Goal: Complete application form: Complete application form

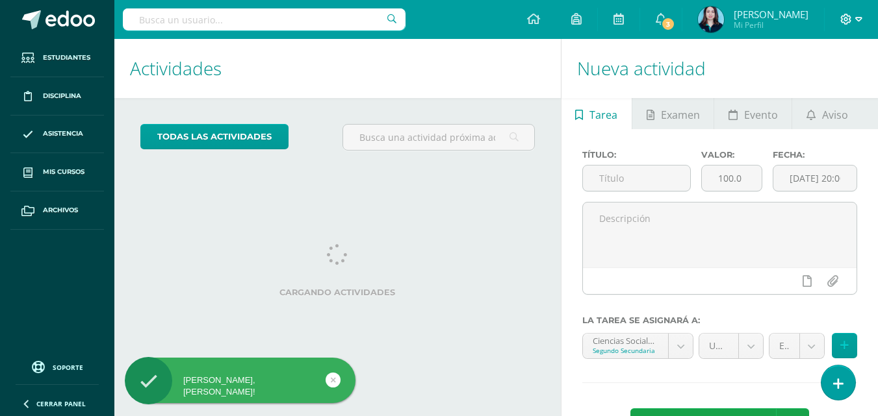
click at [852, 25] on span at bounding box center [851, 19] width 22 height 14
click at [843, 88] on span "Cerrar sesión" at bounding box center [818, 89] width 58 height 12
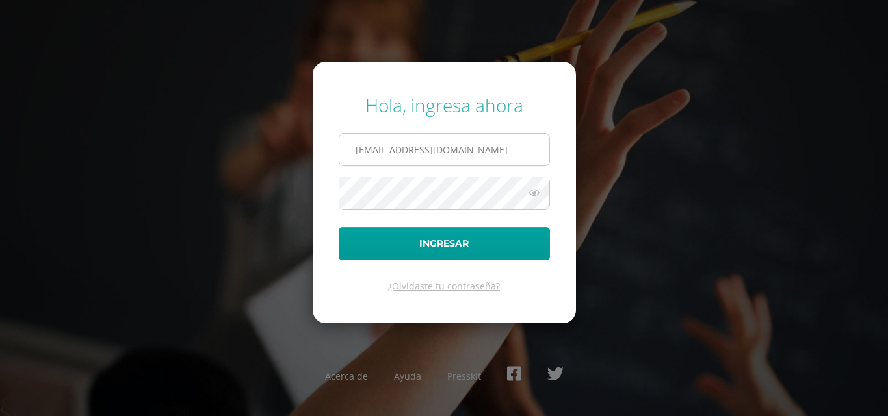
click at [441, 143] on input "[EMAIL_ADDRESS][DOMAIN_NAME]" at bounding box center [444, 150] width 210 height 32
type input "criteriossecundaria@bilinguesanjuan.edu.gt"
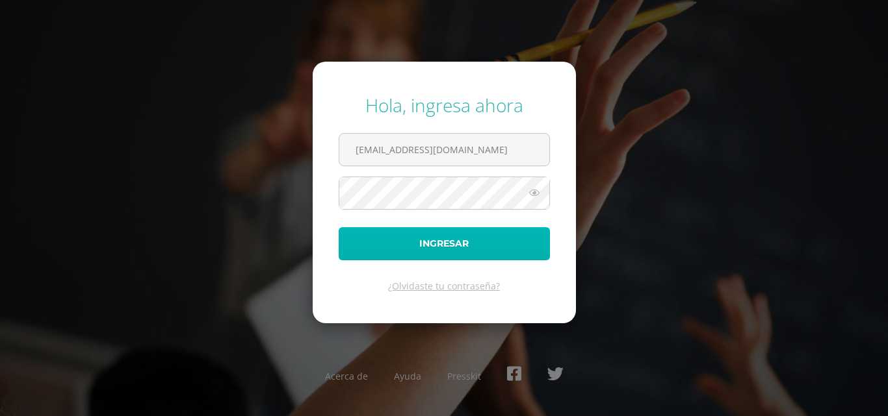
click at [445, 233] on button "Ingresar" at bounding box center [444, 243] width 211 height 33
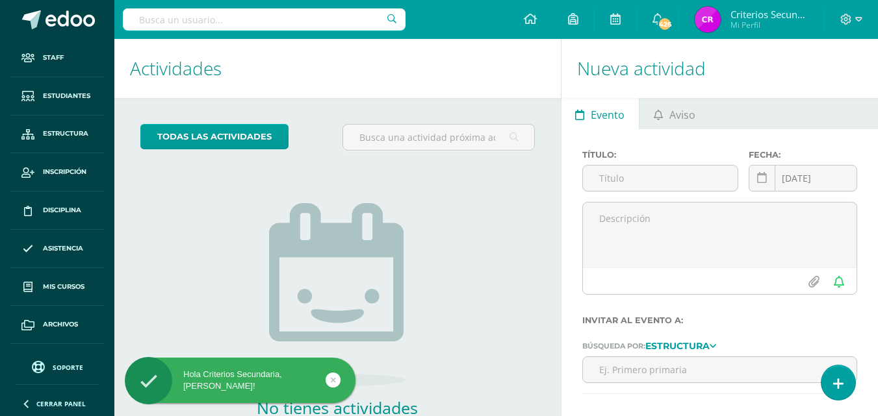
click at [183, 22] on input "text" at bounding box center [264, 19] width 283 height 22
type input "lisa"
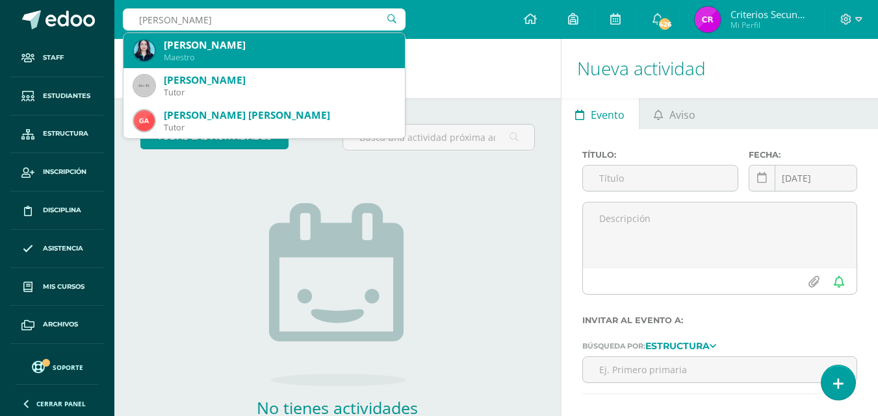
click at [186, 45] on div "Lisa Gámez" at bounding box center [279, 45] width 231 height 14
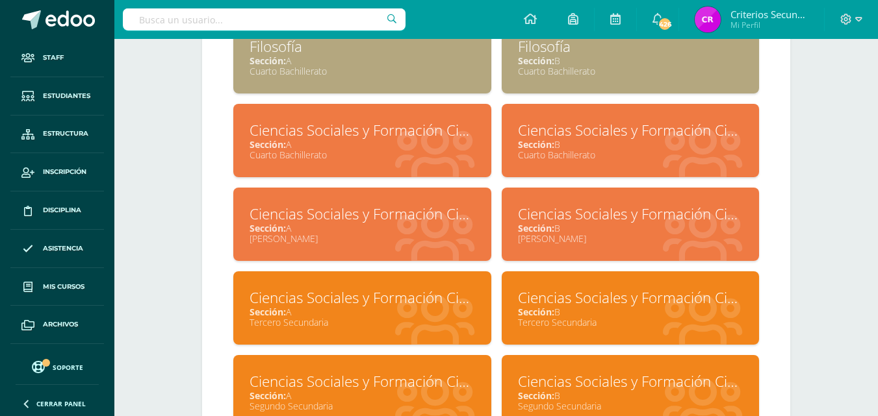
scroll to position [725, 0]
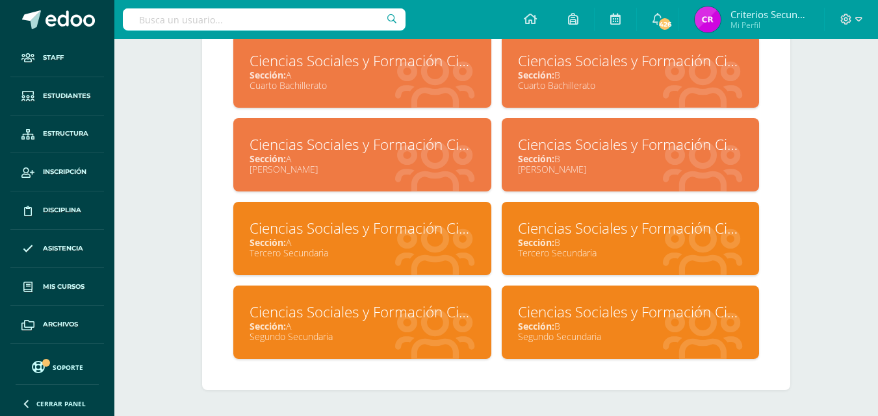
click at [338, 234] on div "Ciencias Sociales y Formación Ciudadana" at bounding box center [361, 228] width 225 height 20
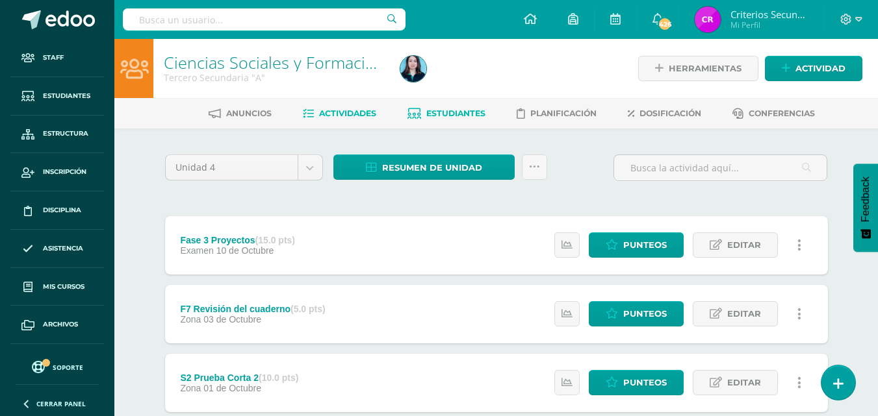
click at [450, 113] on span "Estudiantes" at bounding box center [455, 114] width 59 height 10
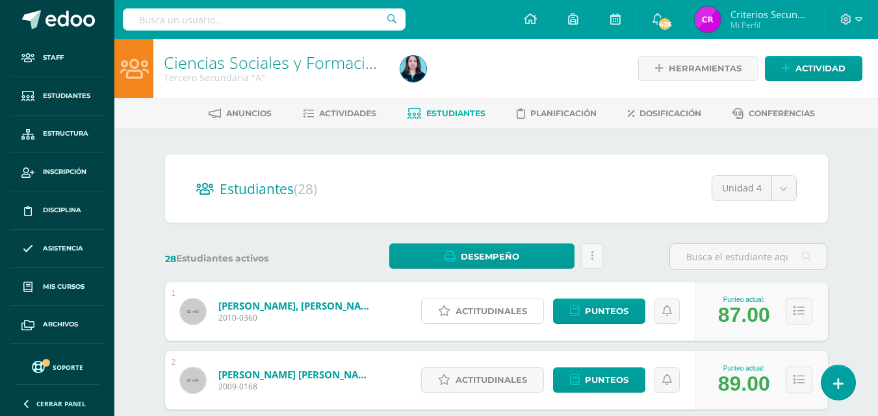
click at [454, 309] on link "Actitudinales" at bounding box center [482, 311] width 123 height 25
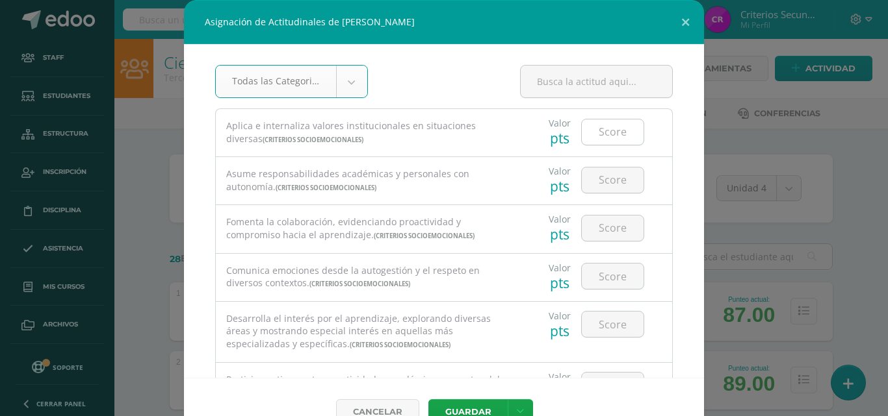
click at [612, 131] on input "number" at bounding box center [613, 132] width 62 height 25
type input "5"
click at [606, 183] on input "number" at bounding box center [613, 180] width 62 height 25
type input "5"
click at [606, 225] on input "number" at bounding box center [613, 228] width 62 height 25
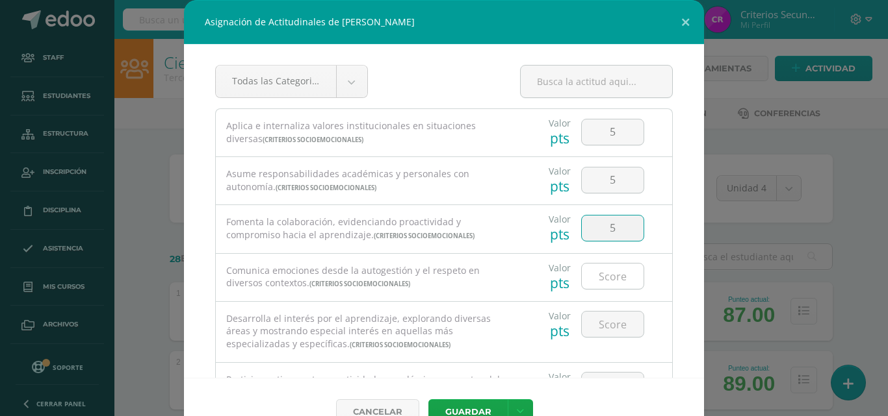
type input "5"
click at [604, 276] on input "number" at bounding box center [613, 276] width 62 height 25
type input "5"
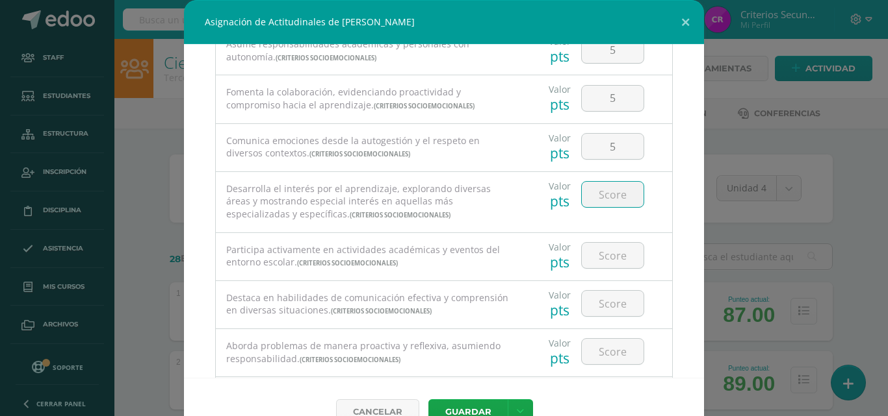
click at [589, 184] on input "number" at bounding box center [613, 194] width 62 height 25
type input "5"
click at [608, 248] on input "number" at bounding box center [613, 255] width 62 height 25
type input "5"
click at [608, 296] on input "number" at bounding box center [613, 303] width 62 height 25
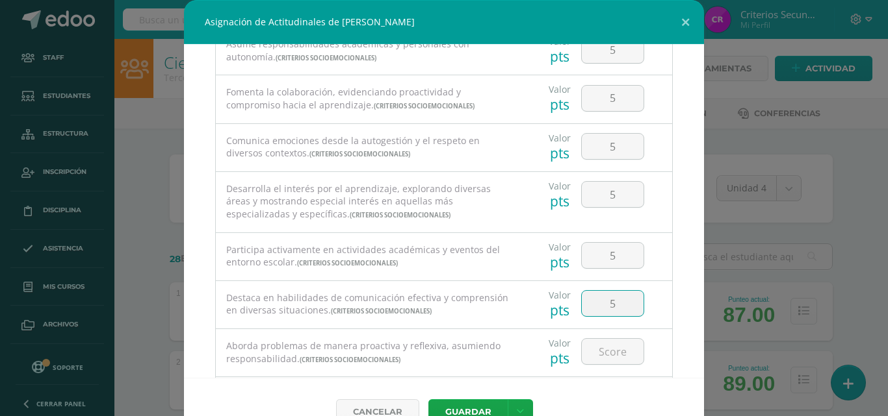
type input "5"
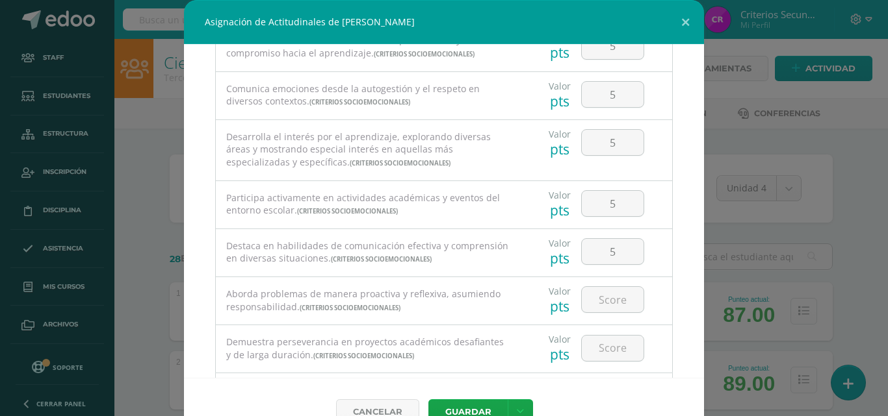
scroll to position [195, 0]
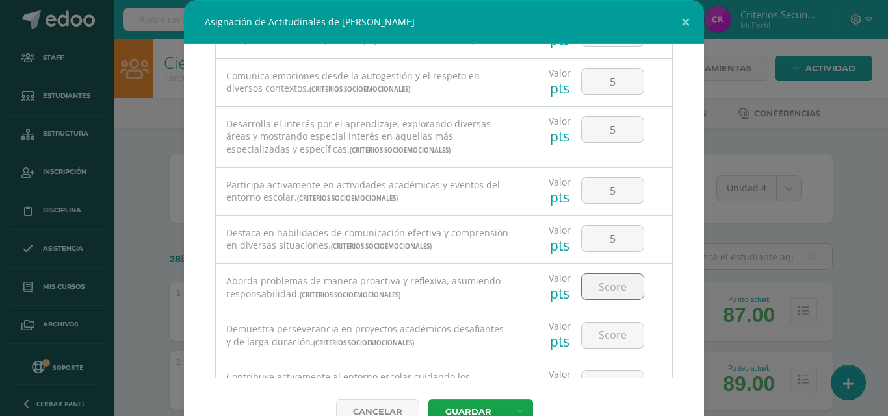
click at [602, 285] on input "number" at bounding box center [613, 286] width 62 height 25
click at [611, 333] on input "number" at bounding box center [613, 335] width 62 height 25
click at [598, 279] on input "number" at bounding box center [613, 286] width 62 height 25
type input "5"
click at [624, 337] on input "number" at bounding box center [613, 335] width 62 height 25
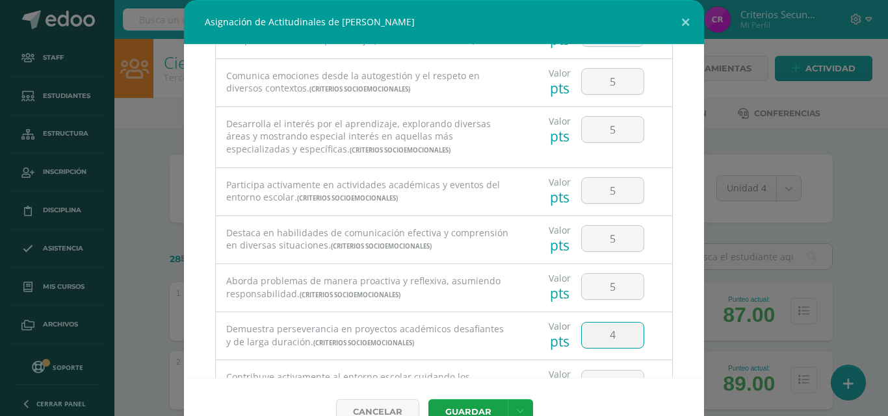
type input "4"
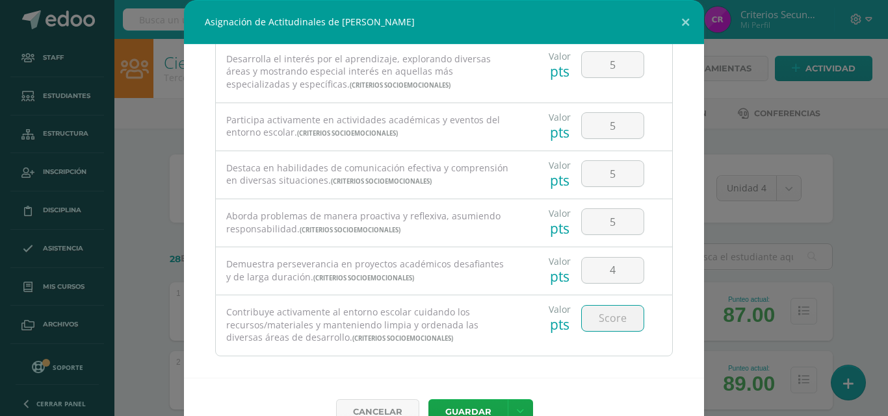
click at [612, 321] on input "number" at bounding box center [613, 318] width 62 height 25
type input "4"
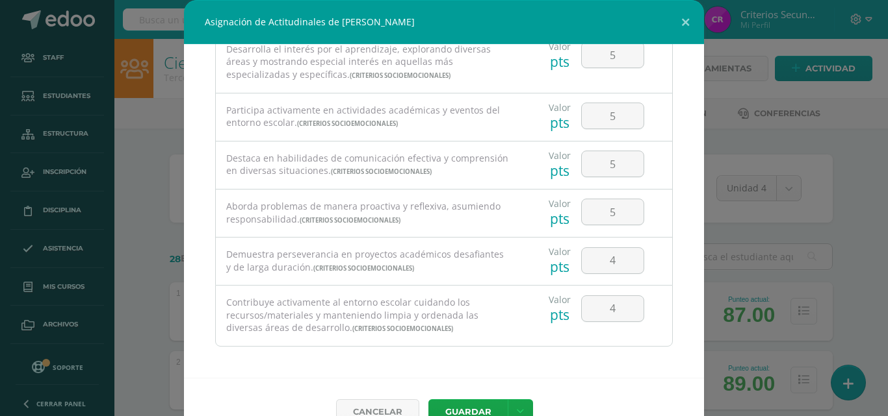
scroll to position [272, 0]
click at [608, 311] on input "4" at bounding box center [613, 306] width 62 height 25
type input "5"
click at [472, 405] on button "Guardar" at bounding box center [467, 412] width 79 height 25
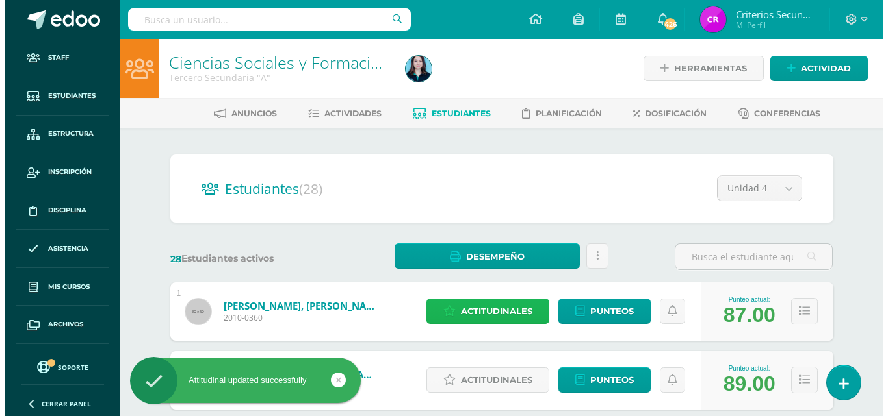
scroll to position [65, 0]
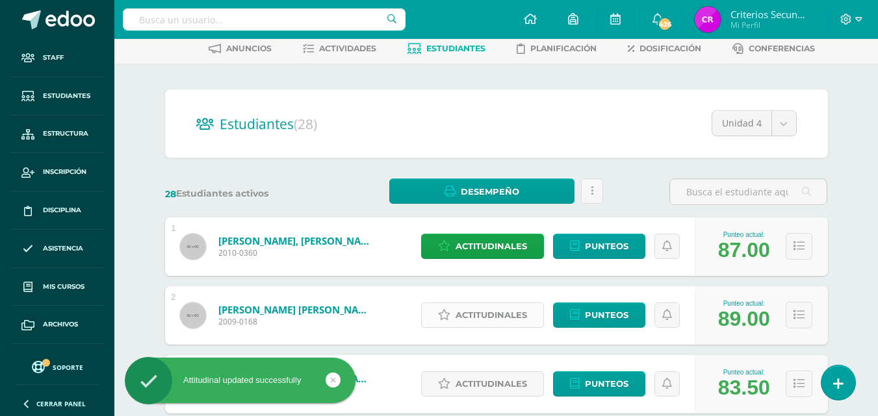
click at [470, 313] on span "Actitudinales" at bounding box center [490, 315] width 71 height 24
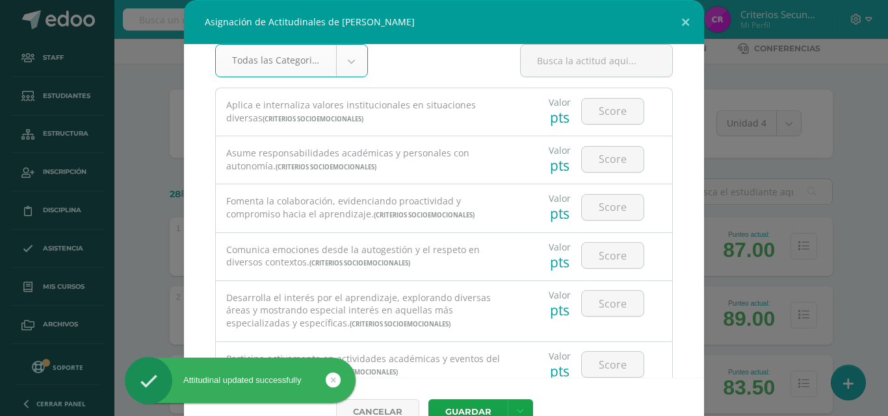
scroll to position [0, 0]
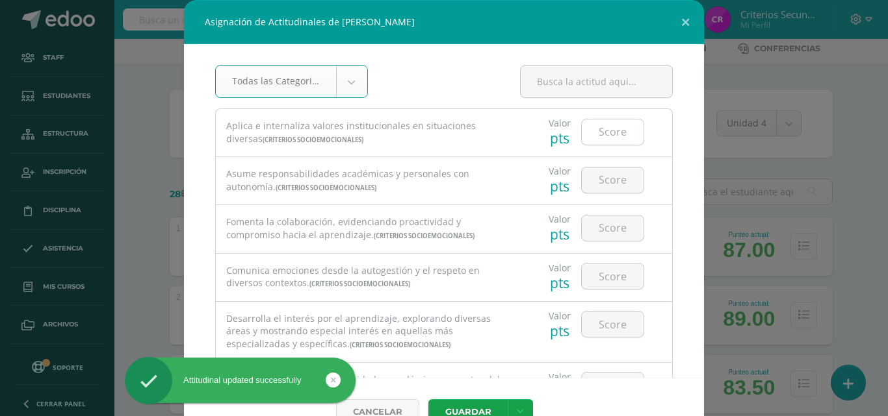
click at [615, 141] on input "number" at bounding box center [613, 132] width 62 height 25
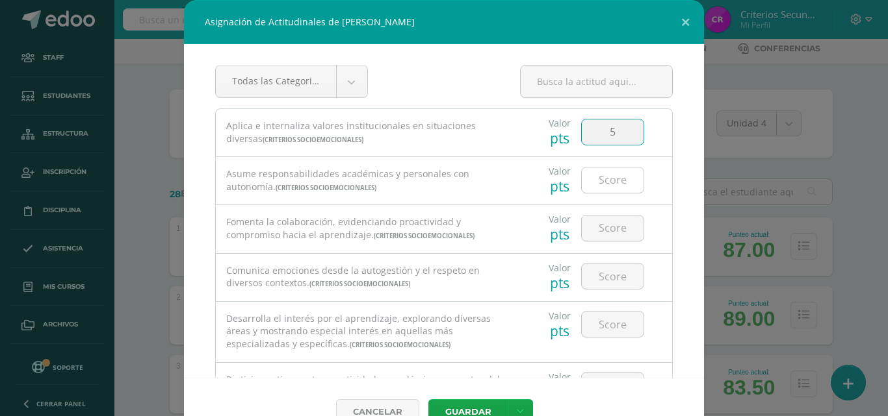
type input "5"
click at [600, 168] on input "number" at bounding box center [613, 180] width 62 height 25
type input "4"
click at [617, 226] on input "number" at bounding box center [613, 228] width 62 height 25
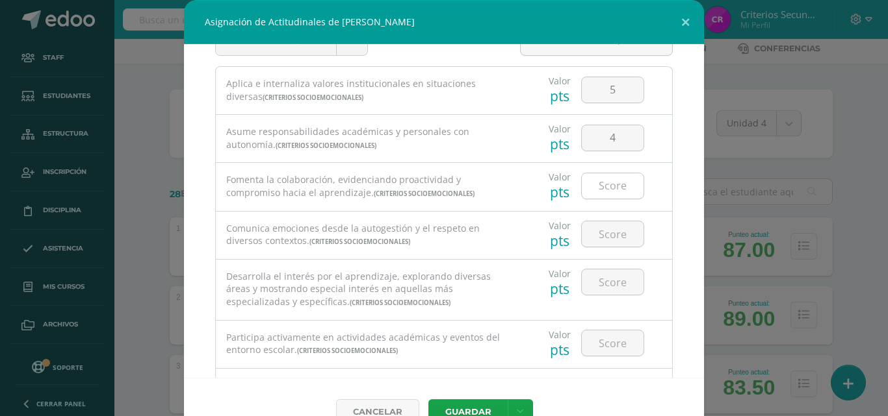
scroll to position [65, 0]
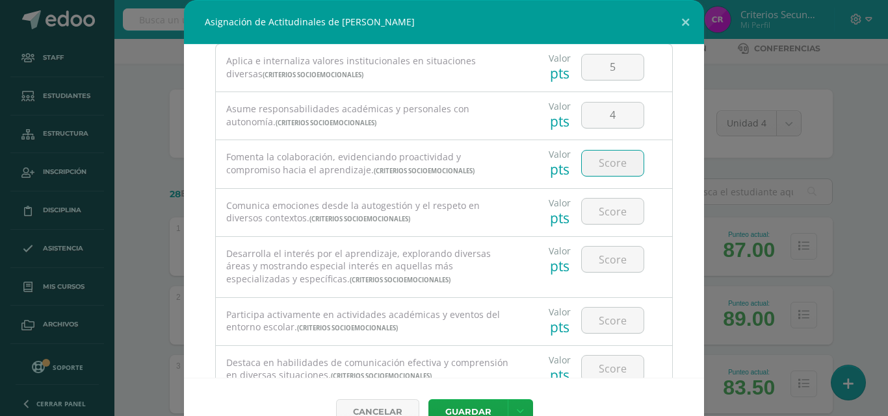
click at [600, 172] on input "number" at bounding box center [613, 163] width 62 height 25
type input "5"
click at [604, 212] on input "number" at bounding box center [613, 211] width 62 height 25
type input "5"
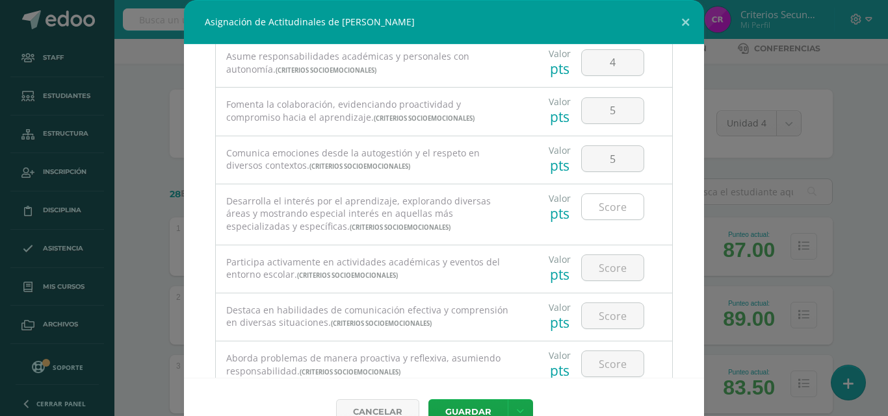
scroll to position [130, 0]
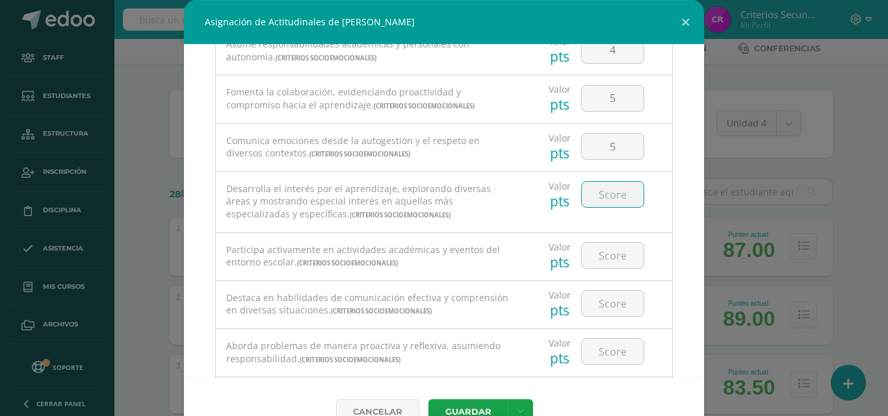
click at [603, 195] on input "number" at bounding box center [613, 194] width 62 height 25
type input "5"
click at [606, 261] on input "number" at bounding box center [613, 255] width 62 height 25
type input "5"
click at [606, 323] on div at bounding box center [612, 303] width 73 height 45
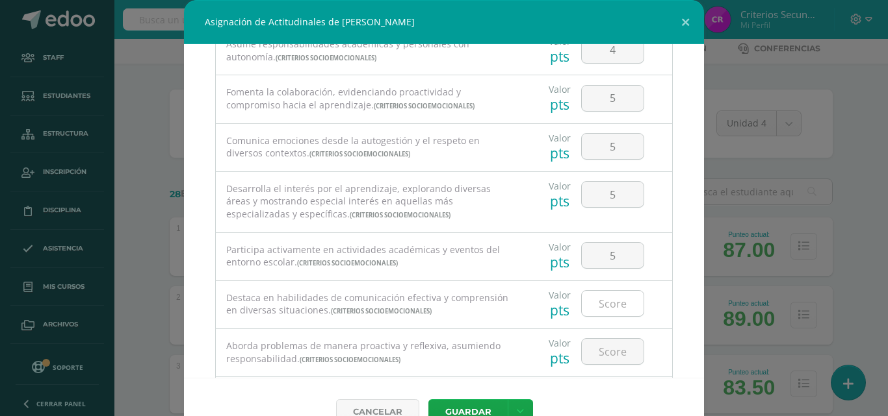
click at [605, 313] on input "number" at bounding box center [613, 303] width 62 height 25
type input "5"
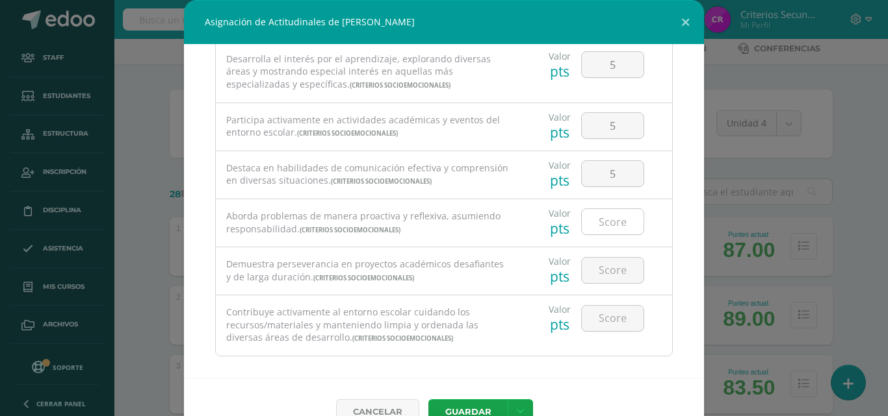
click at [604, 227] on input "number" at bounding box center [613, 221] width 62 height 25
type input "5"
click at [609, 270] on input "number" at bounding box center [613, 270] width 62 height 25
type input "4"
click at [611, 329] on input "number" at bounding box center [613, 318] width 62 height 25
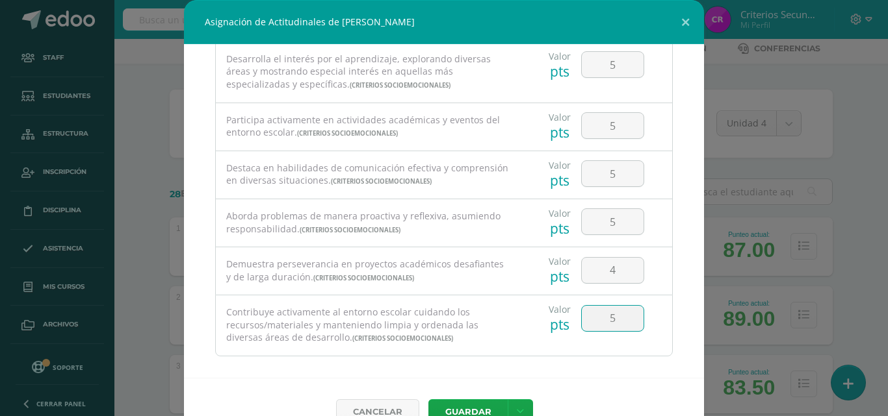
type input "5"
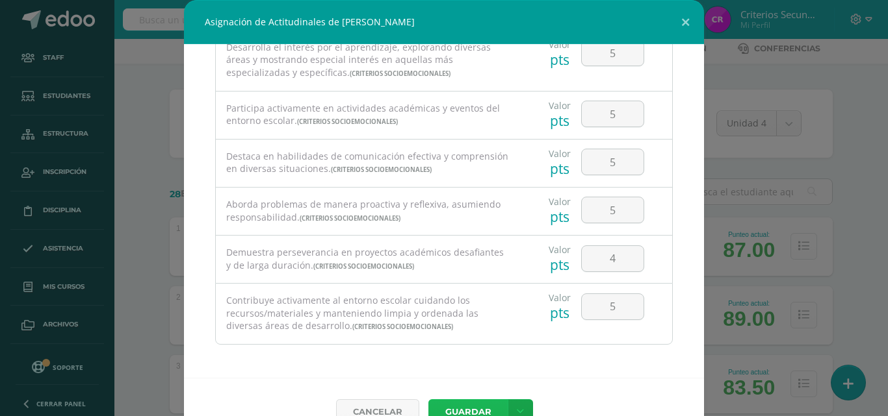
click at [476, 407] on button "Guardar" at bounding box center [467, 412] width 79 height 25
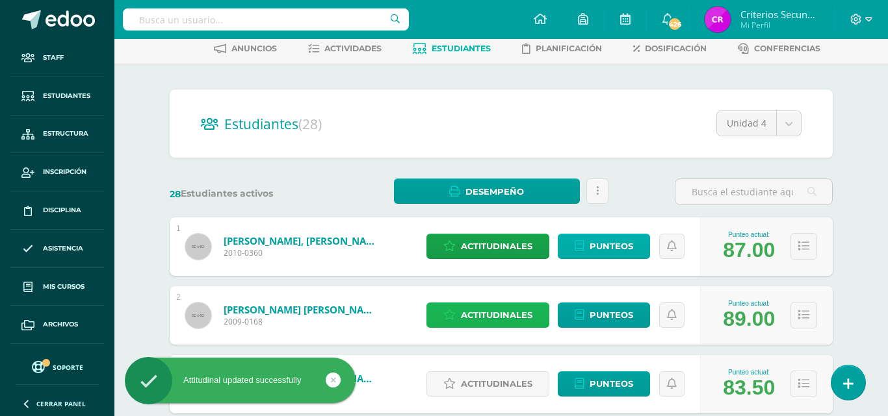
scroll to position [130, 0]
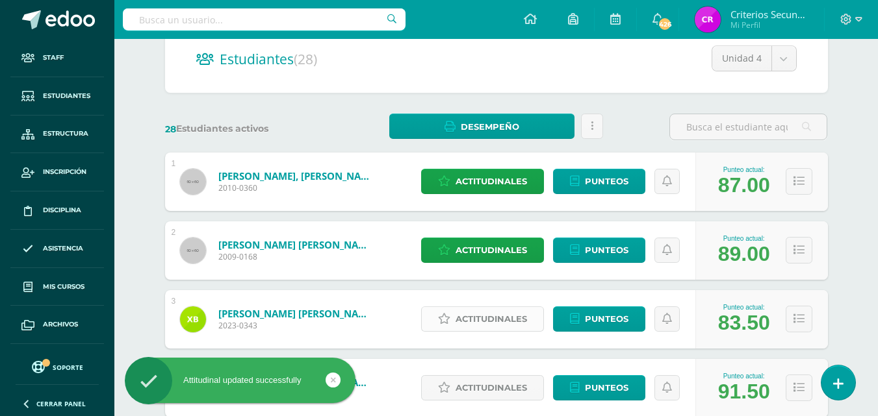
click at [487, 320] on span "Actitudinales" at bounding box center [490, 319] width 71 height 24
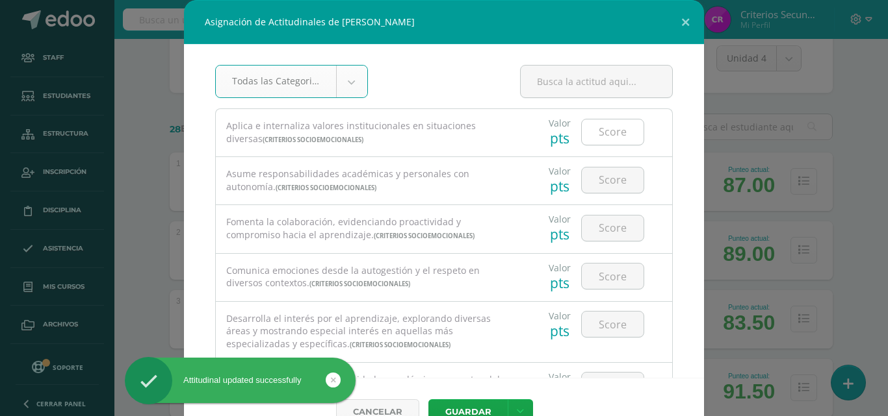
click at [601, 136] on input "number" at bounding box center [613, 132] width 62 height 25
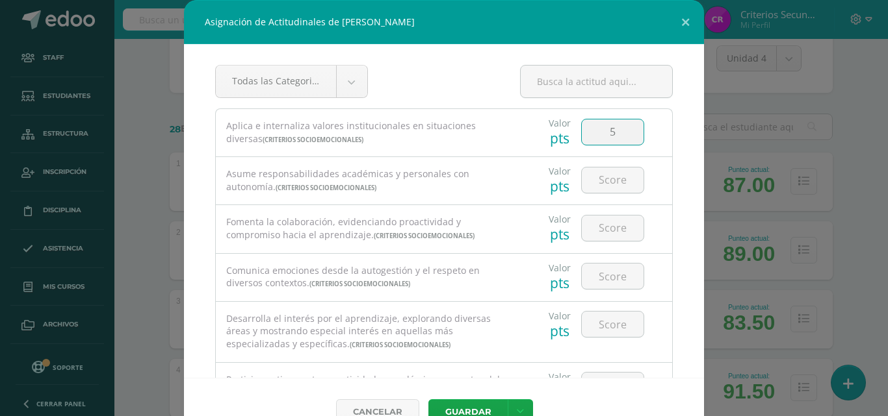
type input "5"
click at [605, 160] on div at bounding box center [612, 179] width 73 height 45
click at [608, 170] on input "number" at bounding box center [613, 180] width 62 height 25
type input "6"
click at [680, 21] on button at bounding box center [685, 22] width 37 height 44
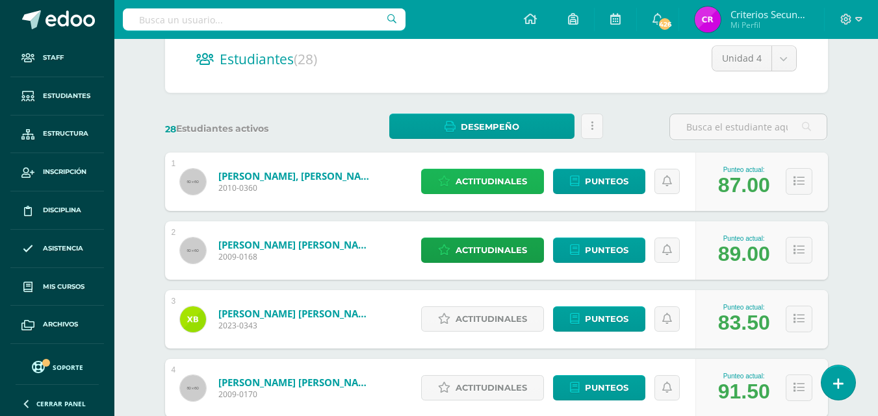
click at [496, 184] on span "Actitudinales" at bounding box center [490, 182] width 71 height 24
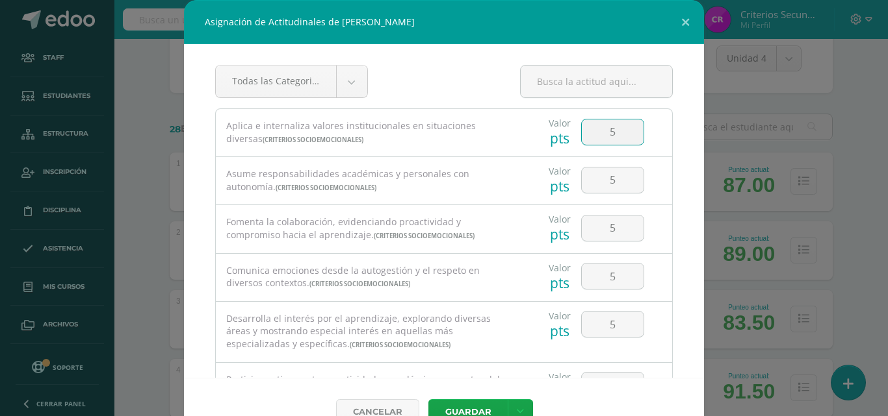
click at [606, 128] on input "5" at bounding box center [613, 132] width 62 height 25
type input "4"
click at [619, 176] on input "5" at bounding box center [613, 180] width 62 height 25
type input "4"
click at [615, 233] on input "5" at bounding box center [613, 228] width 62 height 25
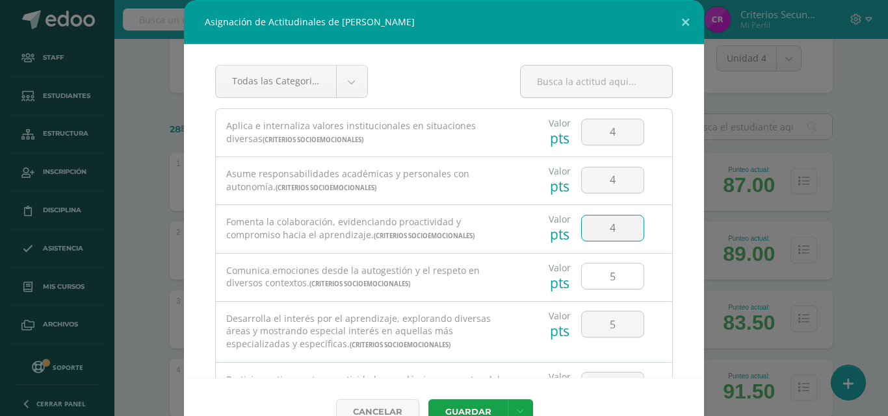
type input "4"
click at [622, 274] on input "5" at bounding box center [613, 276] width 62 height 25
type input "4"
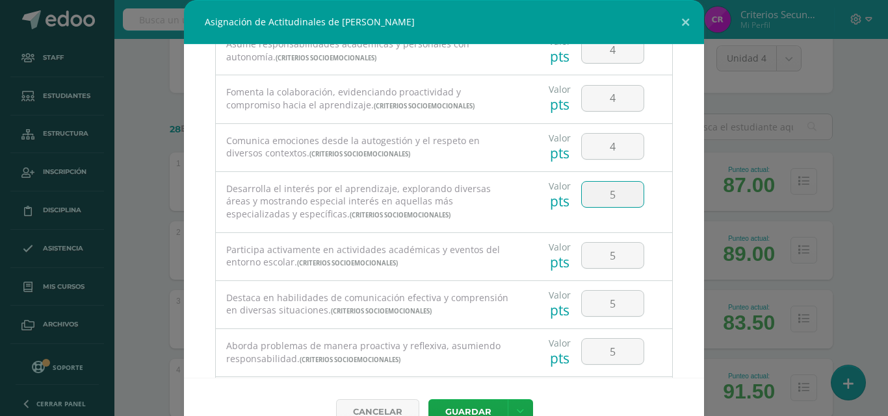
click at [611, 201] on input "5" at bounding box center [613, 194] width 62 height 25
type input "4"
click at [611, 263] on input "5" at bounding box center [613, 255] width 62 height 25
type input "4"
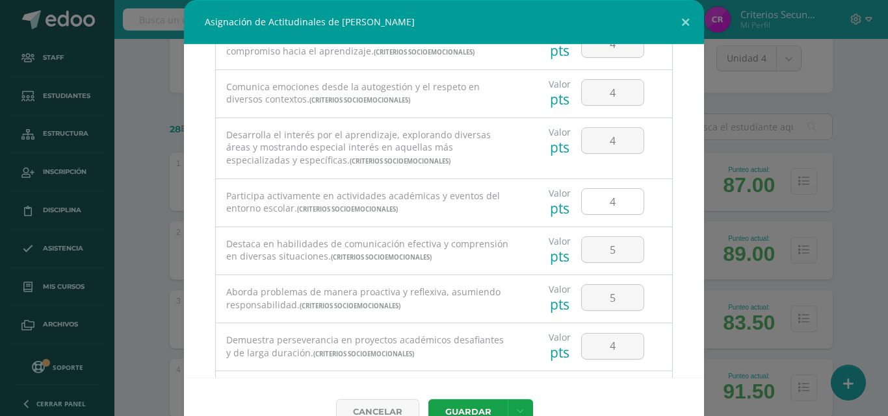
scroll to position [195, 0]
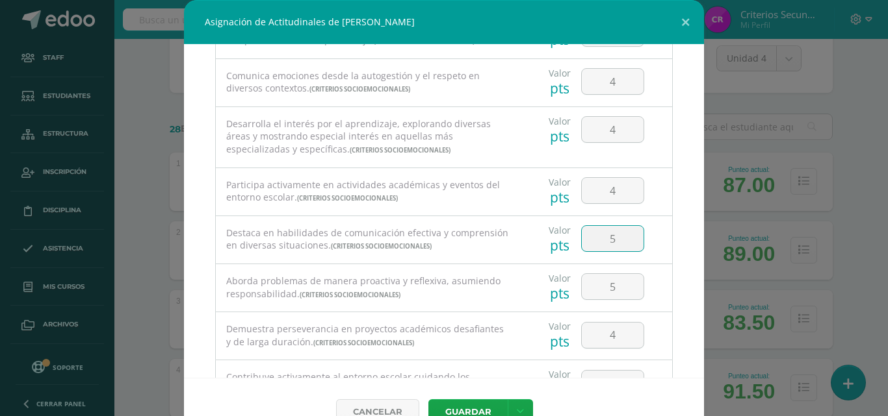
click at [614, 240] on input "5" at bounding box center [613, 238] width 62 height 25
type input "4"
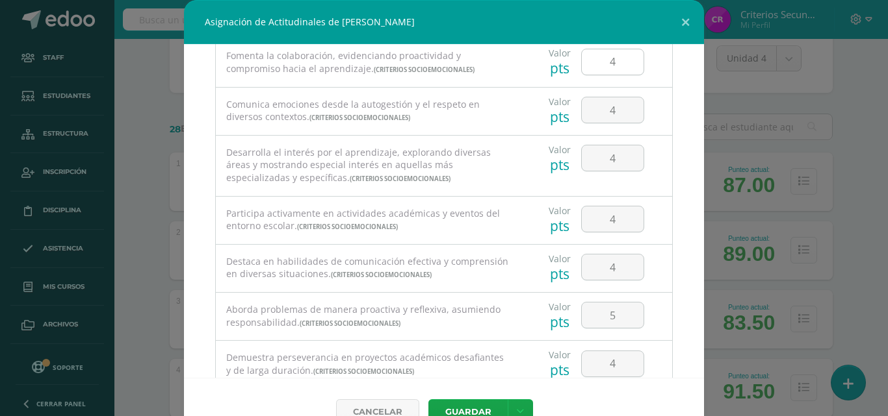
scroll to position [260, 0]
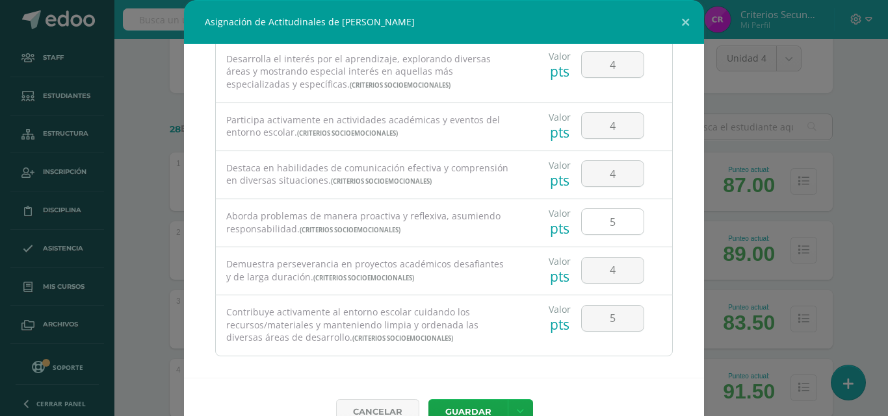
click at [610, 222] on input "5" at bounding box center [613, 221] width 62 height 25
type input "4"
click at [620, 263] on input "4" at bounding box center [613, 270] width 62 height 25
type input "3"
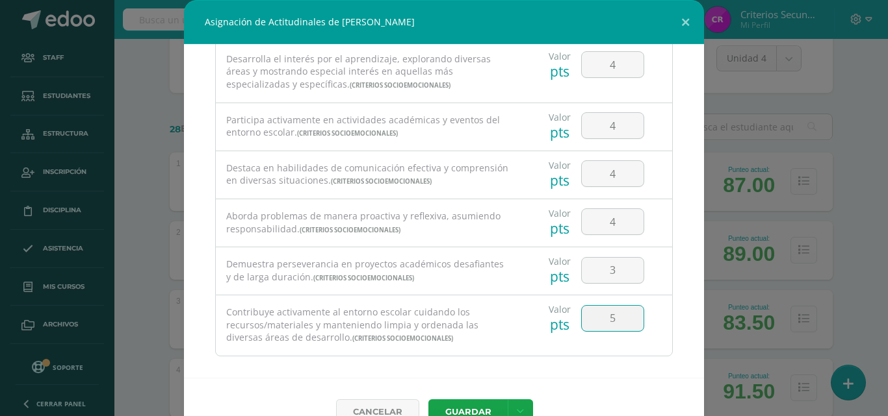
click at [627, 318] on input "5" at bounding box center [613, 318] width 62 height 25
type input "4"
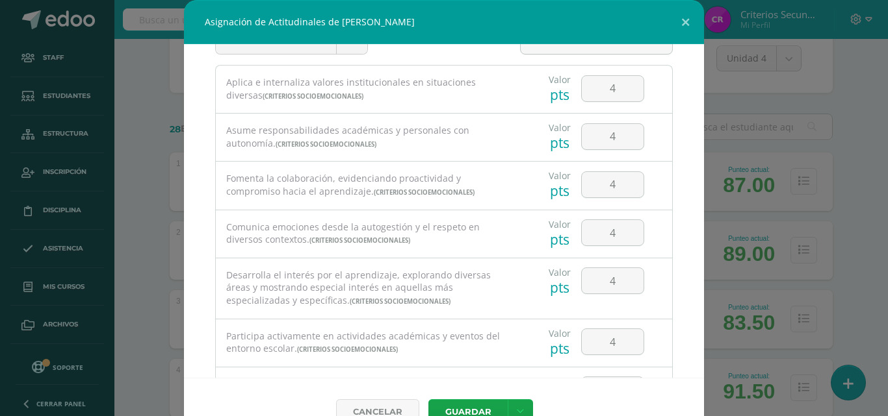
scroll to position [12, 0]
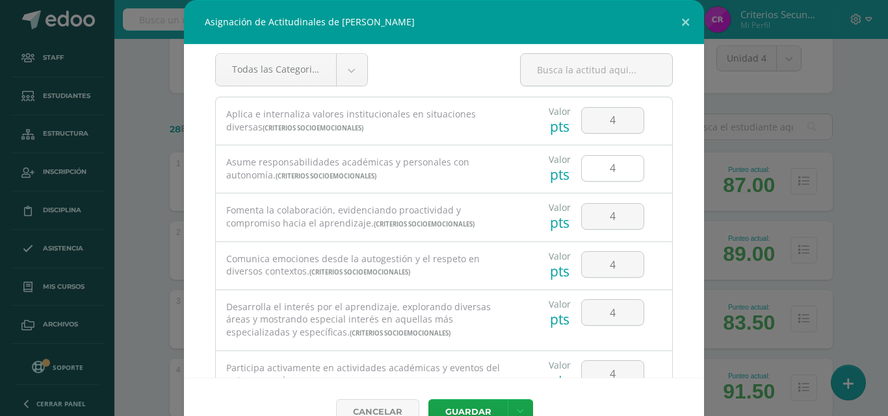
click at [605, 166] on input "4" at bounding box center [613, 168] width 62 height 25
type input "3"
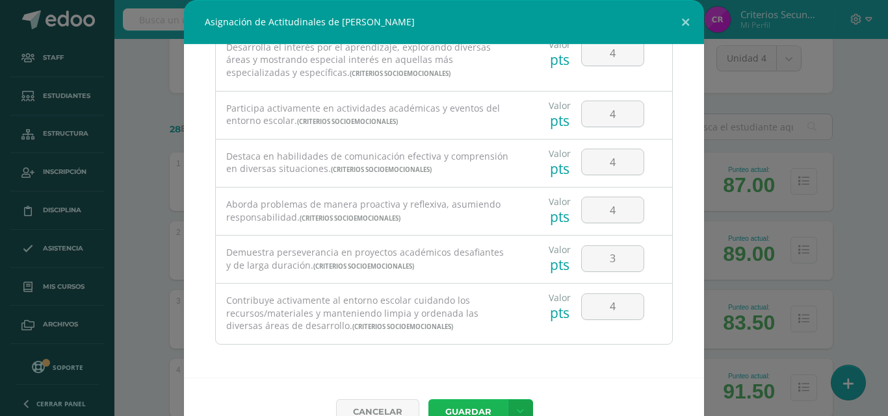
click at [492, 409] on button "Guardar" at bounding box center [467, 412] width 79 height 25
click at [485, 410] on button "Guardar" at bounding box center [467, 412] width 79 height 25
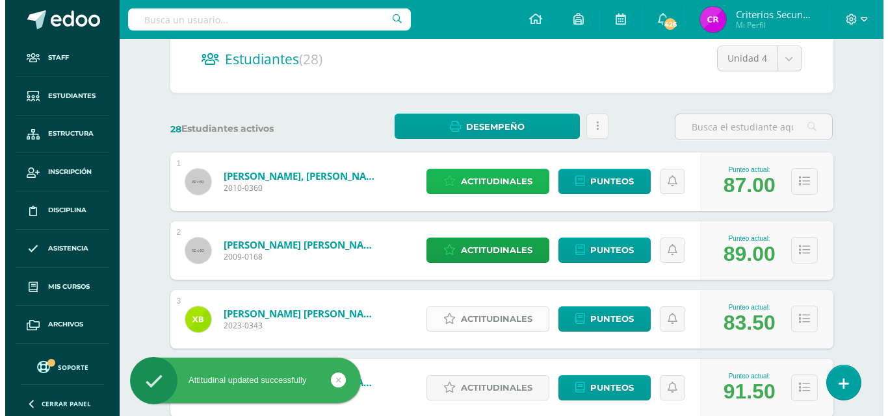
scroll to position [195, 0]
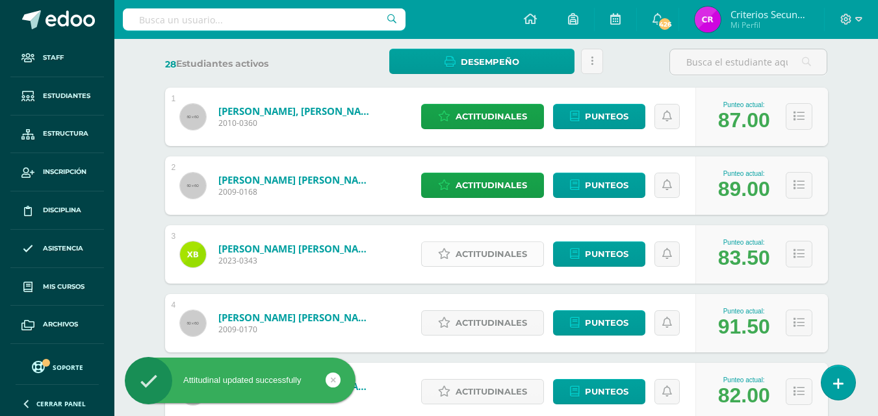
click at [504, 253] on span "Actitudinales" at bounding box center [490, 254] width 71 height 24
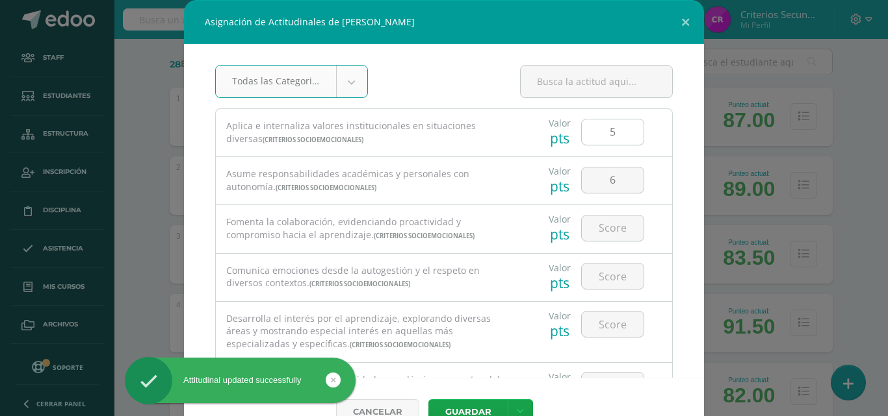
click at [608, 125] on input "5" at bounding box center [613, 132] width 62 height 25
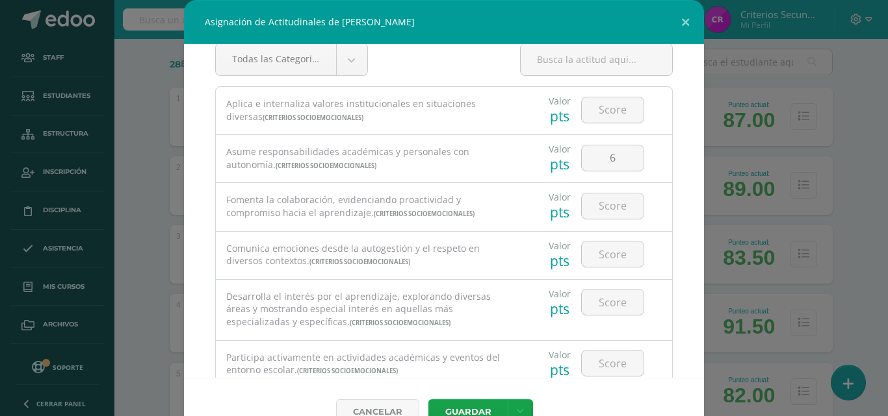
scroll to position [0, 0]
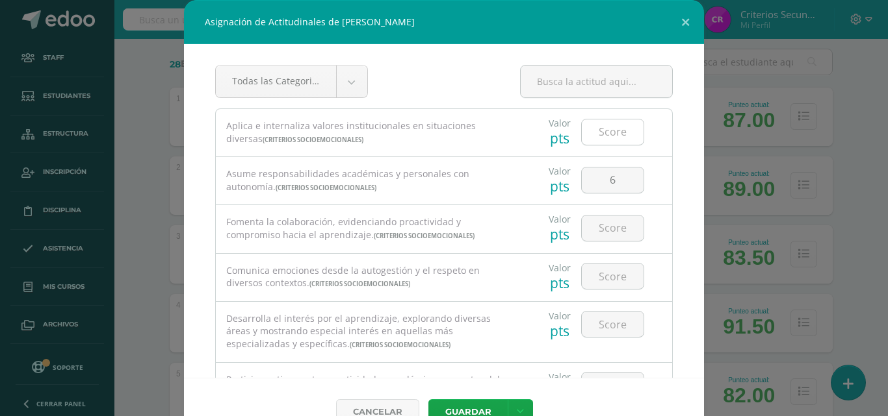
click at [609, 131] on input "number" at bounding box center [613, 132] width 62 height 25
type input "4"
click at [624, 177] on input "6" at bounding box center [613, 180] width 62 height 25
type input "3"
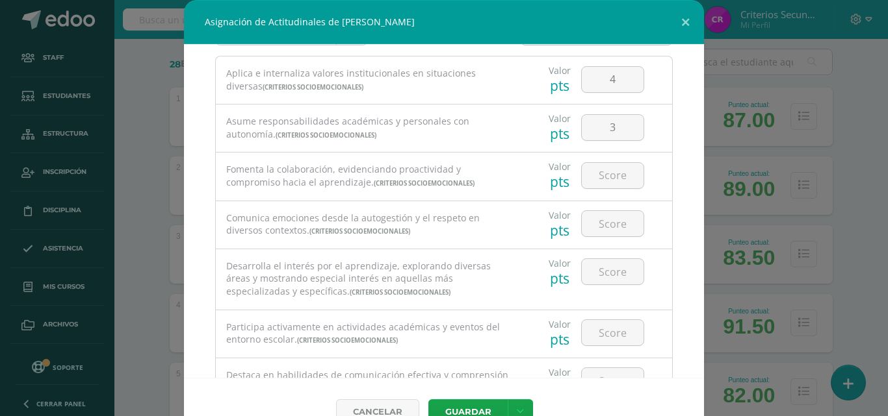
scroll to position [65, 0]
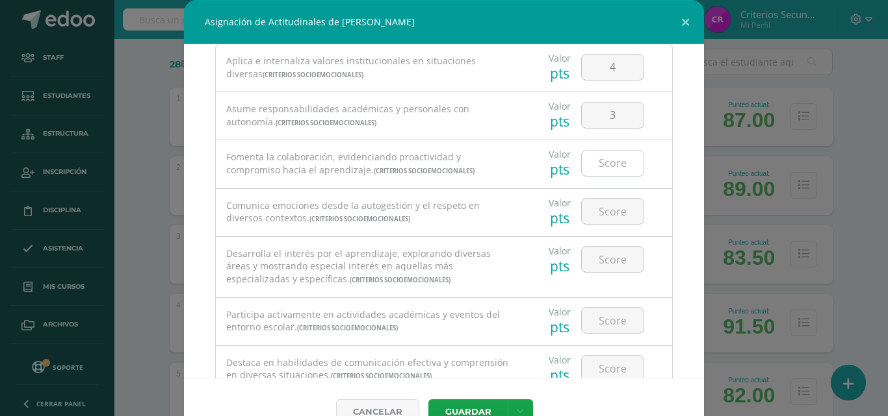
click at [609, 151] on input "number" at bounding box center [613, 163] width 62 height 25
click at [606, 156] on input "number" at bounding box center [613, 163] width 62 height 25
type input "4"
type input "3"
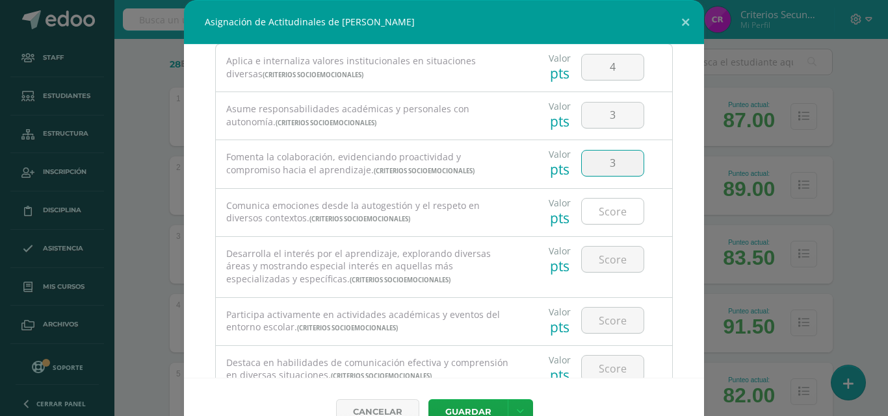
click at [597, 213] on input "number" at bounding box center [613, 211] width 62 height 25
type input "3"
click at [608, 261] on input "number" at bounding box center [613, 259] width 62 height 25
type input "4"
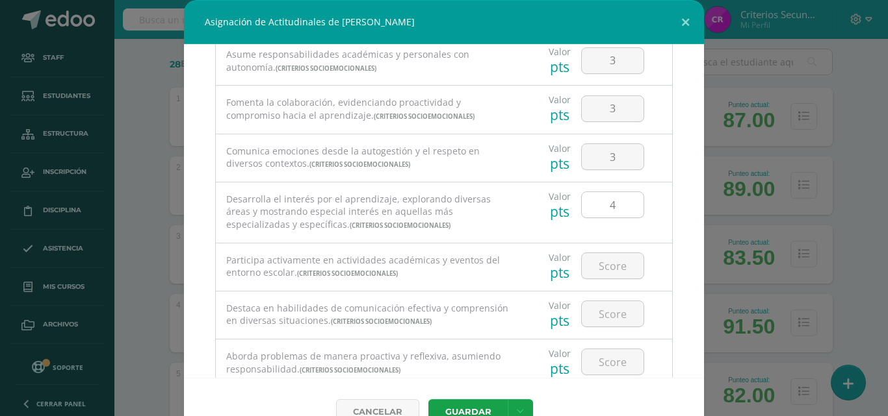
scroll to position [130, 0]
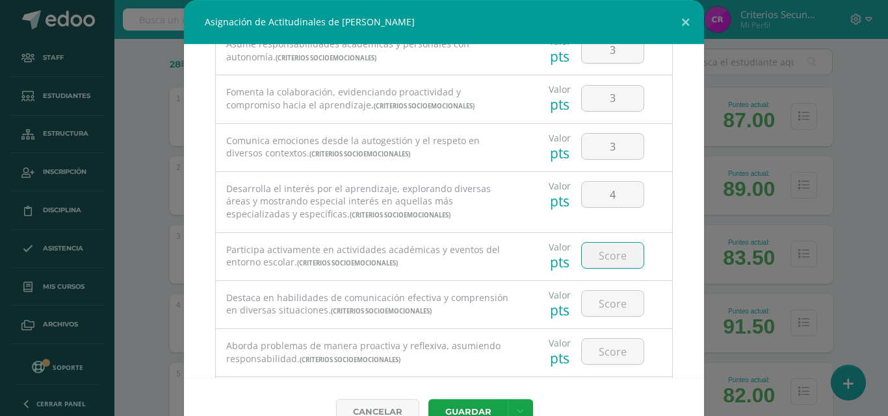
click at [606, 248] on input "number" at bounding box center [613, 255] width 62 height 25
type input "3"
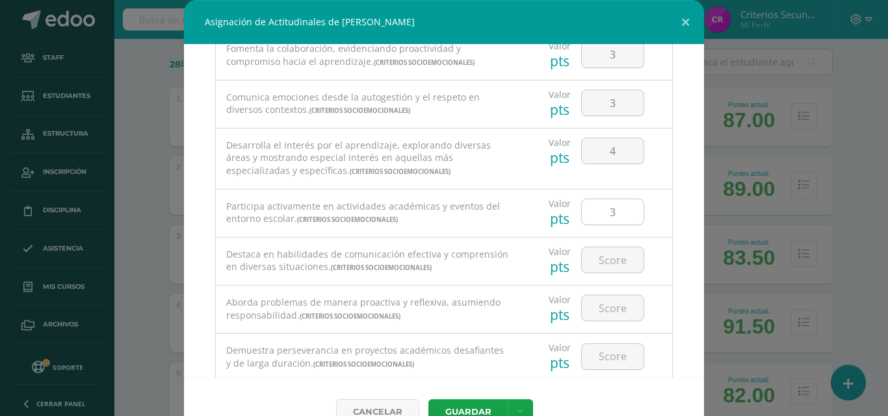
scroll to position [195, 0]
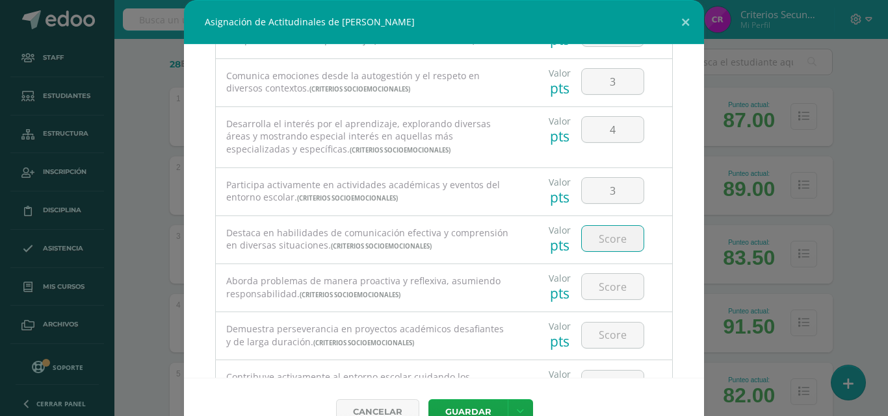
click at [607, 238] on input "number" at bounding box center [613, 238] width 62 height 25
type input "3"
click at [606, 281] on input "number" at bounding box center [613, 286] width 62 height 25
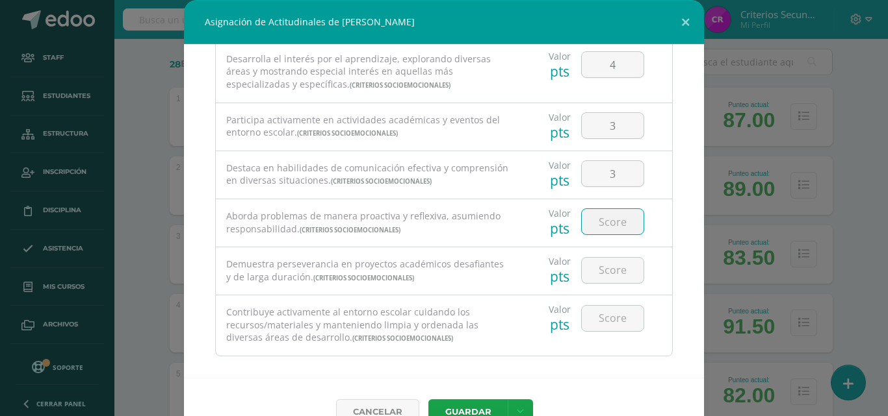
click at [603, 227] on input "number" at bounding box center [613, 221] width 62 height 25
type input "4"
click at [609, 273] on input "number" at bounding box center [613, 270] width 62 height 25
type input "4"
click at [615, 313] on input "number" at bounding box center [613, 318] width 62 height 25
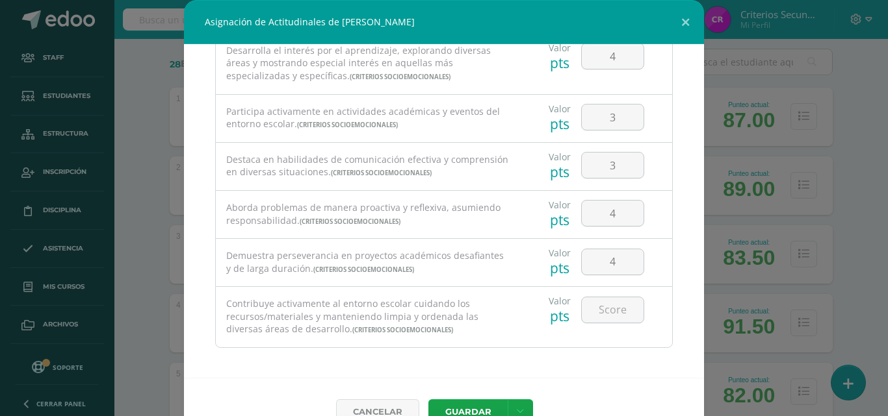
scroll to position [272, 0]
click at [595, 307] on input "number" at bounding box center [613, 306] width 62 height 25
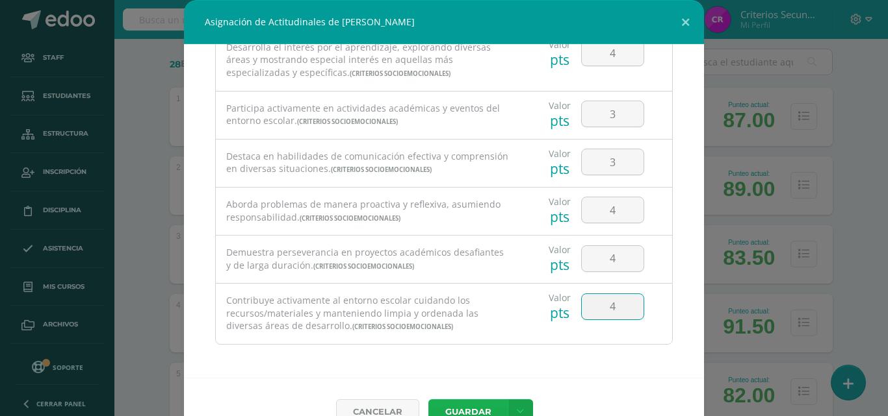
type input "4"
click at [455, 405] on button "Guardar" at bounding box center [467, 412] width 79 height 25
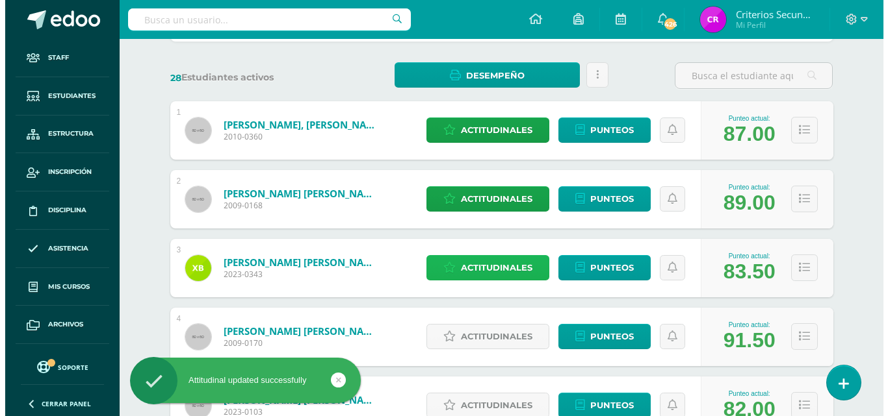
scroll to position [246, 0]
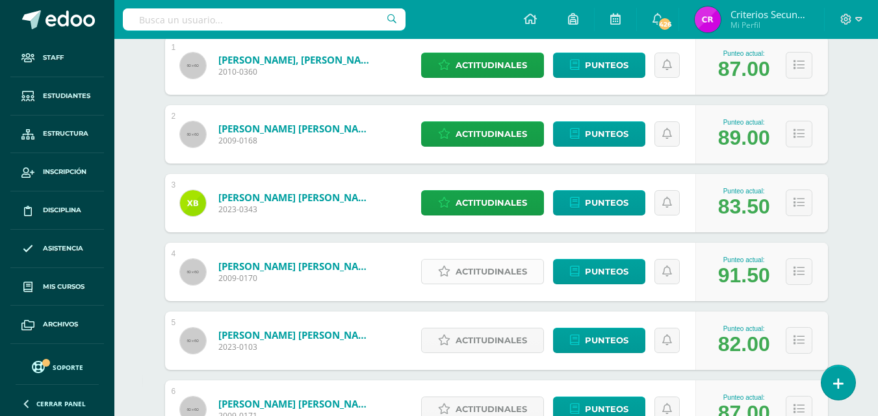
click at [478, 264] on span "Actitudinales" at bounding box center [490, 272] width 71 height 24
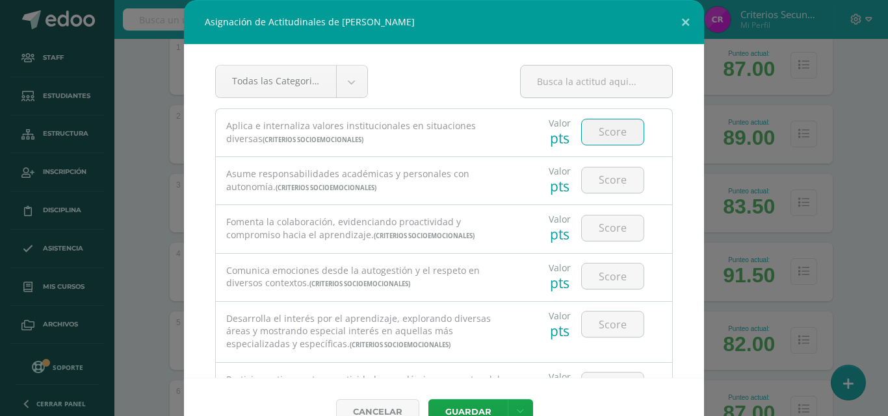
click at [593, 127] on input "number" at bounding box center [613, 132] width 62 height 25
type input "4"
click at [594, 181] on input "number" at bounding box center [613, 180] width 62 height 25
type input "4"
click at [598, 237] on input "number" at bounding box center [613, 228] width 62 height 25
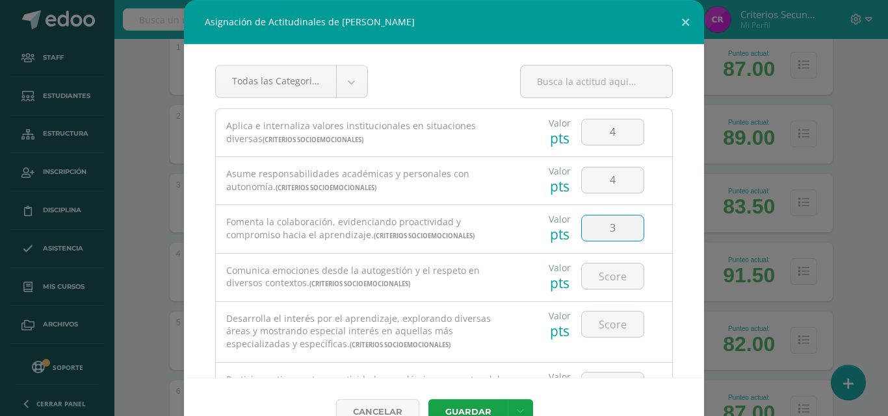
type input "3"
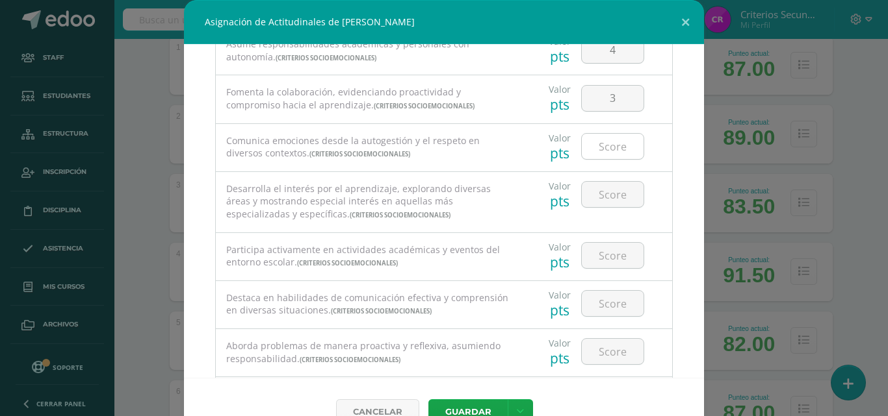
click at [596, 148] on input "number" at bounding box center [613, 146] width 62 height 25
type input "3"
click at [605, 188] on input "number" at bounding box center [613, 194] width 62 height 25
type input "4"
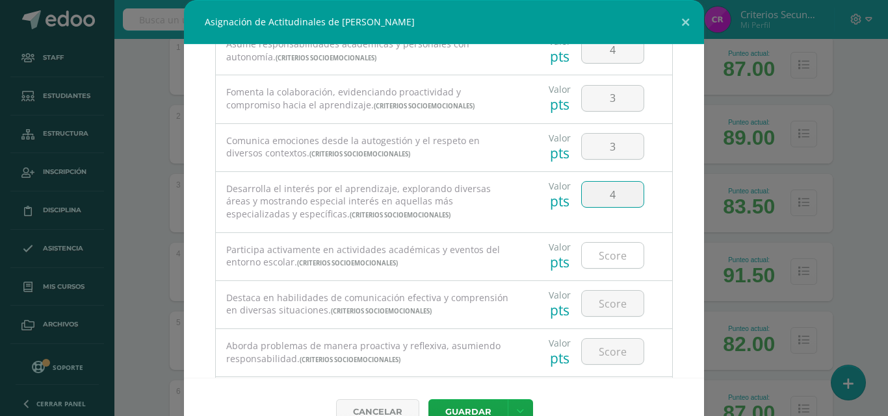
click at [602, 248] on input "number" at bounding box center [613, 255] width 62 height 25
type input "3"
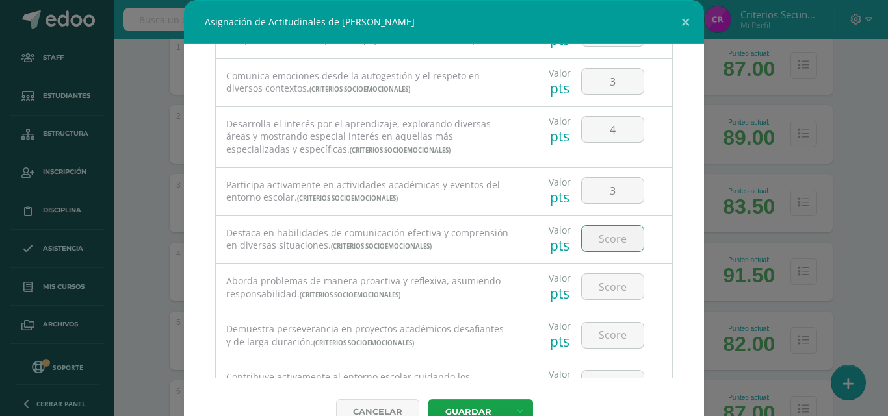
click at [609, 237] on input "number" at bounding box center [613, 238] width 62 height 25
type input "3"
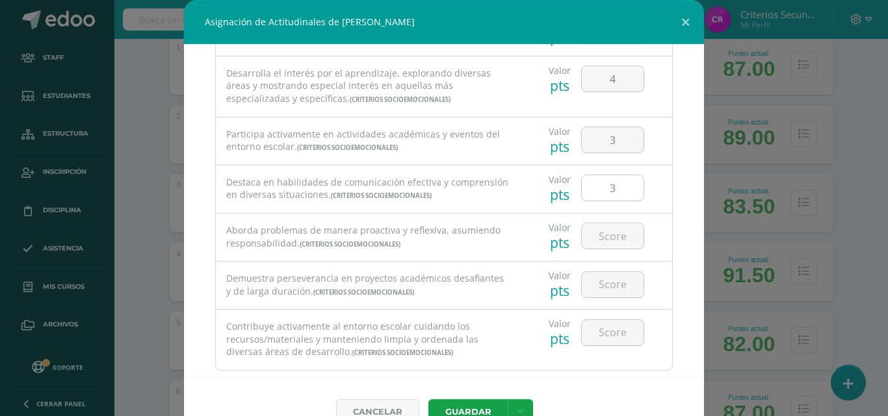
scroll to position [260, 0]
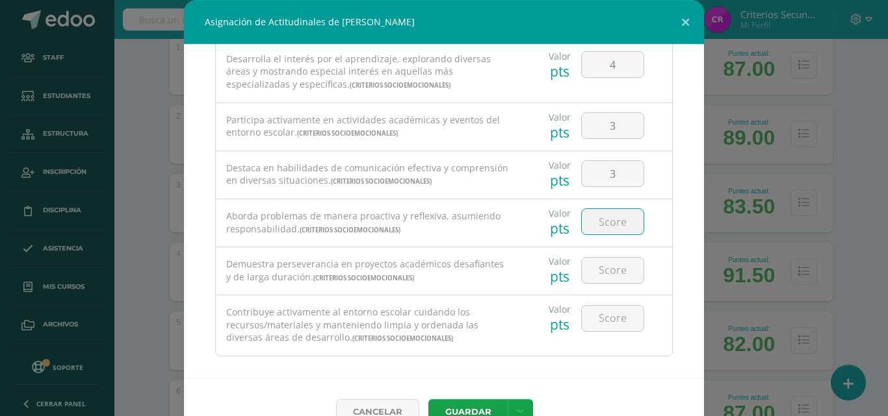
click at [608, 224] on input "number" at bounding box center [613, 221] width 62 height 25
type input "3"
click at [600, 271] on input "number" at bounding box center [613, 270] width 62 height 25
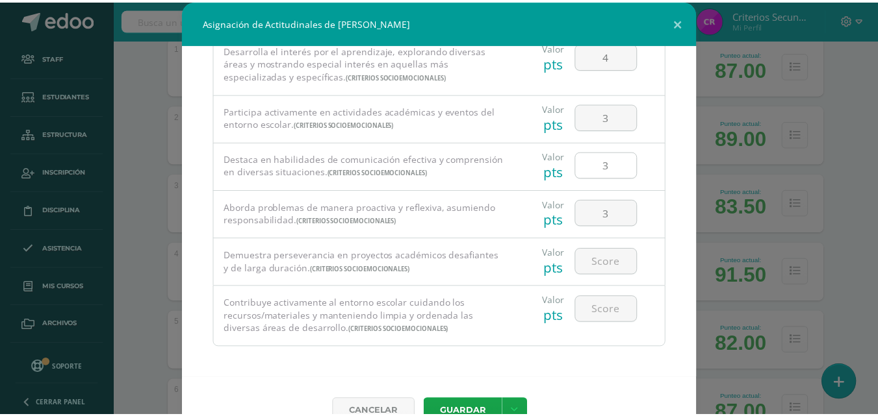
scroll to position [272, 0]
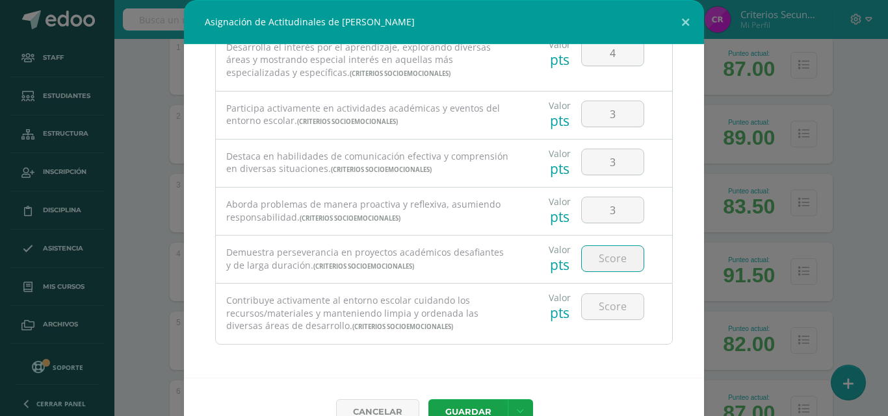
click at [604, 256] on input "number" at bounding box center [613, 258] width 62 height 25
type input "4"
click at [606, 294] on div at bounding box center [612, 307] width 63 height 27
click at [613, 312] on input "number" at bounding box center [613, 306] width 62 height 25
type input "4"
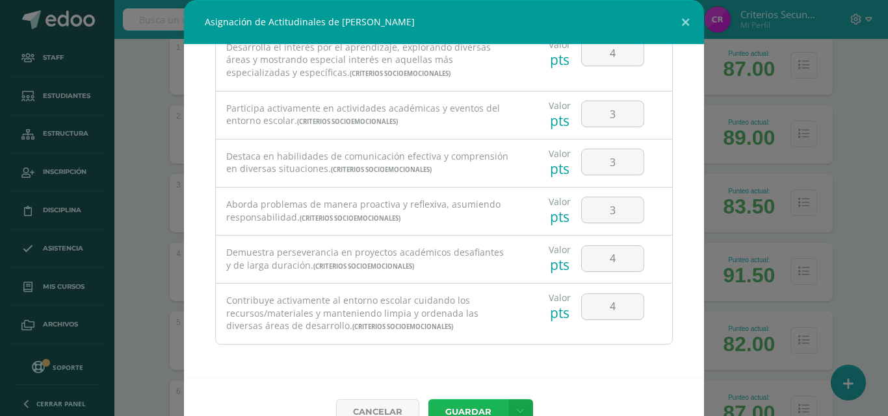
click at [495, 403] on button "Guardar" at bounding box center [467, 412] width 79 height 25
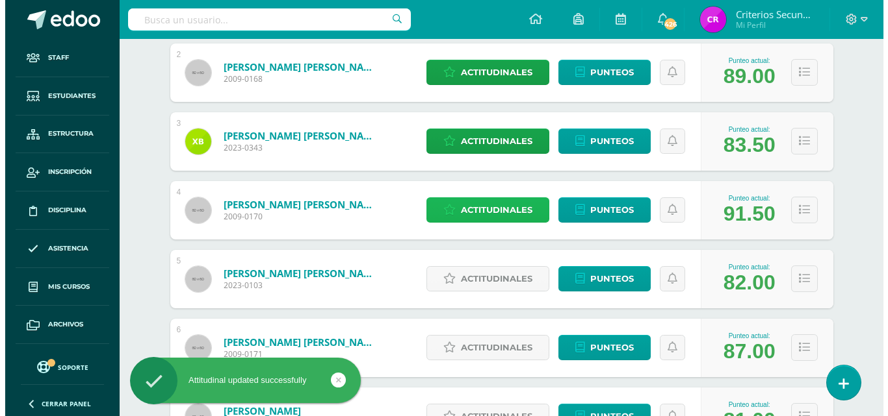
scroll to position [376, 0]
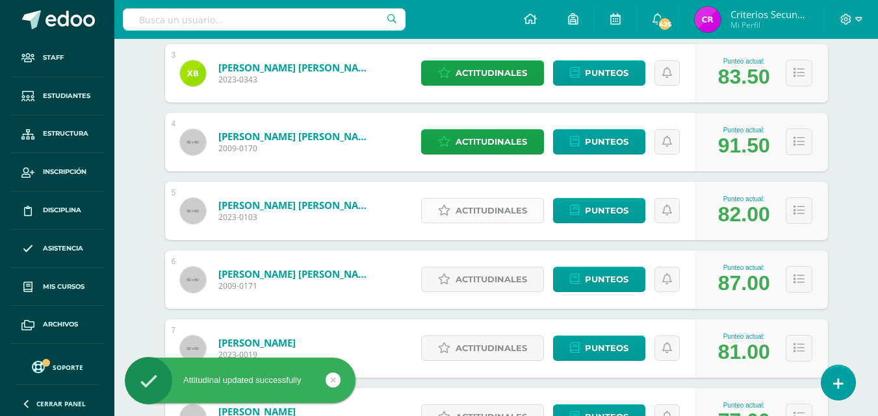
click at [494, 218] on span "Actitudinales" at bounding box center [490, 211] width 71 height 24
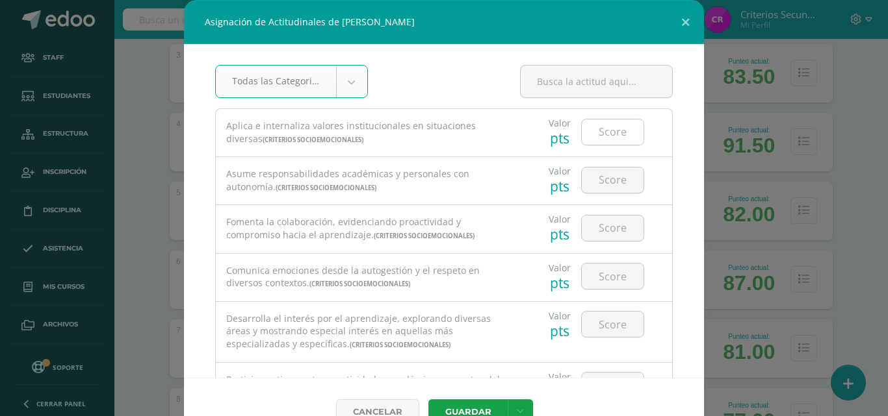
click at [604, 129] on input "number" at bounding box center [613, 132] width 62 height 25
type input "3"
click at [609, 179] on input "number" at bounding box center [613, 180] width 62 height 25
type input "3"
click at [612, 225] on input "number" at bounding box center [613, 228] width 62 height 25
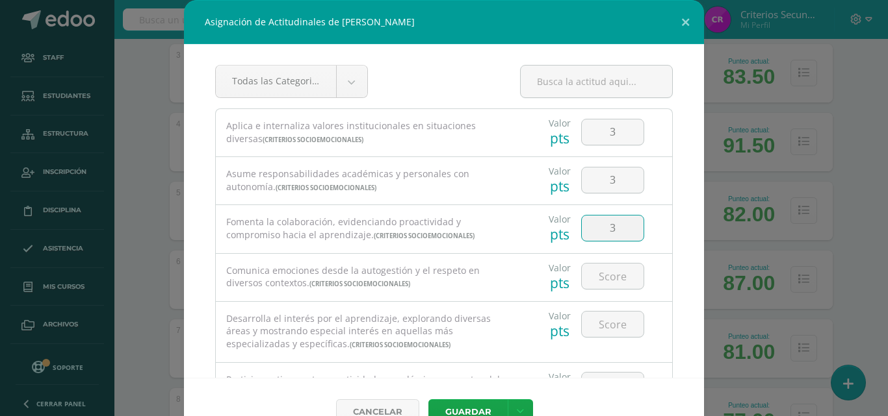
type input "3"
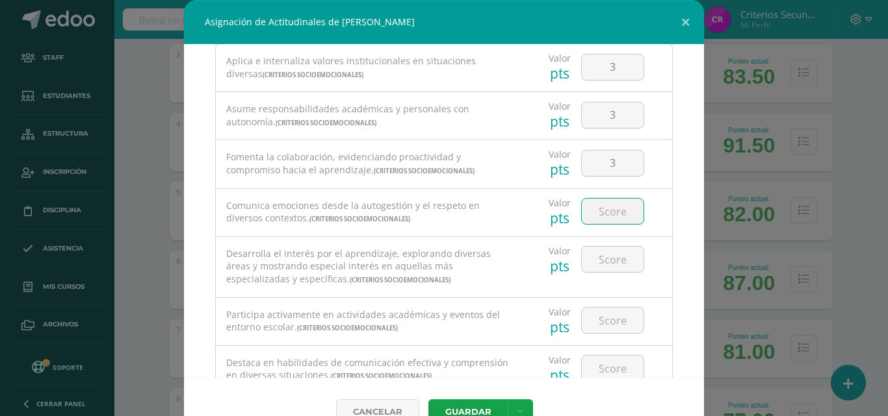
click at [606, 215] on input "number" at bounding box center [613, 211] width 62 height 25
type input "4"
click at [596, 259] on input "number" at bounding box center [613, 259] width 62 height 25
type input "3"
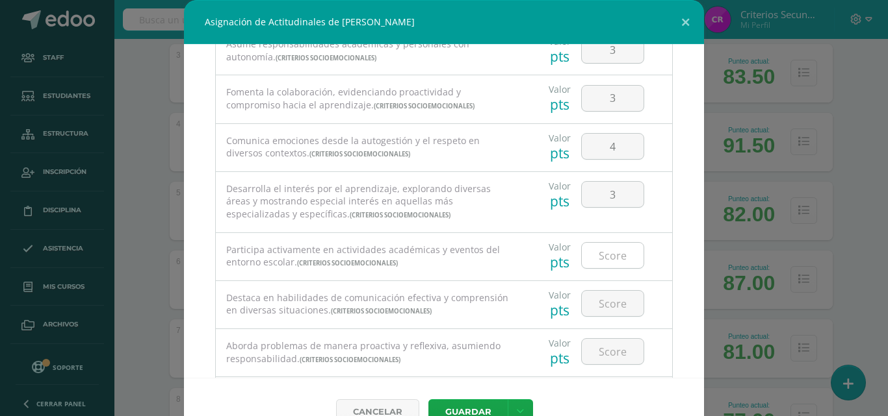
click at [615, 253] on input "number" at bounding box center [613, 255] width 62 height 25
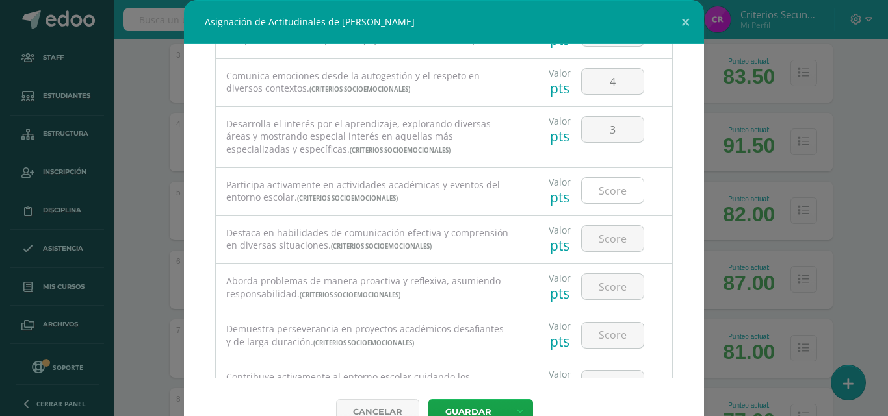
click at [616, 181] on input "number" at bounding box center [613, 190] width 62 height 25
type input "4"
click at [600, 242] on input "number" at bounding box center [613, 238] width 62 height 25
type input "4"
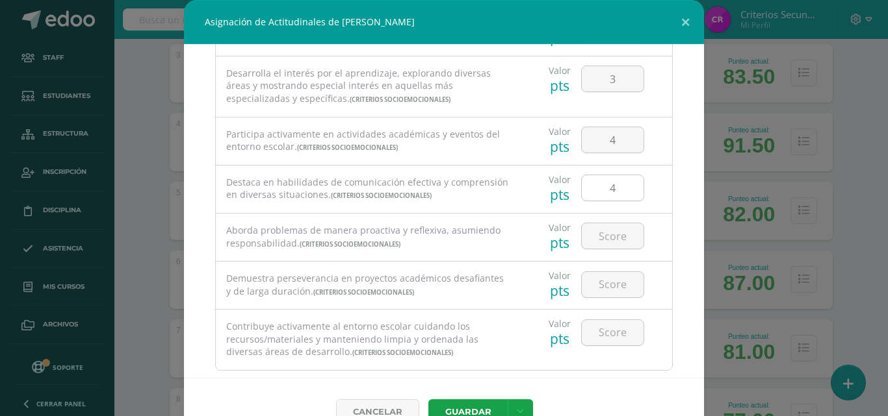
scroll to position [260, 0]
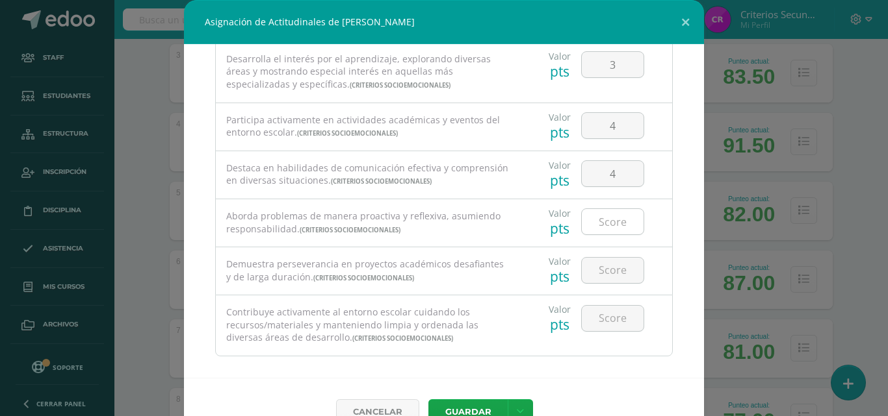
click at [615, 231] on input "number" at bounding box center [613, 221] width 62 height 25
type input "4"
click at [611, 272] on input "number" at bounding box center [613, 270] width 62 height 25
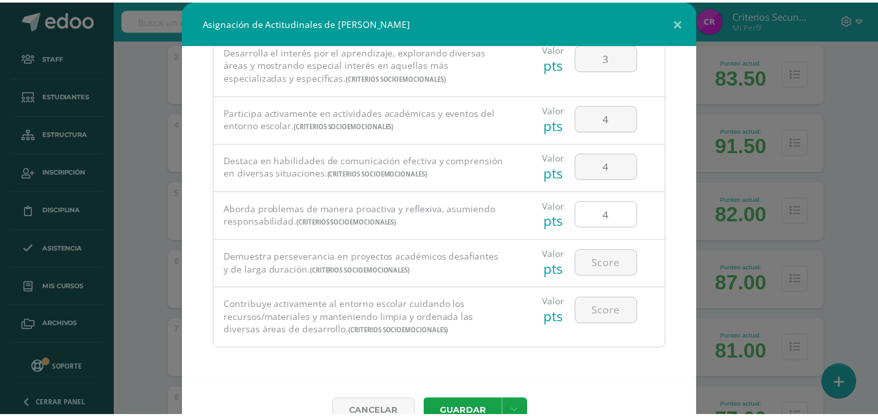
scroll to position [272, 0]
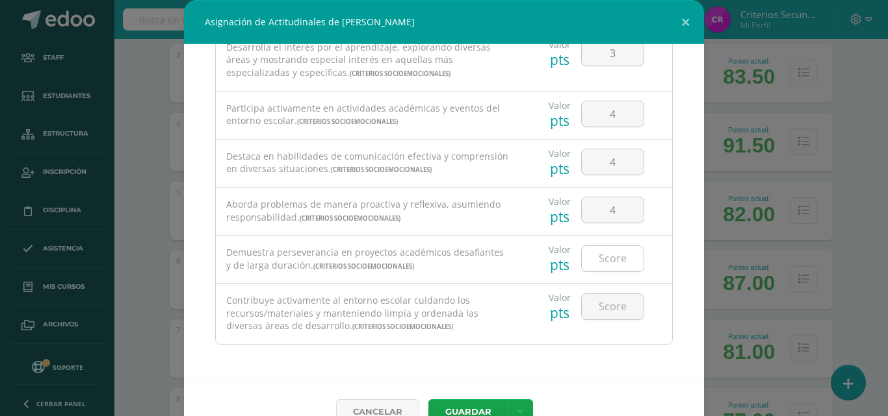
click at [608, 265] on input "number" at bounding box center [613, 258] width 62 height 25
type input "3"
click at [606, 305] on input "number" at bounding box center [613, 306] width 62 height 25
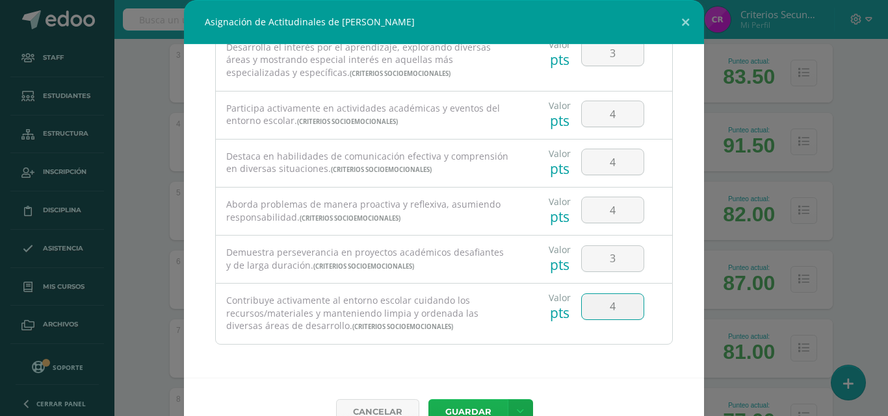
type input "4"
click at [466, 405] on button "Guardar" at bounding box center [467, 412] width 79 height 25
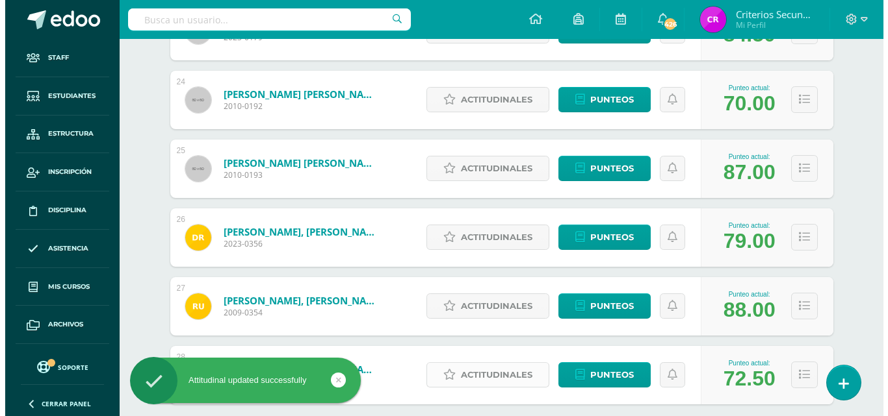
scroll to position [1871, 0]
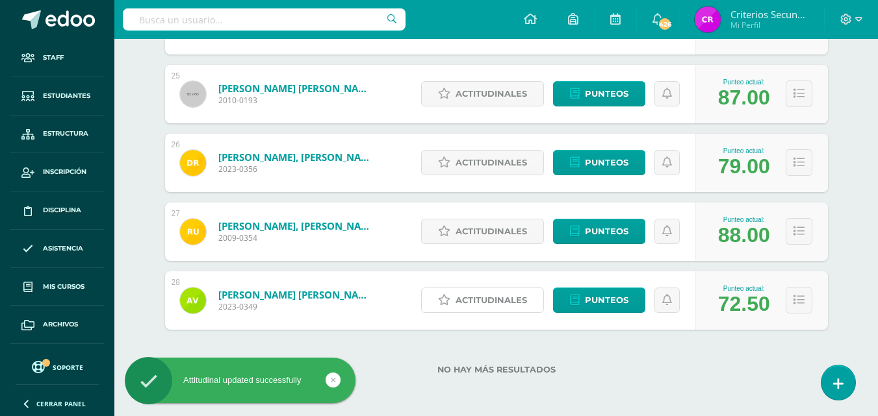
click at [463, 298] on span "Actitudinales" at bounding box center [490, 300] width 71 height 24
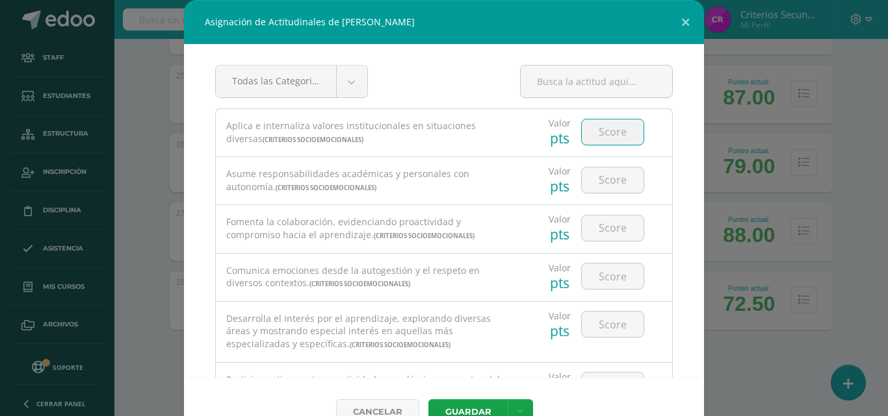
click at [602, 127] on input "number" at bounding box center [613, 132] width 62 height 25
type input "4"
click at [594, 174] on input "number" at bounding box center [613, 180] width 62 height 25
type input "3"
click at [599, 221] on input "number" at bounding box center [613, 228] width 62 height 25
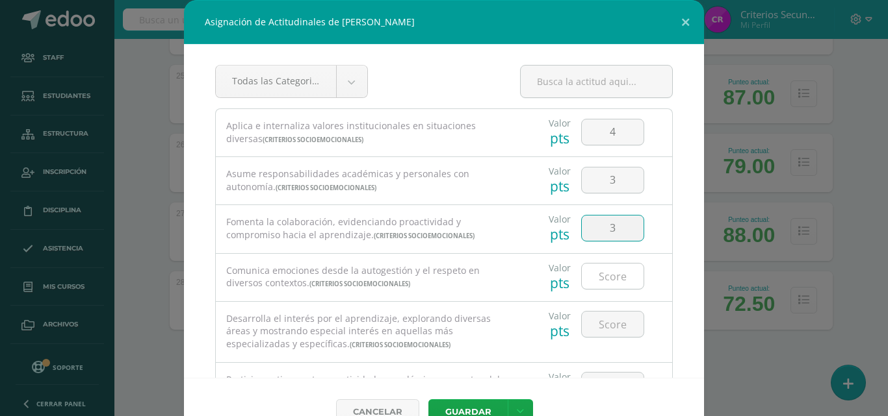
type input "3"
click at [612, 270] on input "number" at bounding box center [613, 276] width 62 height 25
type input "2"
type input "4"
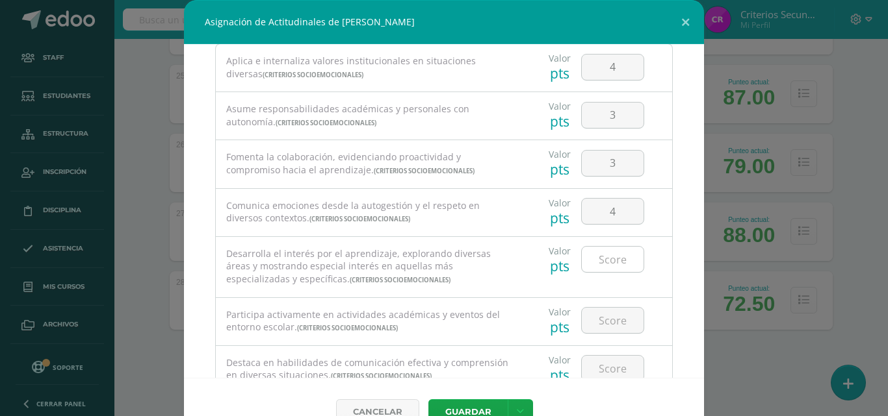
click at [626, 266] on input "number" at bounding box center [613, 259] width 62 height 25
type input "3"
click at [609, 316] on input "number" at bounding box center [613, 320] width 62 height 25
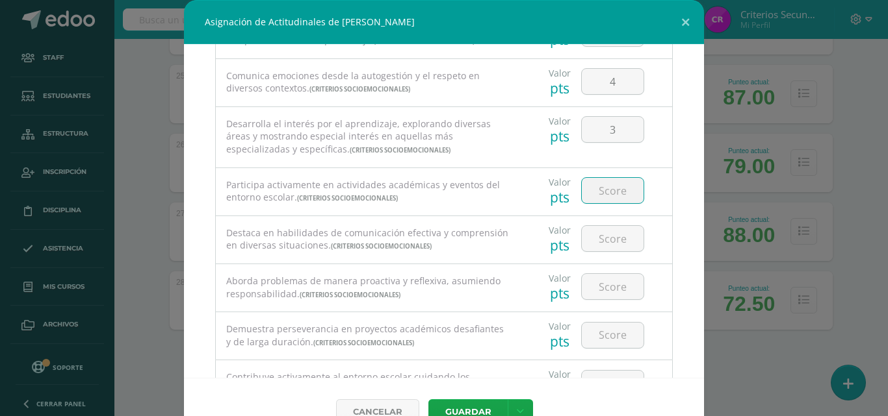
click at [608, 188] on input "number" at bounding box center [613, 190] width 62 height 25
type input "2"
click at [609, 236] on input "number" at bounding box center [613, 238] width 62 height 25
type input "3"
click at [600, 301] on div at bounding box center [612, 286] width 73 height 45
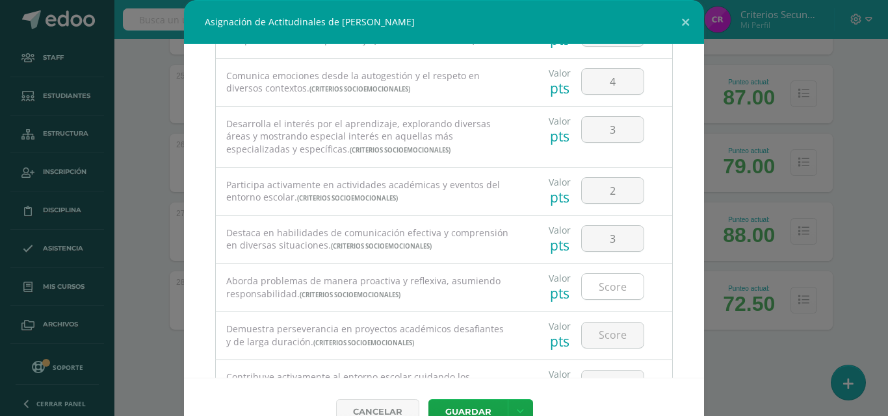
click at [597, 287] on input "number" at bounding box center [613, 286] width 62 height 25
type input "4"
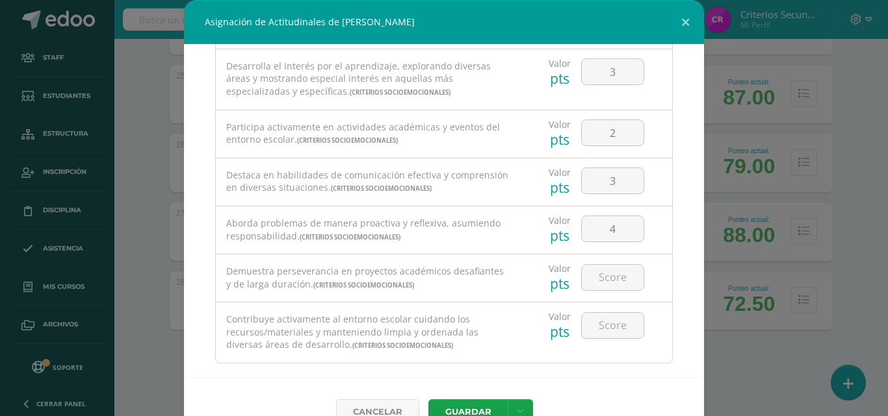
scroll to position [260, 0]
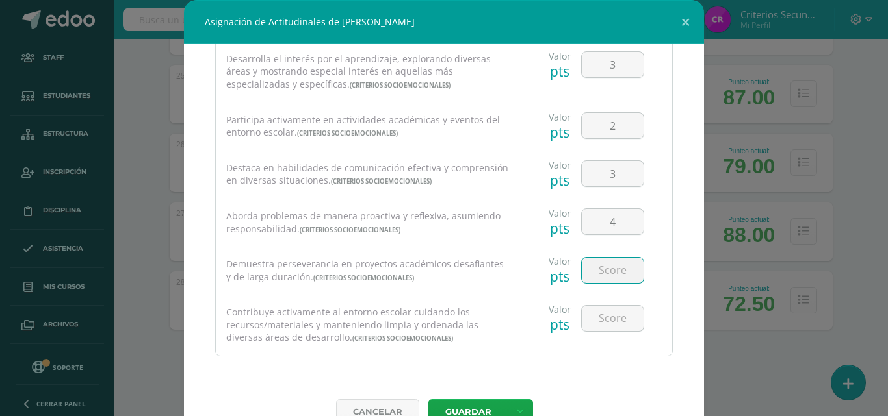
click at [600, 273] on input "number" at bounding box center [613, 270] width 62 height 25
type input "3"
click at [591, 327] on input "number" at bounding box center [613, 318] width 62 height 25
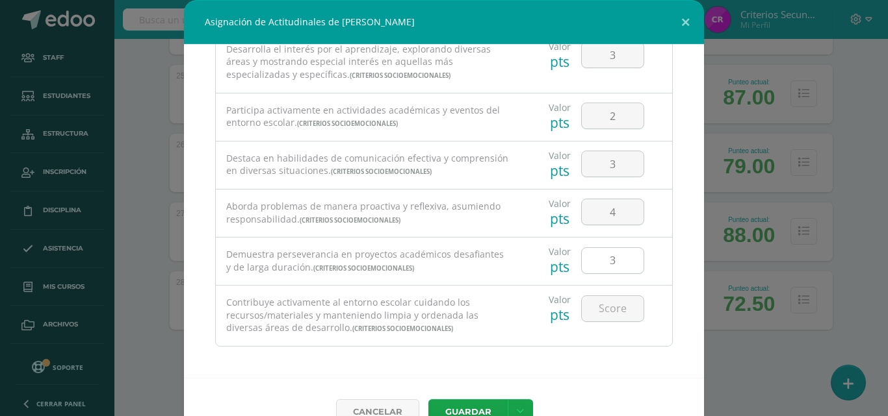
scroll to position [272, 0]
click at [602, 313] on input "number" at bounding box center [613, 306] width 62 height 25
type input "3"
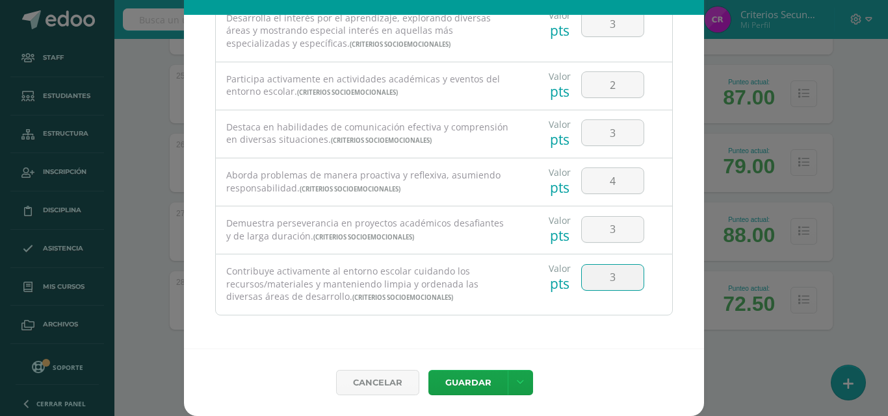
click at [611, 272] on input "3" at bounding box center [613, 277] width 62 height 25
type input "4"
click at [467, 392] on button "Guardar" at bounding box center [467, 382] width 79 height 25
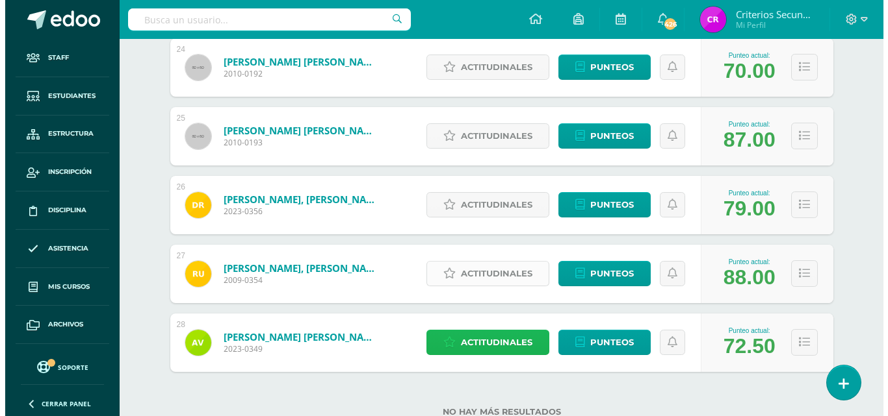
scroll to position [1806, 0]
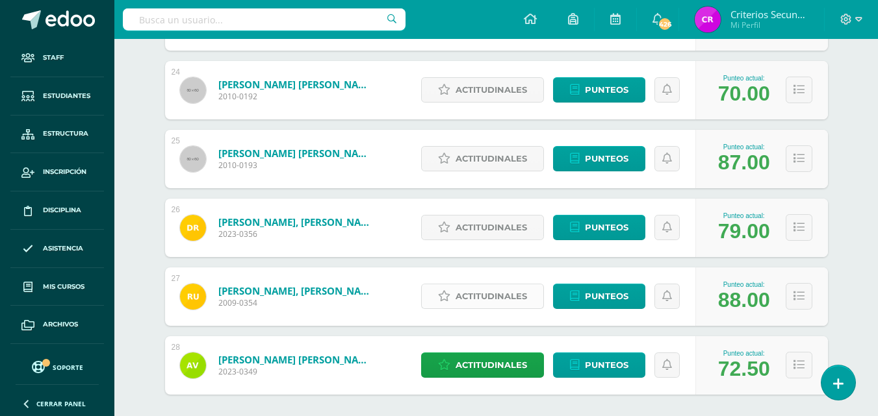
click at [503, 300] on span "Actitudinales" at bounding box center [490, 297] width 71 height 24
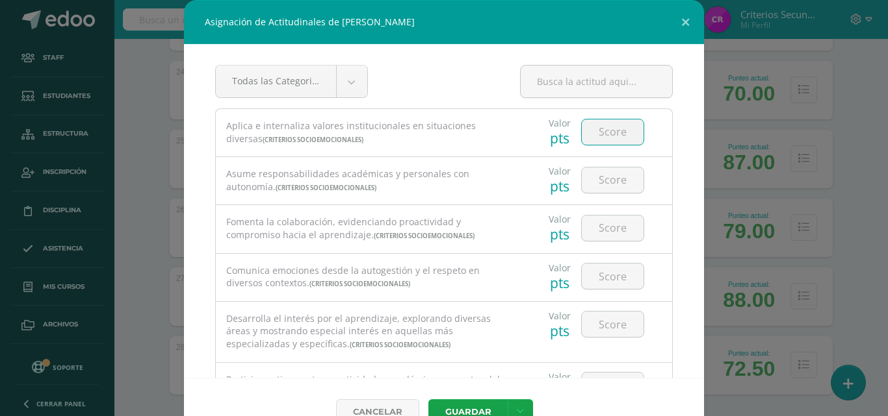
click at [607, 140] on input "number" at bounding box center [613, 132] width 62 height 25
type input "4"
click at [607, 177] on input "number" at bounding box center [613, 180] width 62 height 25
type input "3"
click at [606, 245] on div at bounding box center [612, 227] width 73 height 45
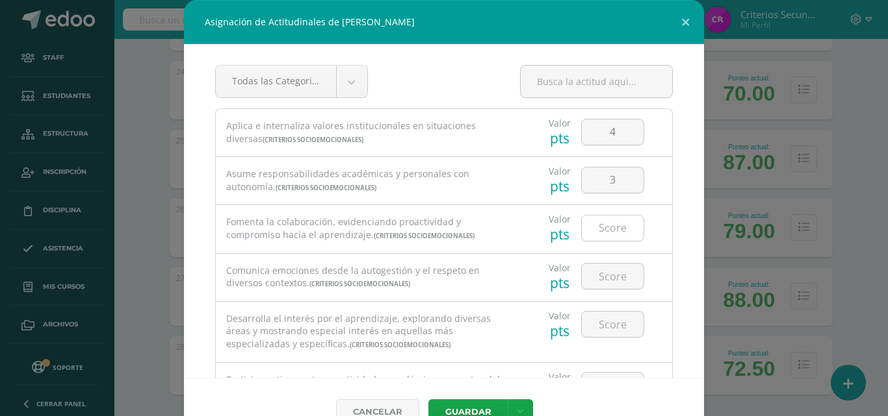
click at [603, 231] on input "number" at bounding box center [613, 228] width 62 height 25
type input "4"
click at [601, 273] on input "number" at bounding box center [613, 276] width 62 height 25
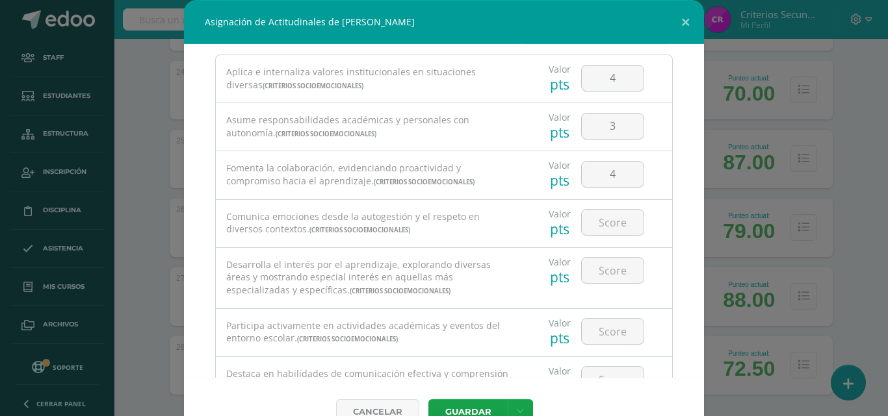
scroll to position [65, 0]
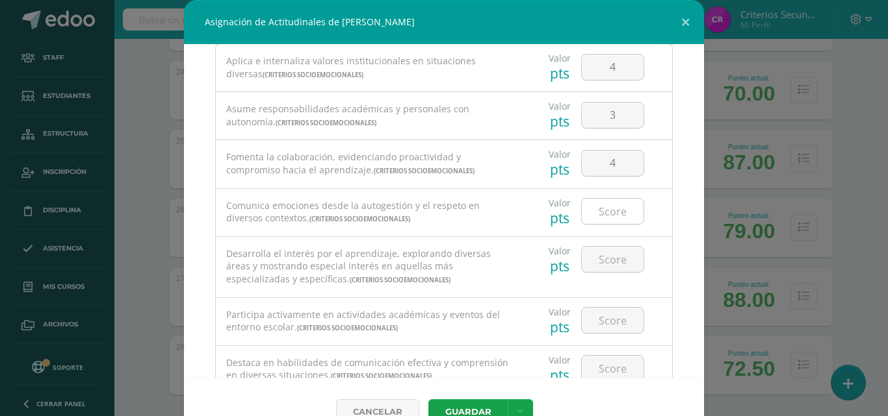
click at [609, 215] on input "number" at bounding box center [613, 211] width 62 height 25
type input "4"
click at [598, 263] on input "number" at bounding box center [613, 259] width 62 height 25
type input "4"
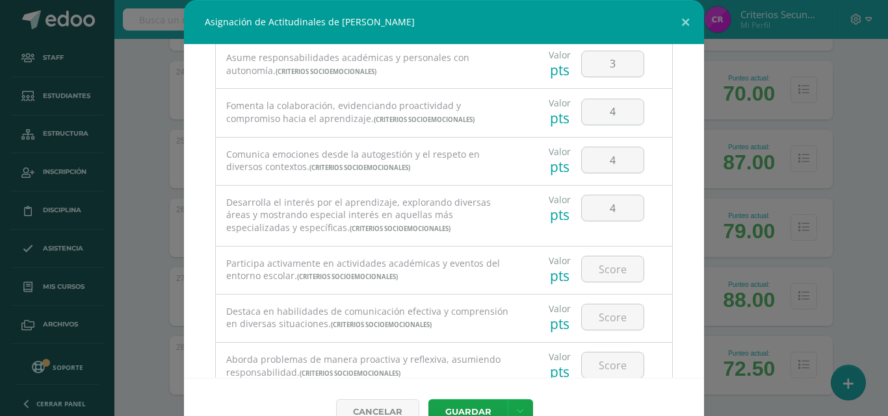
scroll to position [130, 0]
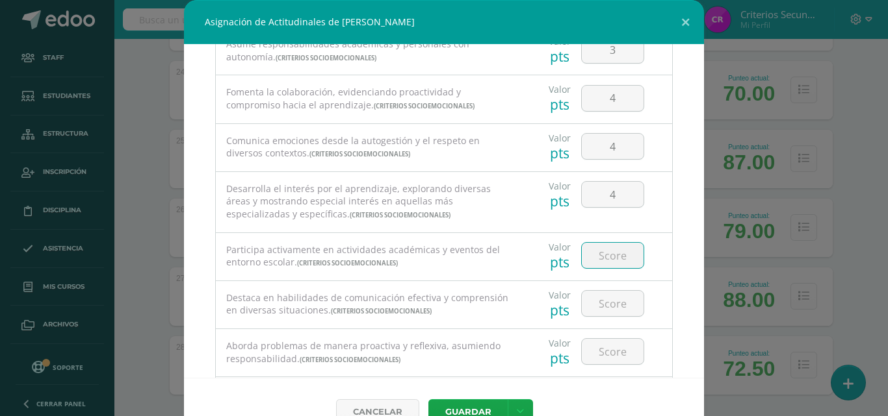
click at [602, 250] on input "number" at bounding box center [613, 255] width 62 height 25
type input "4"
click at [601, 307] on input "number" at bounding box center [613, 303] width 62 height 25
type input "4"
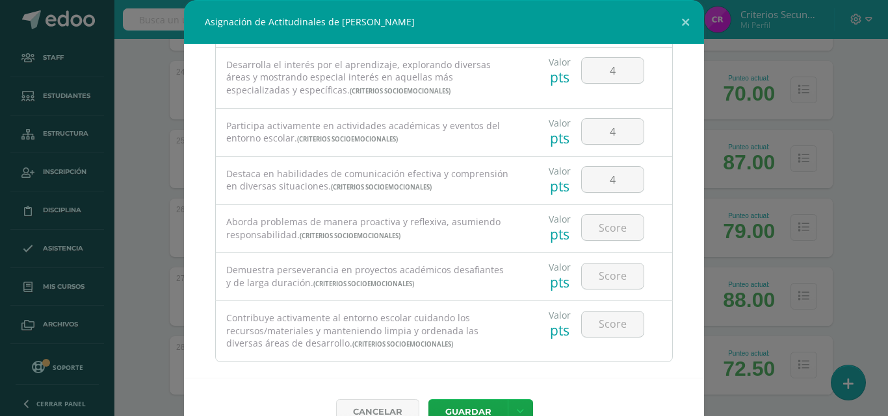
scroll to position [260, 0]
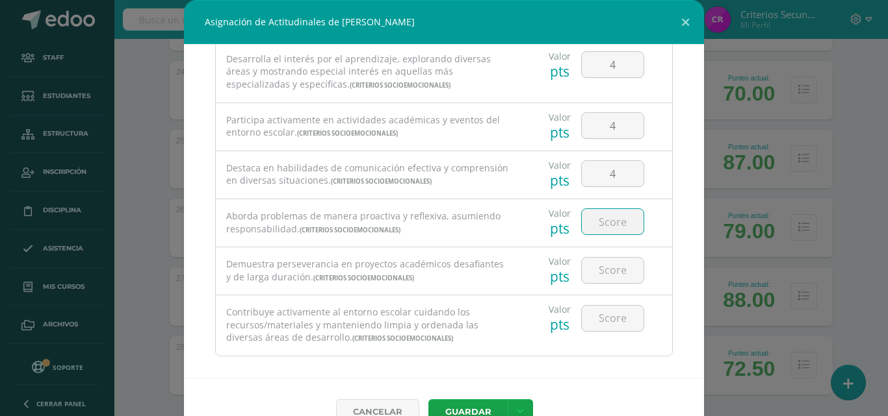
click at [604, 216] on input "number" at bounding box center [613, 221] width 62 height 25
type input "4"
click at [604, 274] on input "number" at bounding box center [613, 270] width 62 height 25
type input "4"
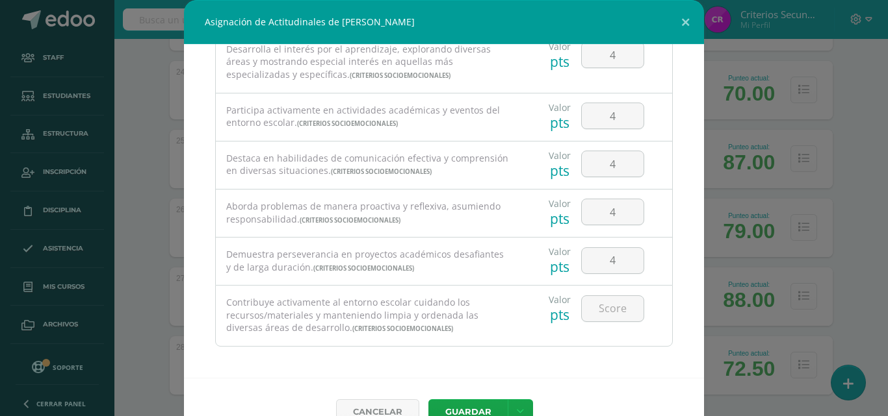
scroll to position [272, 0]
click at [604, 301] on input "number" at bounding box center [613, 306] width 62 height 25
type input "4"
click at [468, 400] on button "Guardar" at bounding box center [467, 412] width 79 height 25
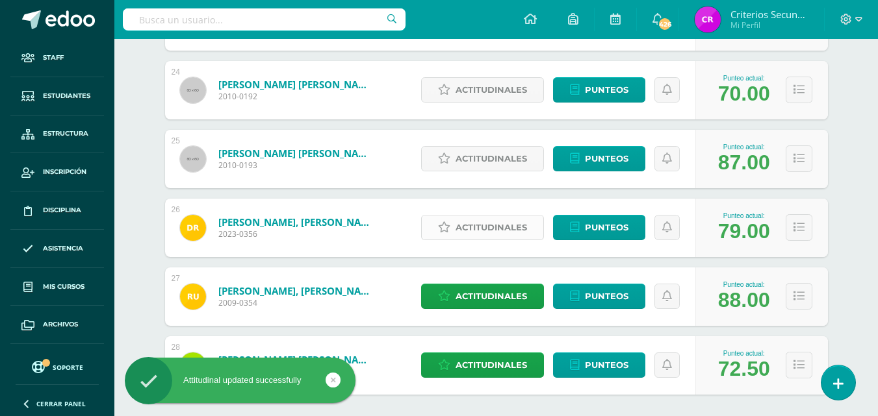
click at [475, 223] on span "Actitudinales" at bounding box center [490, 228] width 71 height 24
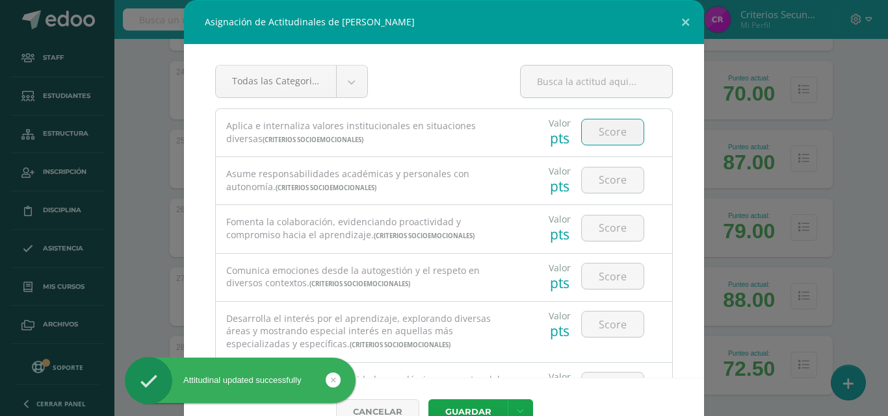
click at [587, 133] on input "number" at bounding box center [613, 132] width 62 height 25
type input "4"
click at [600, 173] on input "number" at bounding box center [613, 180] width 62 height 25
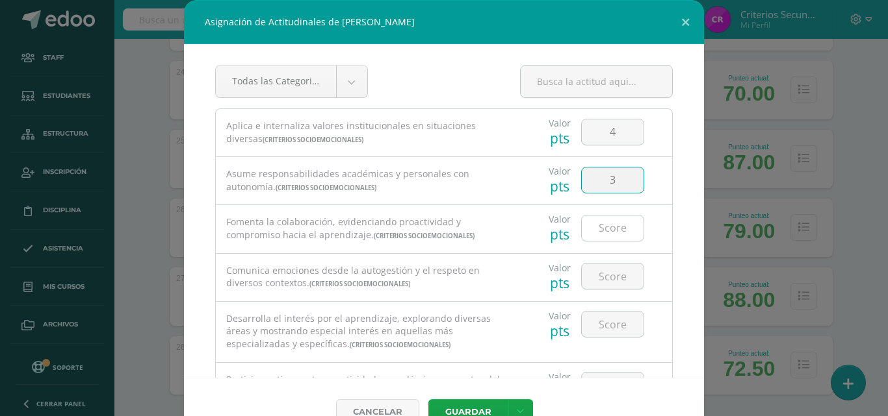
type input "3"
click at [603, 222] on input "number" at bounding box center [613, 228] width 62 height 25
type input "3"
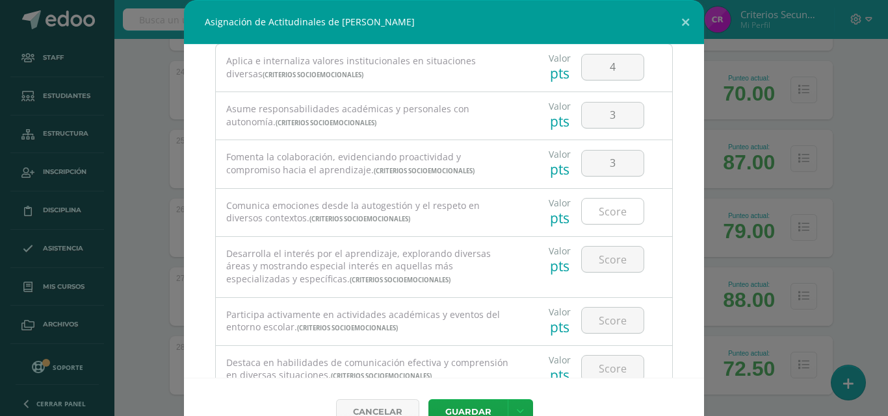
click at [602, 208] on input "number" at bounding box center [613, 211] width 62 height 25
type input "3"
click at [607, 271] on input "number" at bounding box center [613, 259] width 62 height 25
type input "3"
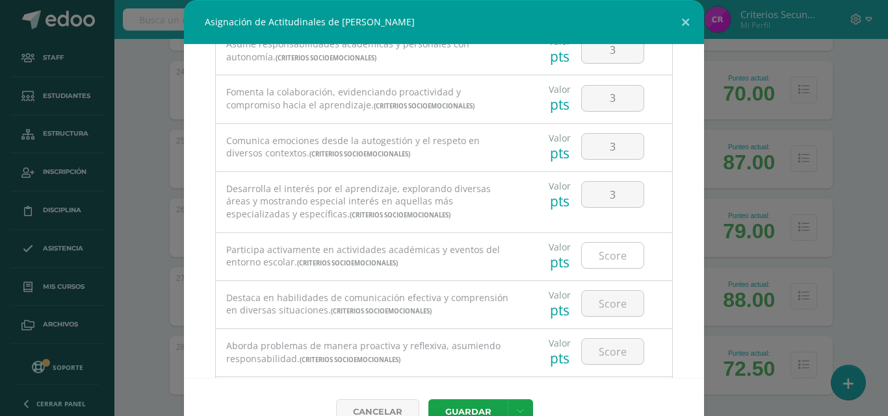
click at [609, 251] on input "number" at bounding box center [613, 255] width 62 height 25
type input "4"
click at [606, 295] on input "number" at bounding box center [613, 303] width 62 height 25
type input "4"
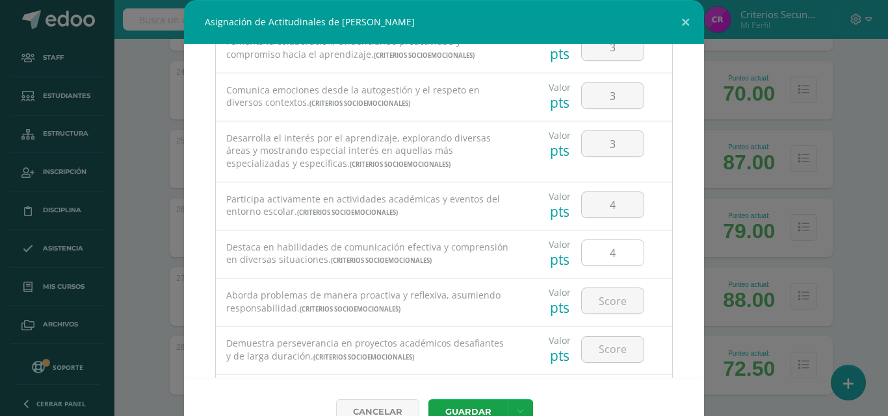
scroll to position [195, 0]
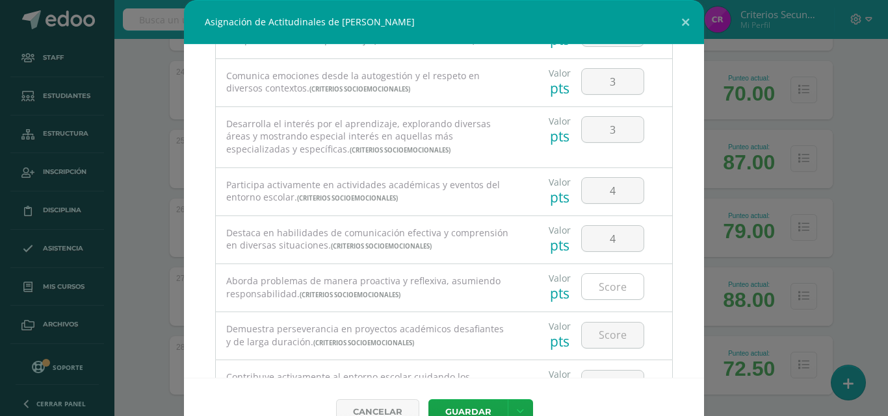
click at [608, 283] on input "number" at bounding box center [613, 286] width 62 height 25
type input "4"
click at [606, 327] on input "number" at bounding box center [613, 335] width 62 height 25
type input "4"
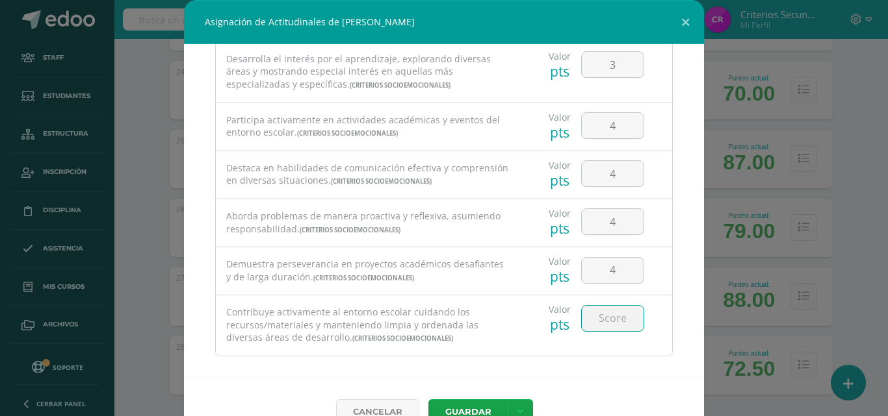
click at [604, 323] on input "number" at bounding box center [613, 318] width 62 height 25
type input "4"
click at [477, 407] on button "Guardar" at bounding box center [467, 412] width 79 height 25
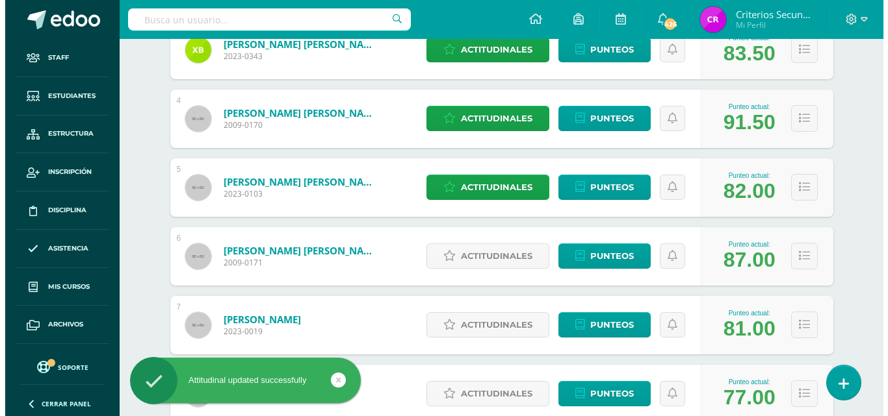
scroll to position [376, 0]
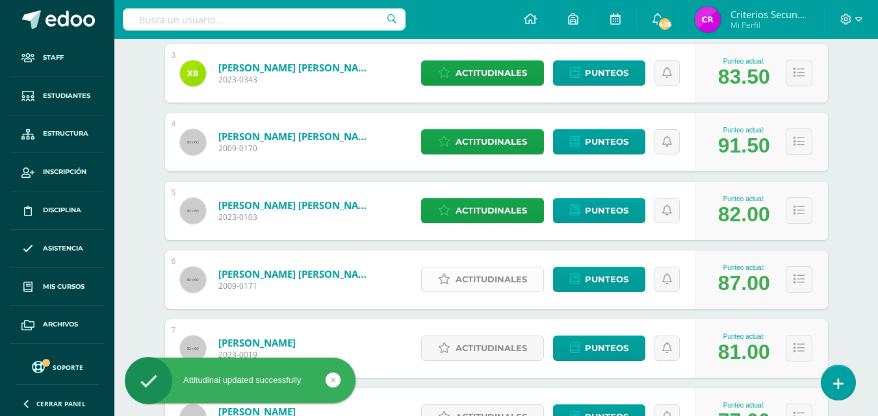
click at [474, 281] on span "Actitudinales" at bounding box center [490, 280] width 71 height 24
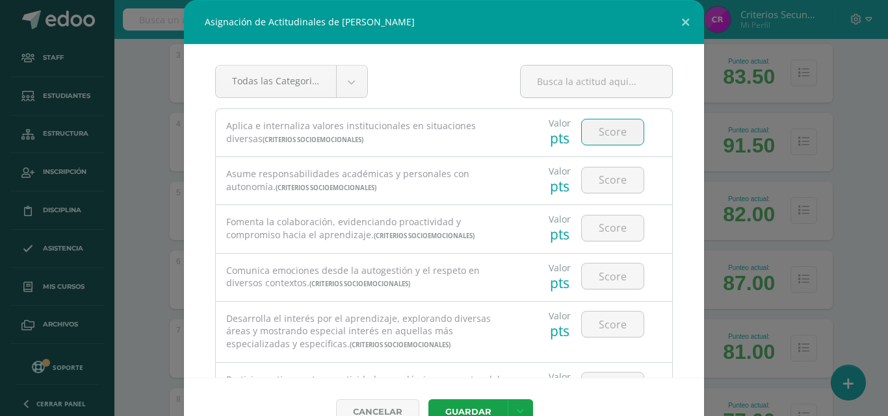
click at [615, 134] on input "number" at bounding box center [613, 132] width 62 height 25
type input "4"
click at [595, 179] on input "number" at bounding box center [613, 180] width 62 height 25
type input "4"
click at [602, 224] on input "number" at bounding box center [613, 228] width 62 height 25
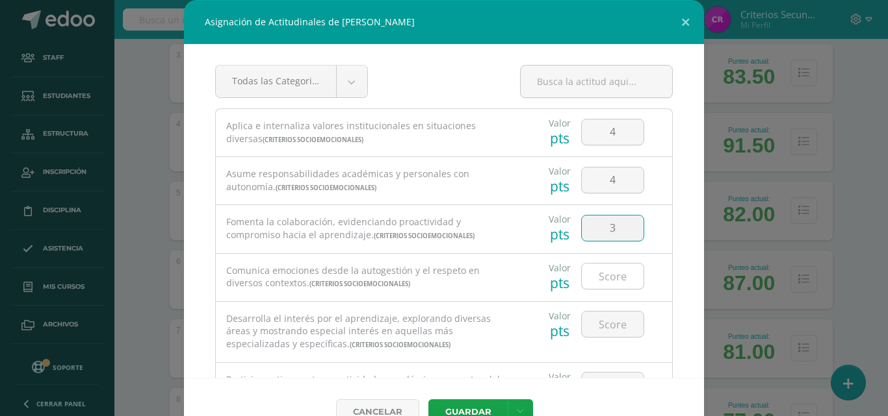
type input "3"
click at [596, 279] on input "number" at bounding box center [613, 276] width 62 height 25
type input "4"
type input "3"
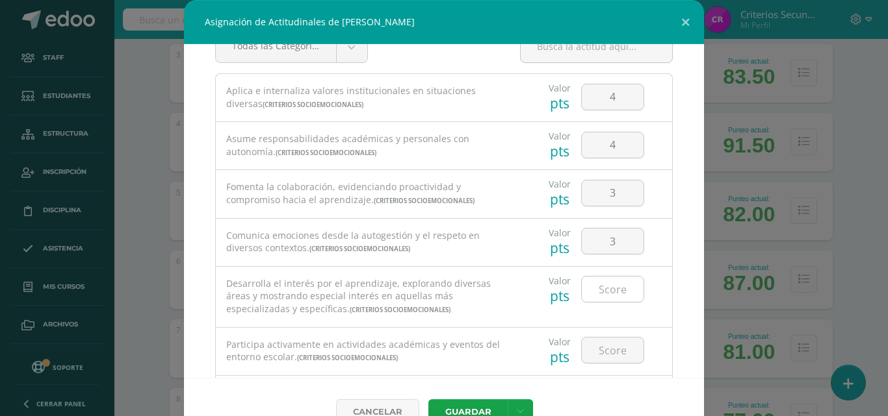
scroll to position [65, 0]
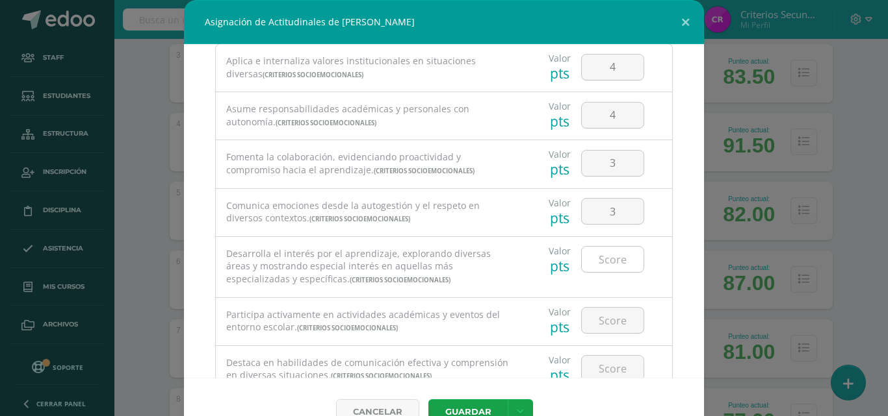
click at [599, 253] on input "number" at bounding box center [613, 259] width 62 height 25
type input "4"
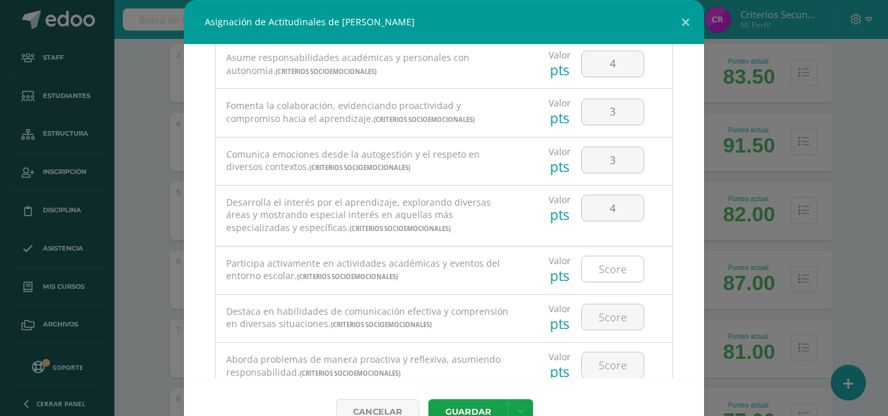
scroll to position [130, 0]
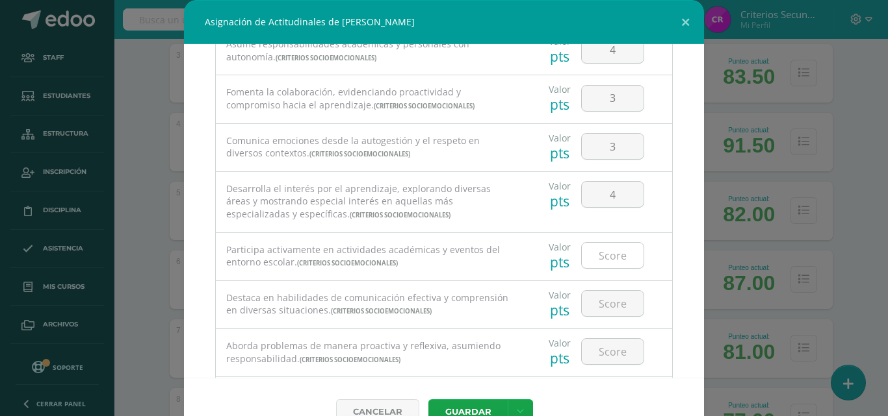
click at [598, 259] on input "number" at bounding box center [613, 255] width 62 height 25
type input "4"
click at [603, 302] on input "number" at bounding box center [613, 303] width 62 height 25
type input "4"
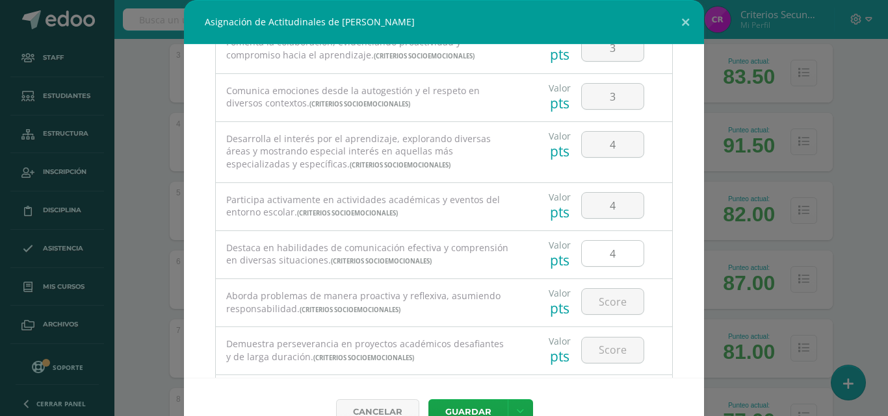
scroll to position [195, 0]
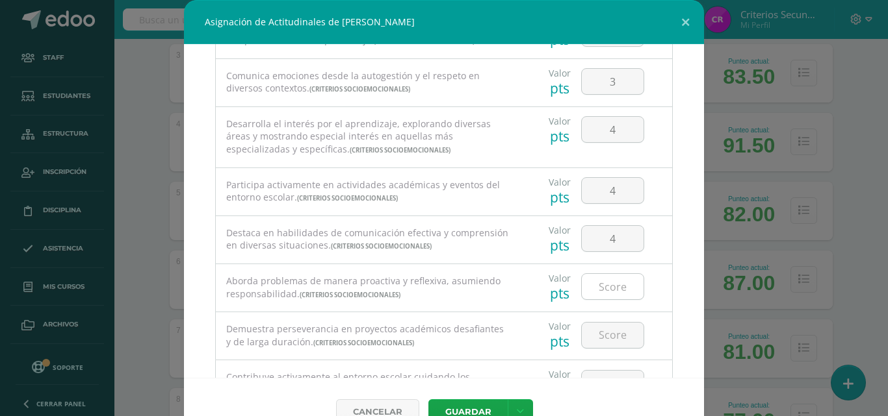
click at [601, 285] on input "number" at bounding box center [613, 286] width 62 height 25
type input "4"
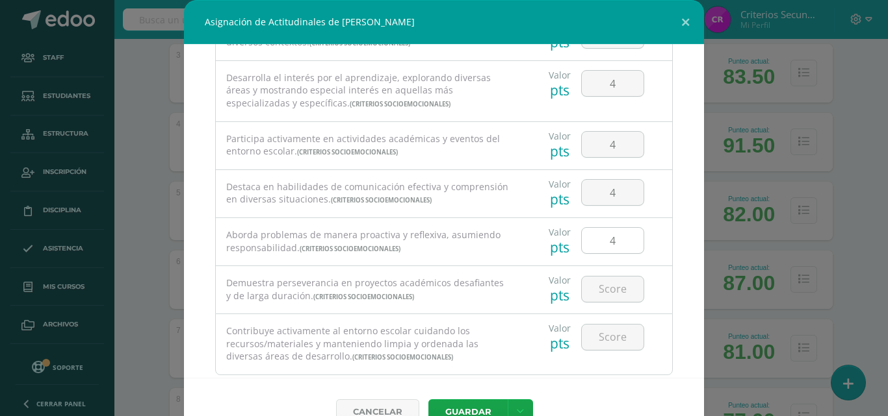
scroll to position [272, 0]
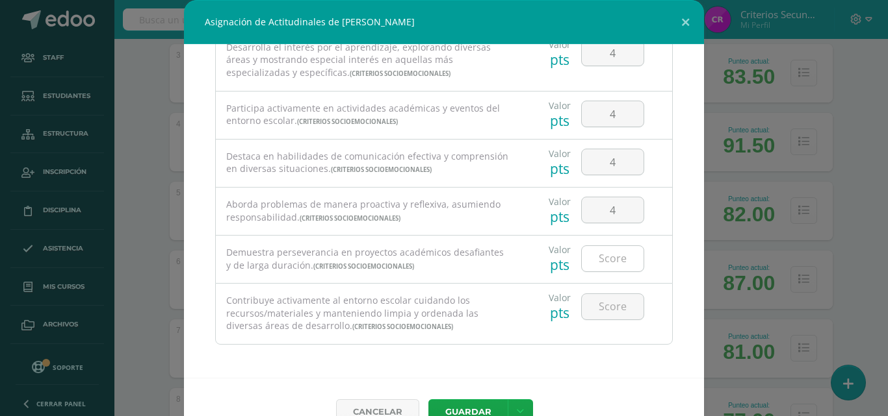
click at [596, 267] on input "number" at bounding box center [613, 258] width 62 height 25
type input "4"
click at [598, 305] on input "number" at bounding box center [613, 306] width 62 height 25
type input "4"
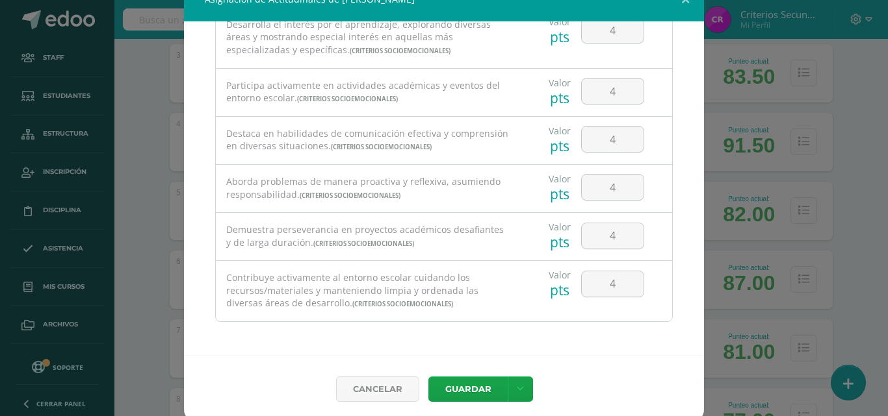
scroll to position [29, 0]
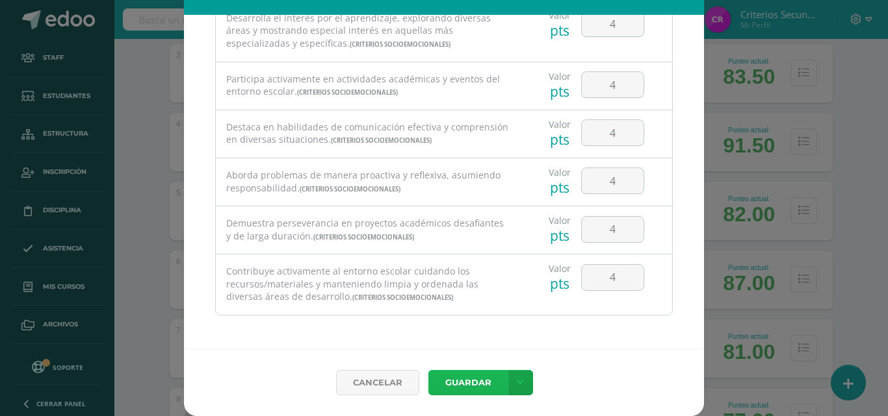
click at [452, 375] on button "Guardar" at bounding box center [467, 382] width 79 height 25
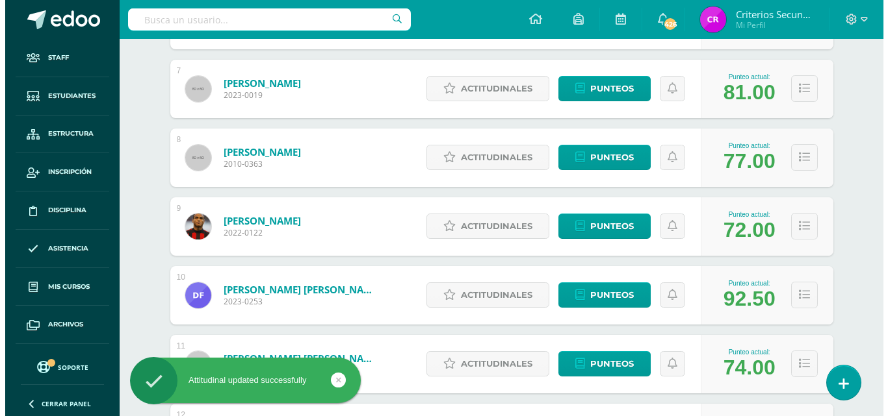
scroll to position [506, 0]
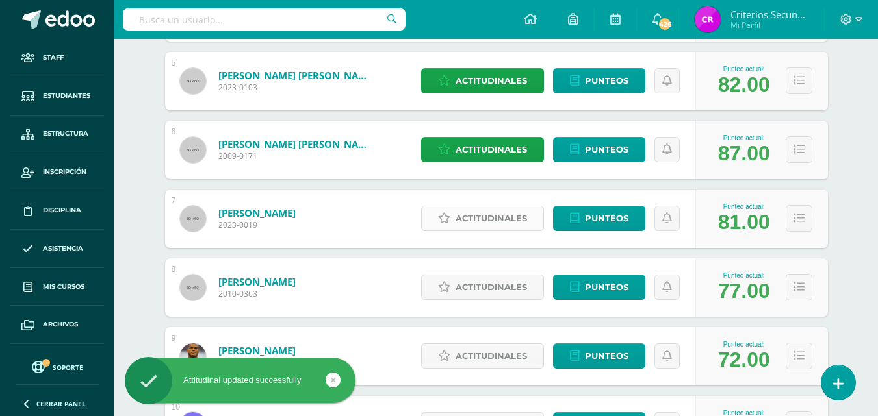
click at [459, 219] on span "Actitudinales" at bounding box center [490, 219] width 71 height 24
click at [0, 0] on div "Fomenta la colaboración, evidenciando proactividad y compromiso hacia el aprend…" at bounding box center [0, 0] width 0 height 0
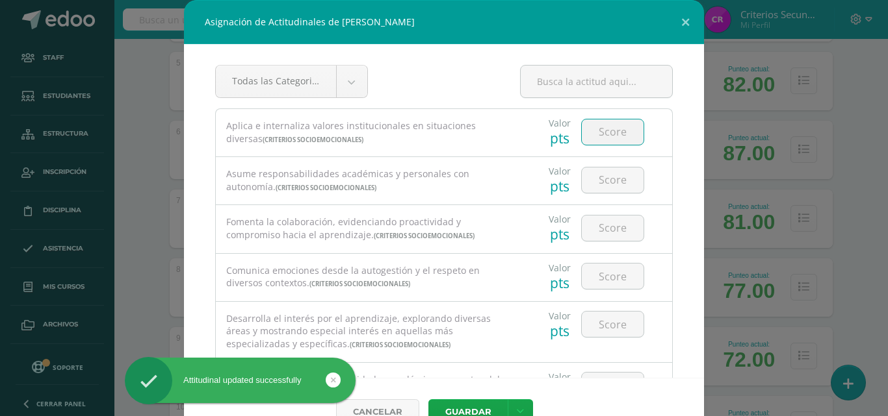
click at [597, 126] on input "number" at bounding box center [613, 132] width 62 height 25
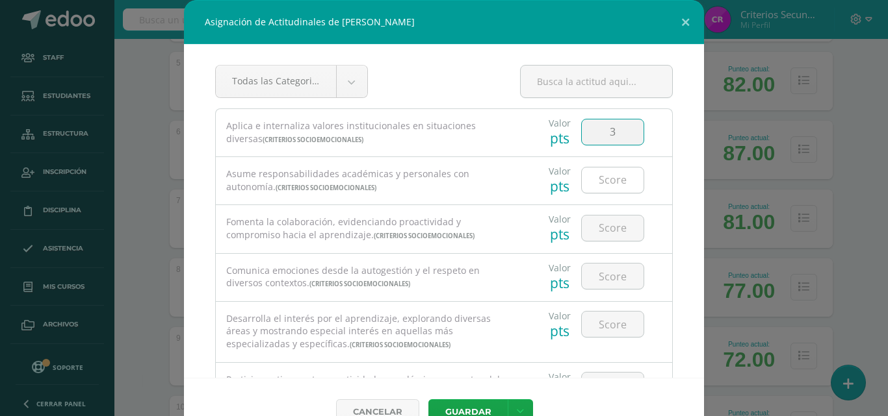
type input "3"
click at [594, 170] on input "number" at bounding box center [613, 180] width 62 height 25
type input "3"
click at [596, 244] on div at bounding box center [612, 227] width 73 height 45
click at [605, 225] on input "number" at bounding box center [613, 228] width 62 height 25
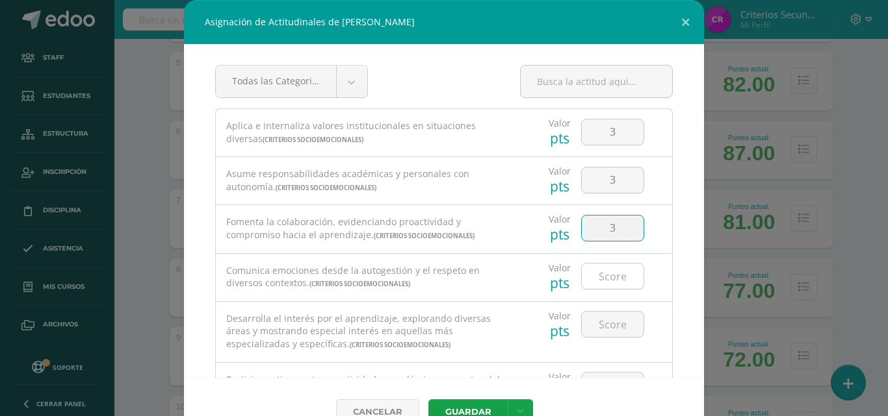
type input "3"
click at [599, 274] on input "number" at bounding box center [613, 276] width 62 height 25
type input "2"
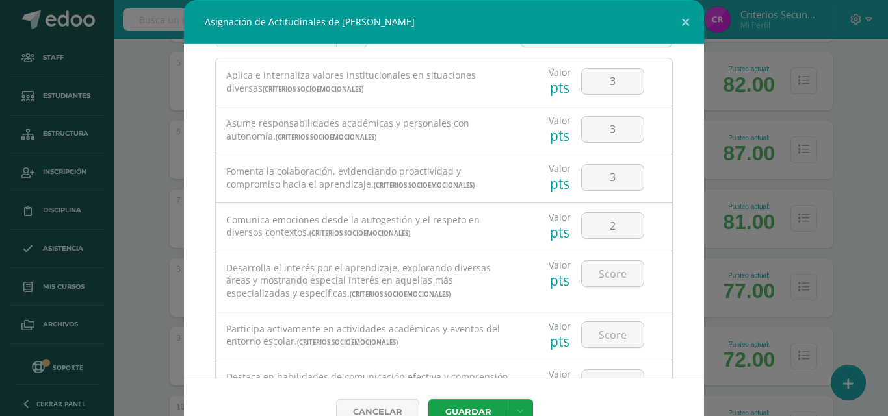
scroll to position [65, 0]
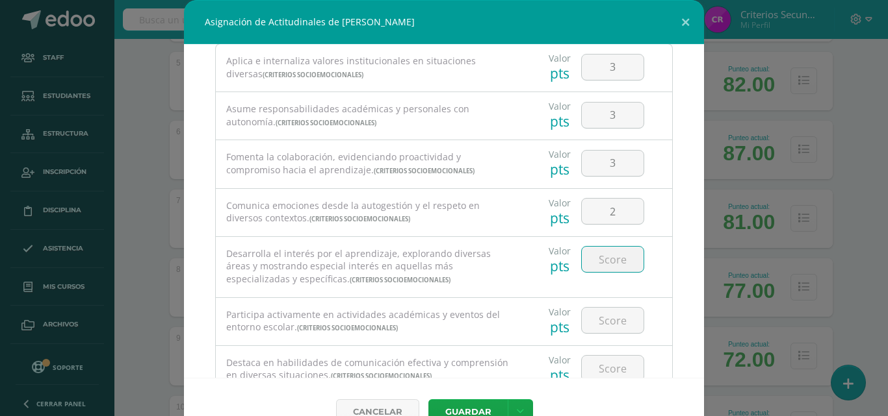
click at [604, 269] on input "number" at bounding box center [613, 259] width 62 height 25
type input "3"
click at [601, 311] on input "number" at bounding box center [613, 320] width 62 height 25
type input "2"
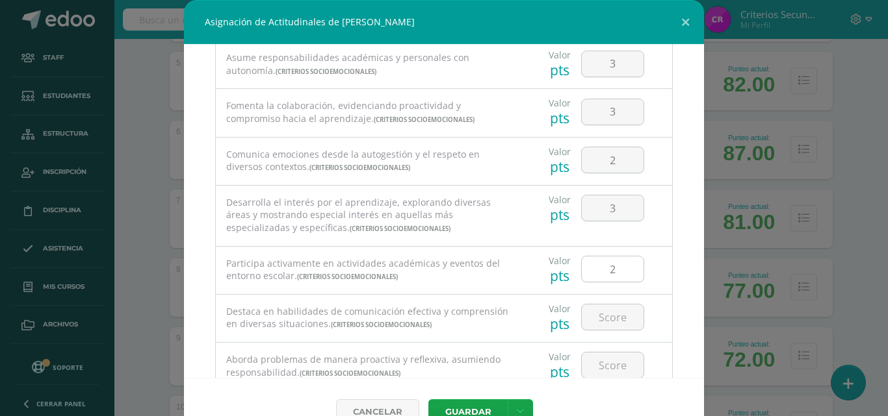
scroll to position [130, 0]
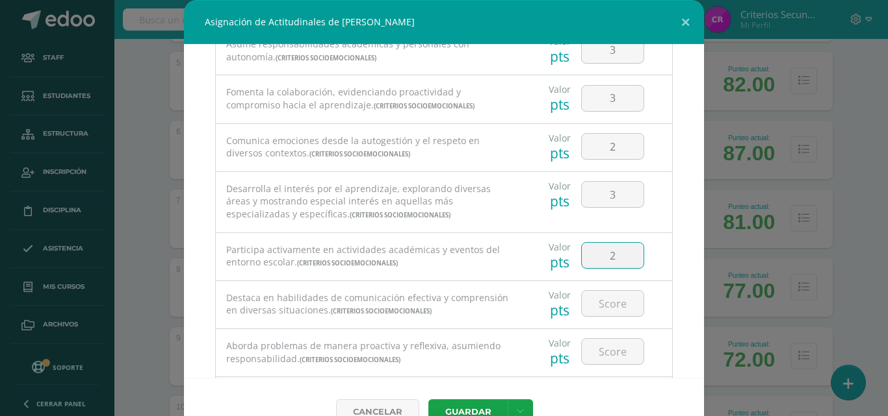
click at [601, 255] on input "2" at bounding box center [613, 255] width 62 height 25
type input "3"
click at [595, 298] on input "number" at bounding box center [613, 303] width 62 height 25
type input "2"
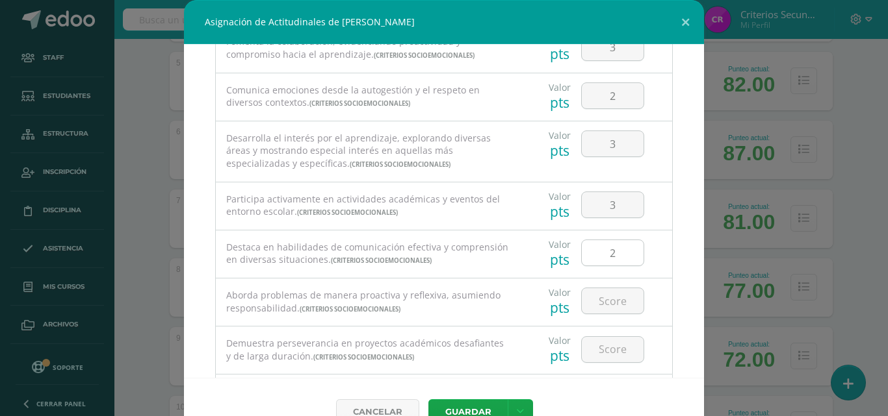
scroll to position [195, 0]
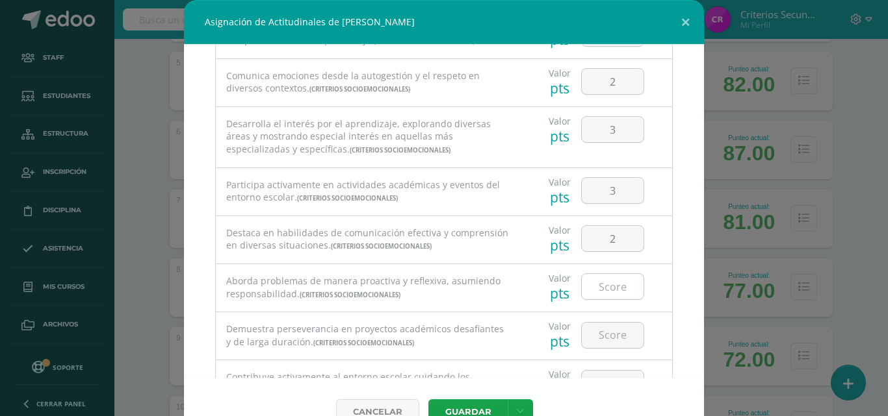
click at [598, 291] on input "number" at bounding box center [613, 286] width 62 height 25
type input "2"
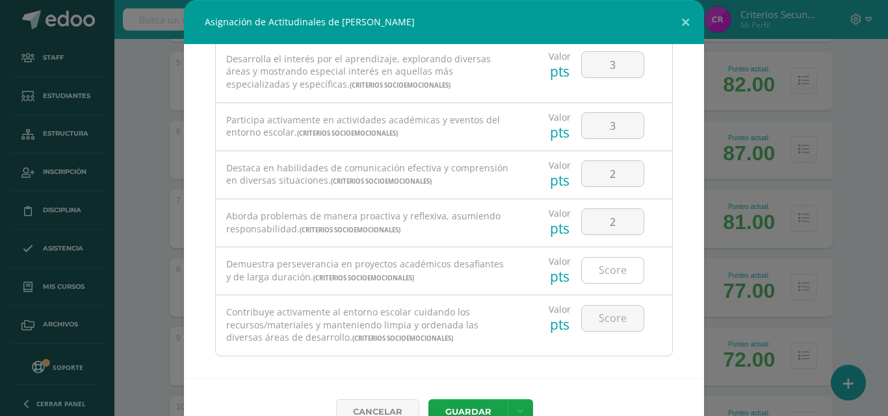
click at [608, 267] on input "number" at bounding box center [613, 270] width 62 height 25
type input "3"
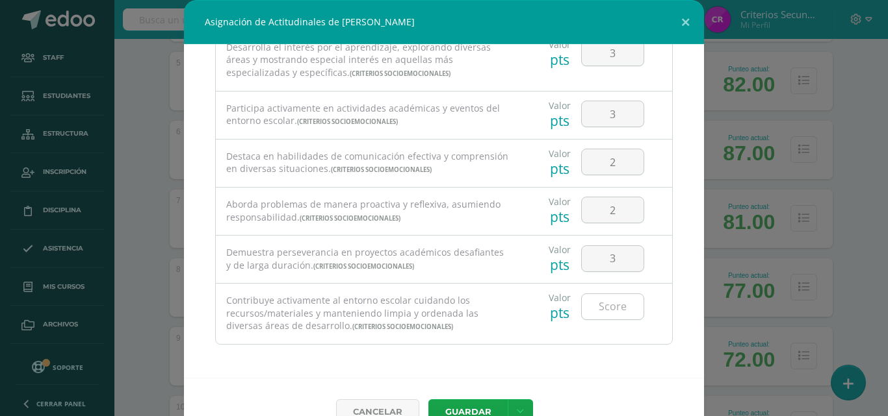
click at [608, 296] on input "number" at bounding box center [613, 306] width 62 height 25
type input "4"
click at [456, 405] on button "Guardar" at bounding box center [467, 412] width 79 height 25
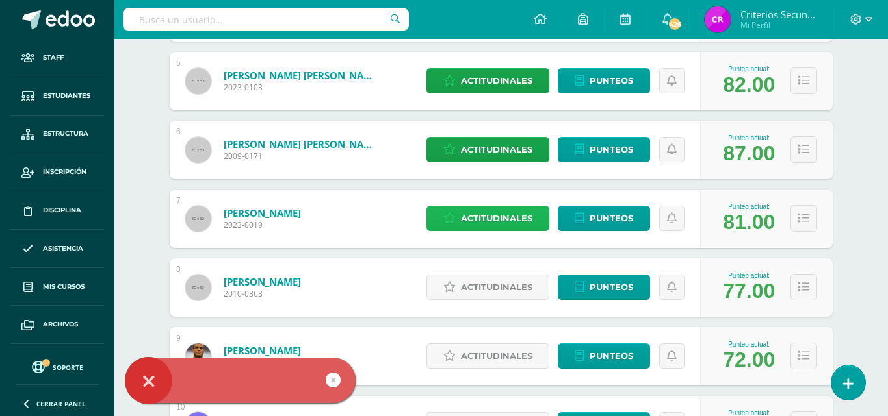
scroll to position [0, 0]
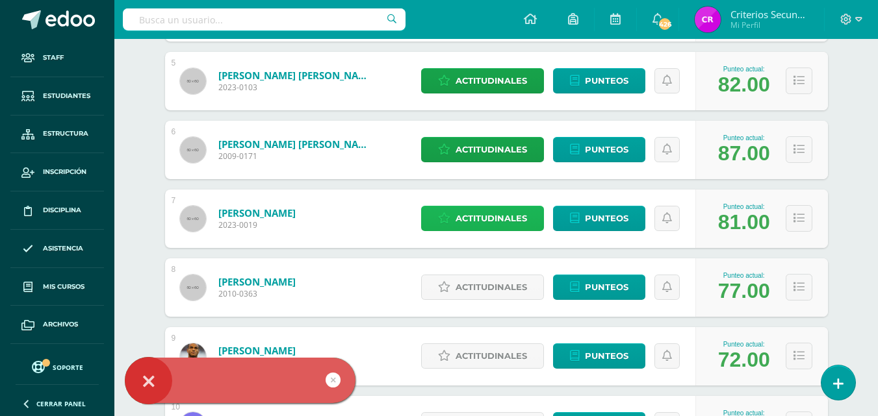
click at [473, 219] on span "Actitudinales" at bounding box center [490, 219] width 71 height 24
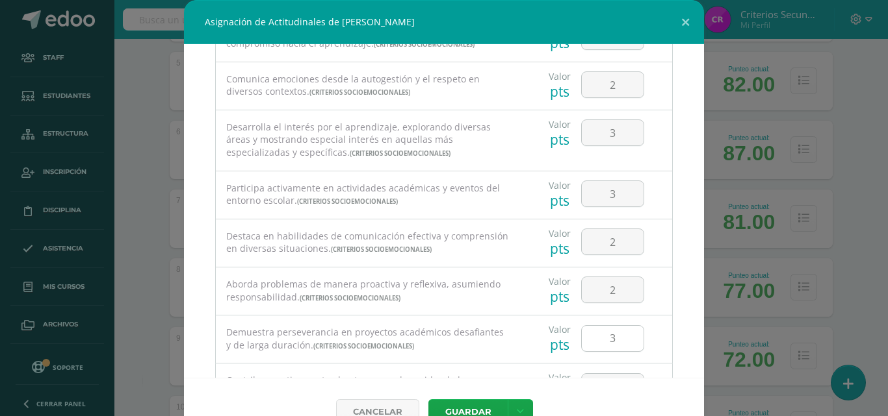
scroll to position [272, 0]
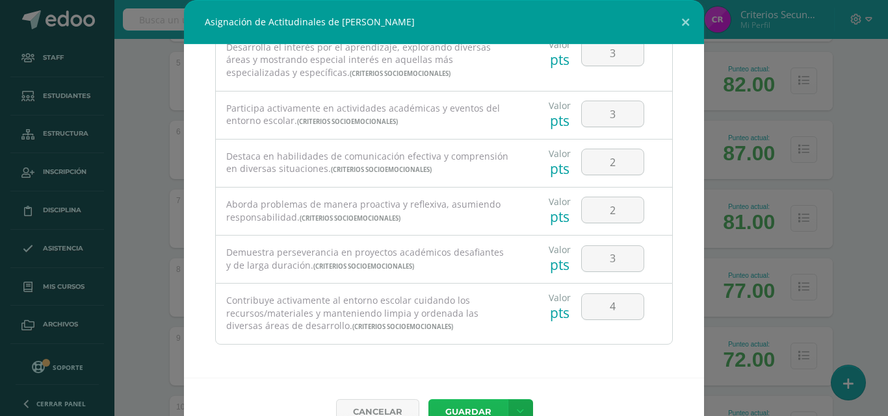
click at [446, 404] on button "Guardar" at bounding box center [467, 412] width 79 height 25
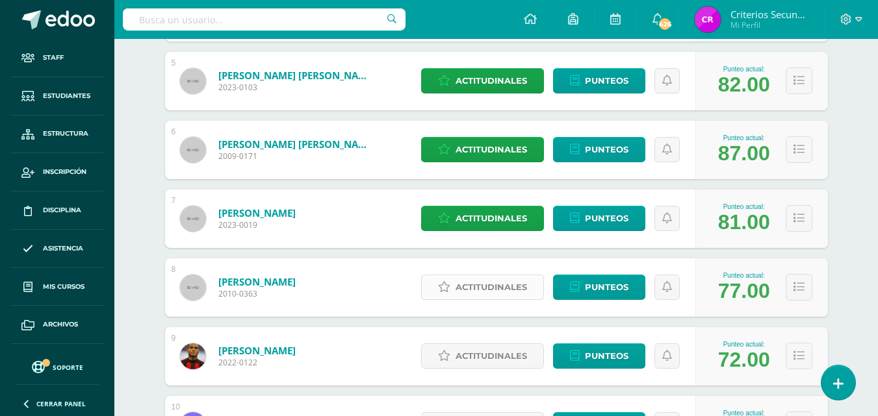
click at [473, 287] on span "Actitudinales" at bounding box center [490, 287] width 71 height 24
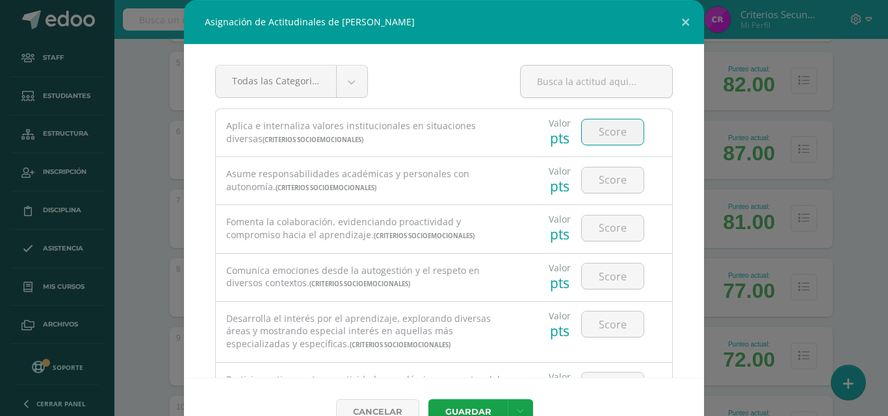
click at [582, 136] on input "number" at bounding box center [613, 132] width 62 height 25
click at [584, 134] on input "number" at bounding box center [613, 132] width 62 height 25
type input "2"
click at [599, 170] on input "number" at bounding box center [613, 180] width 62 height 25
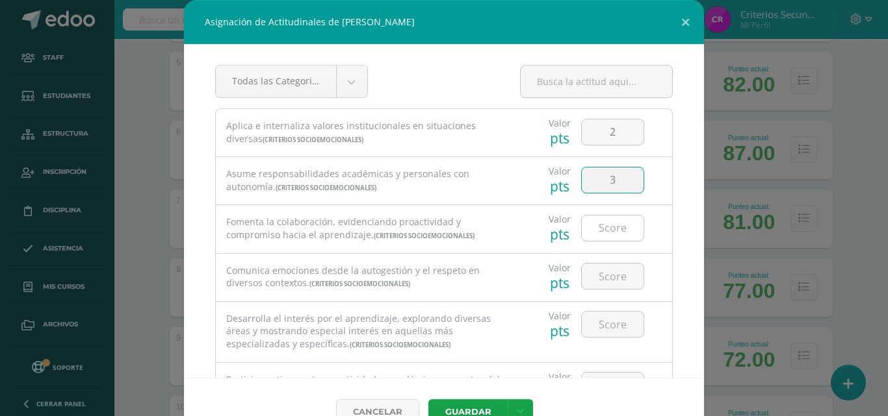
type input "3"
click at [600, 229] on input "number" at bounding box center [613, 228] width 62 height 25
type input "3"
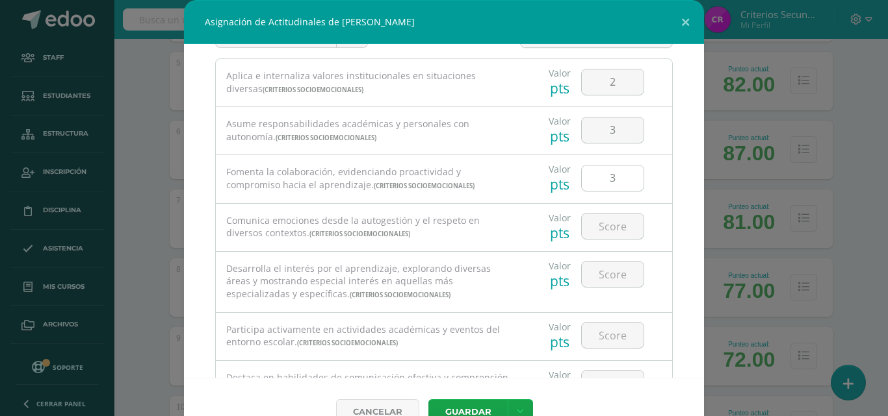
scroll to position [65, 0]
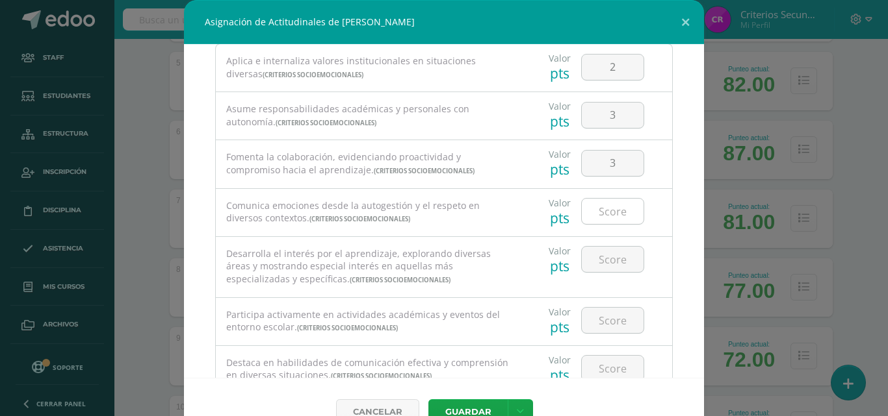
click at [599, 209] on input "number" at bounding box center [613, 211] width 62 height 25
type input "3"
click at [597, 262] on input "number" at bounding box center [613, 259] width 62 height 25
type input "3"
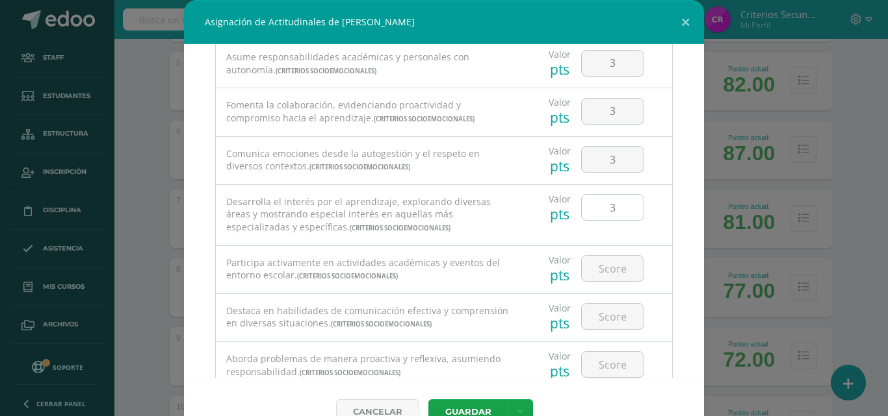
scroll to position [130, 0]
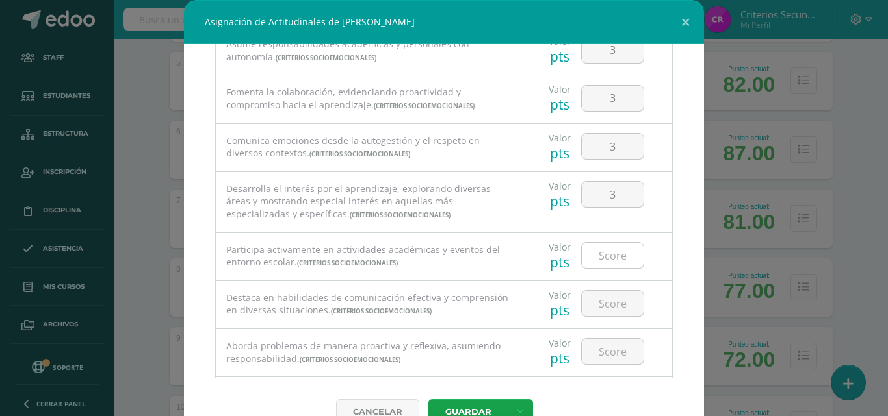
click at [600, 255] on input "number" at bounding box center [613, 255] width 62 height 25
type input "3"
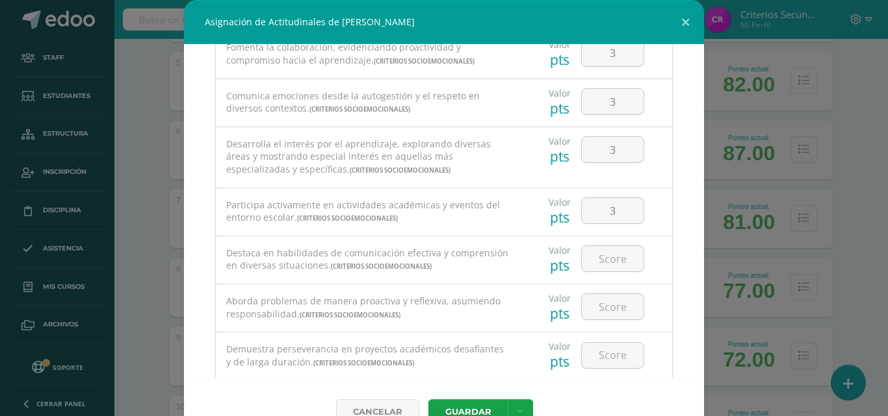
scroll to position [195, 0]
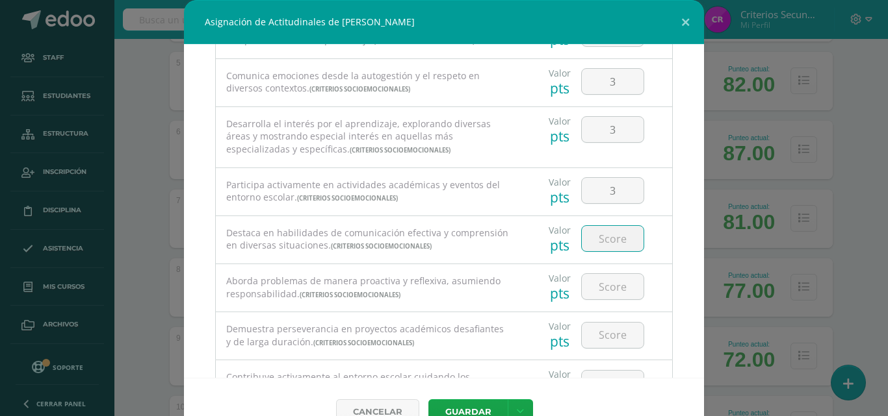
click at [593, 242] on input "number" at bounding box center [613, 238] width 62 height 25
type input "3"
click at [608, 296] on input "number" at bounding box center [613, 286] width 62 height 25
type input "2"
click at [591, 324] on input "number" at bounding box center [613, 335] width 62 height 25
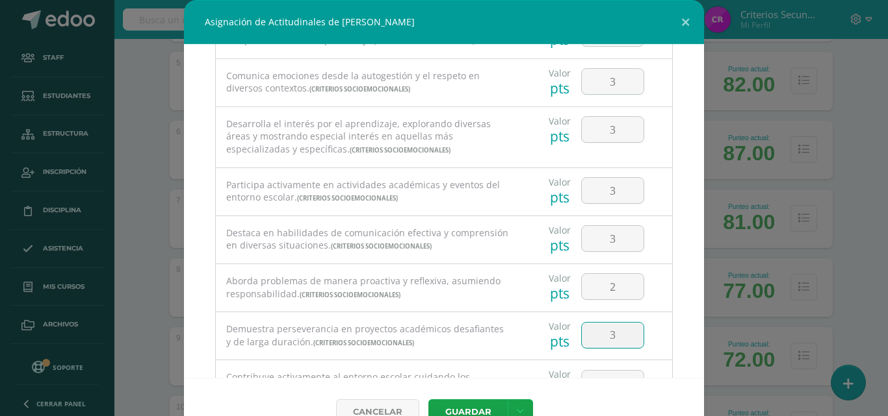
type input "3"
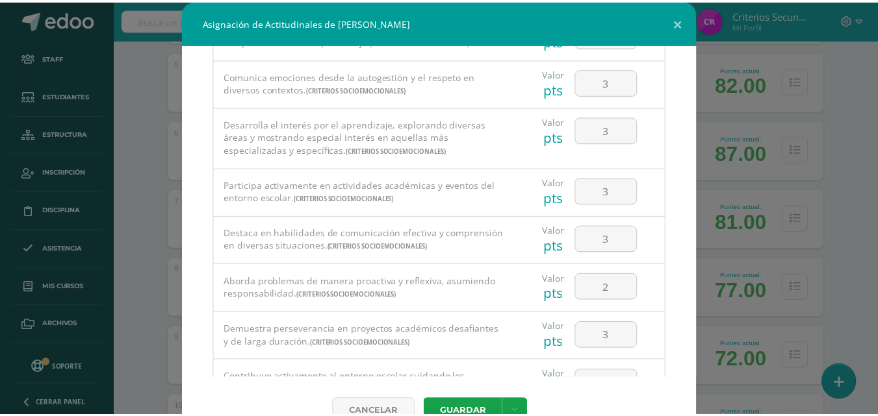
scroll to position [260, 0]
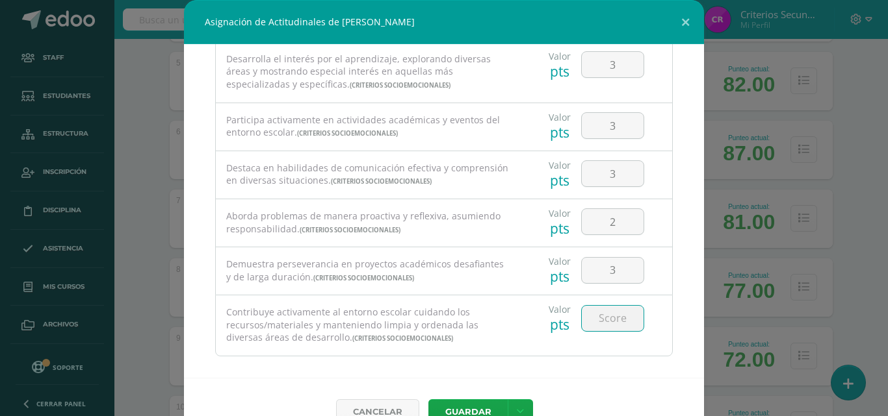
click at [594, 318] on input "number" at bounding box center [613, 318] width 62 height 25
type input "3"
click at [474, 403] on button "Guardar" at bounding box center [467, 412] width 79 height 25
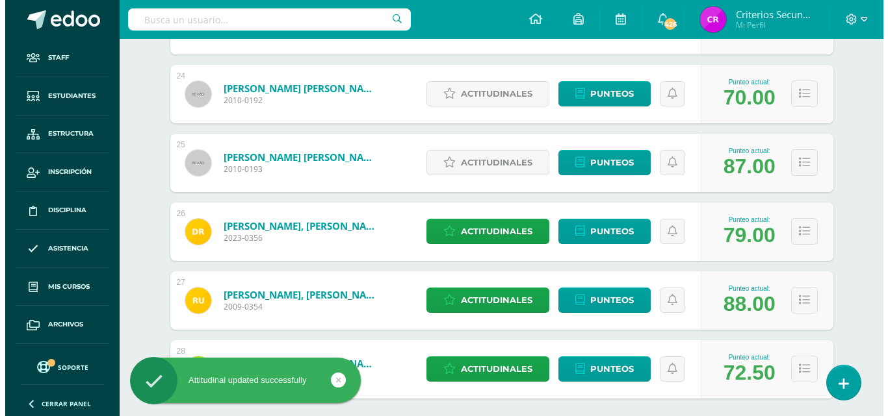
scroll to position [1806, 0]
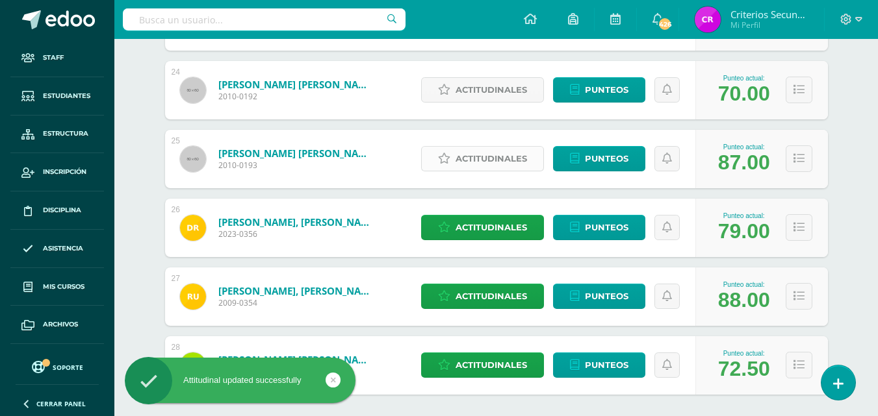
click at [476, 160] on span "Actitudinales" at bounding box center [490, 159] width 71 height 24
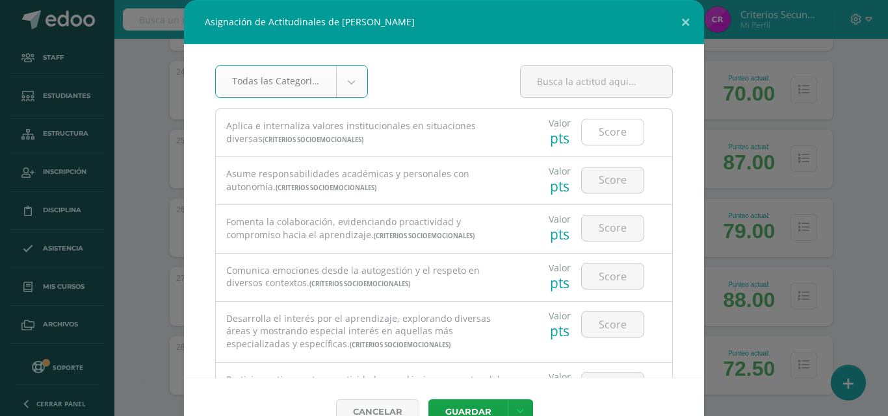
click at [583, 138] on input "number" at bounding box center [613, 132] width 62 height 25
type input "4"
click at [589, 179] on input "number" at bounding box center [613, 180] width 62 height 25
type input "4"
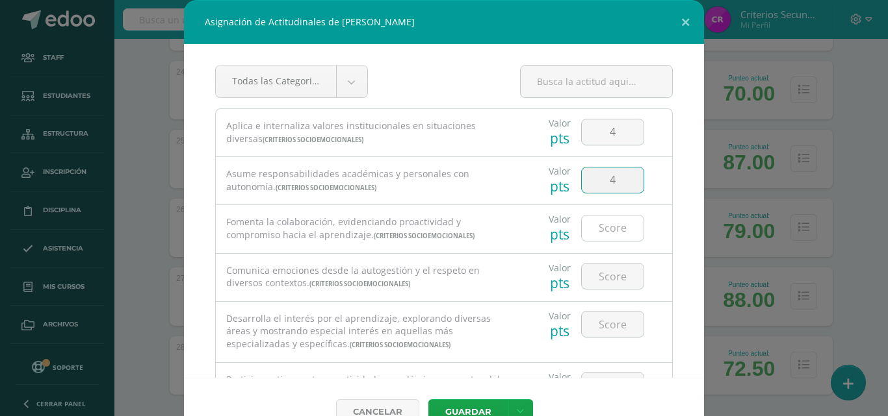
click at [591, 229] on input "number" at bounding box center [613, 228] width 62 height 25
click at [591, 230] on input "number" at bounding box center [613, 228] width 62 height 25
type input "4"
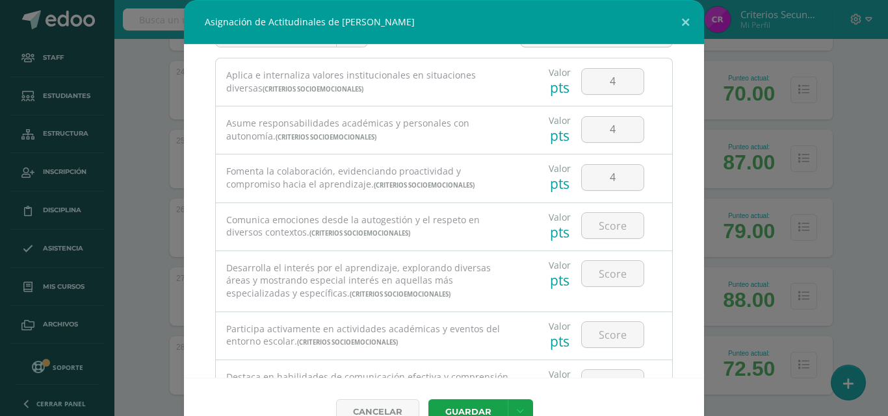
scroll to position [65, 0]
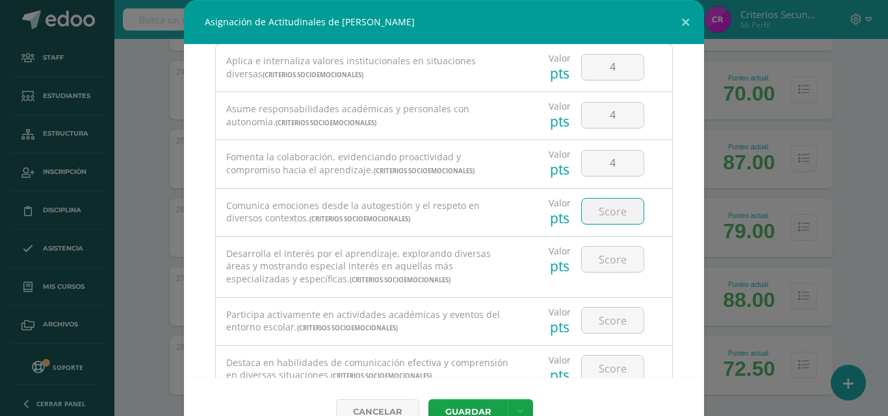
click at [594, 220] on input "number" at bounding box center [613, 211] width 62 height 25
type input "4"
click at [593, 261] on input "number" at bounding box center [613, 259] width 62 height 25
type input "4"
click at [591, 313] on input "number" at bounding box center [613, 320] width 62 height 25
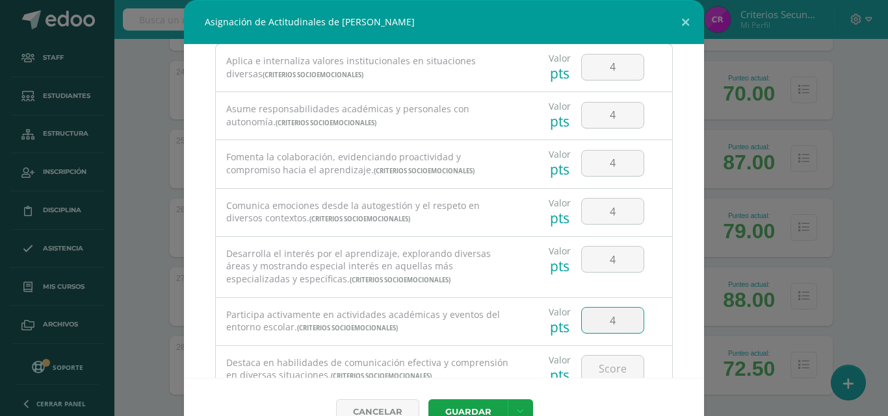
type input "4"
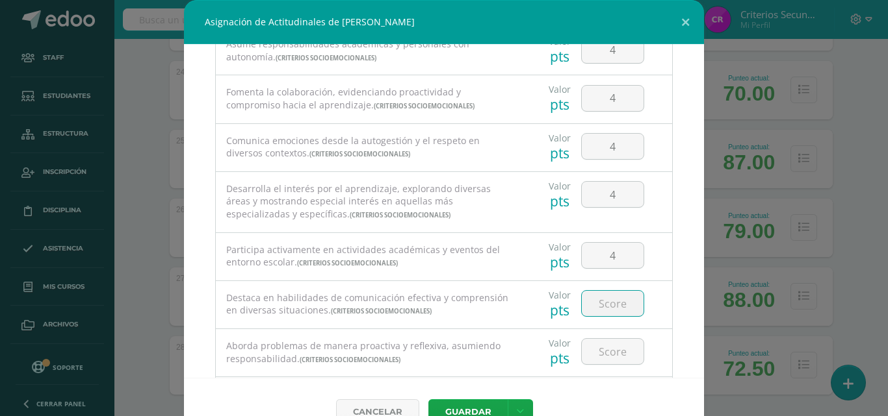
click at [606, 303] on input "number" at bounding box center [613, 303] width 62 height 25
type input "4"
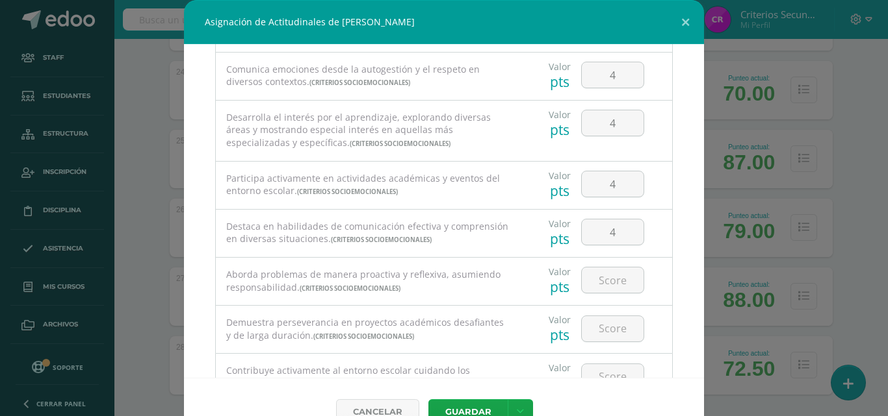
scroll to position [260, 0]
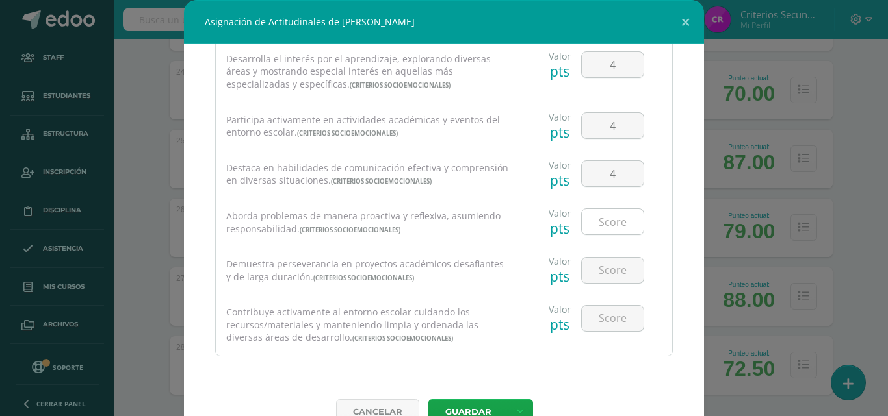
click at [611, 226] on input "number" at bounding box center [613, 221] width 62 height 25
type input "4"
click at [616, 261] on input "number" at bounding box center [613, 270] width 62 height 25
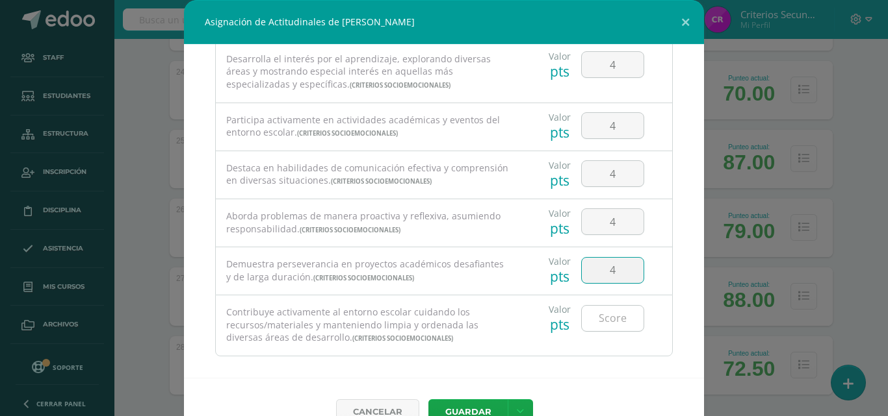
type input "4"
click at [614, 317] on input "number" at bounding box center [613, 318] width 62 height 25
type input "4"
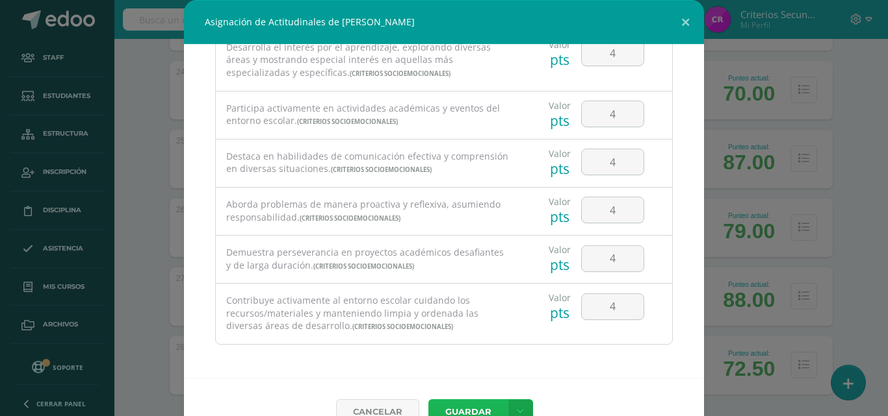
click at [463, 404] on button "Guardar" at bounding box center [467, 412] width 79 height 25
click at [463, 403] on button "Guardar" at bounding box center [467, 412] width 79 height 25
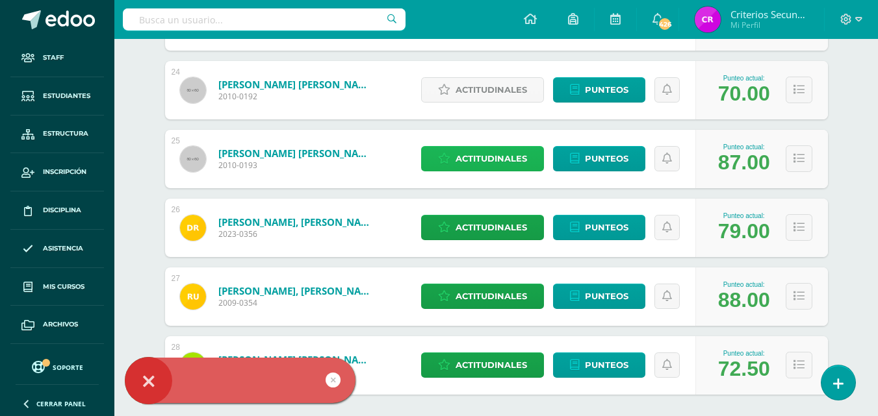
click at [470, 158] on span "Actitudinales" at bounding box center [490, 159] width 71 height 24
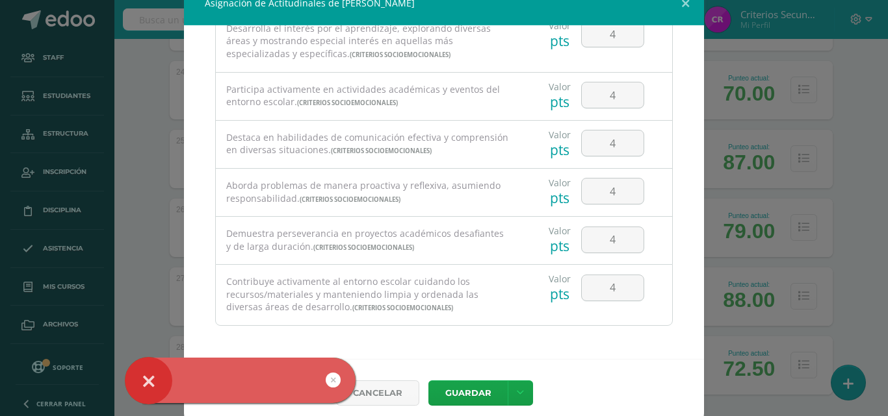
scroll to position [29, 0]
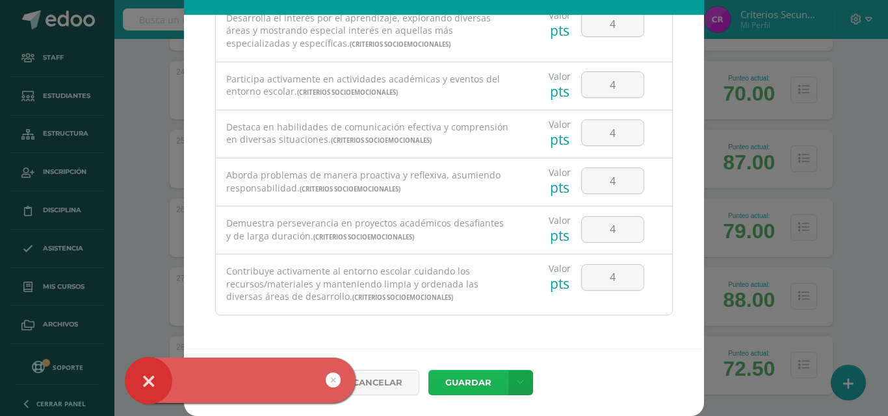
click at [443, 391] on button "Guardar" at bounding box center [467, 382] width 79 height 25
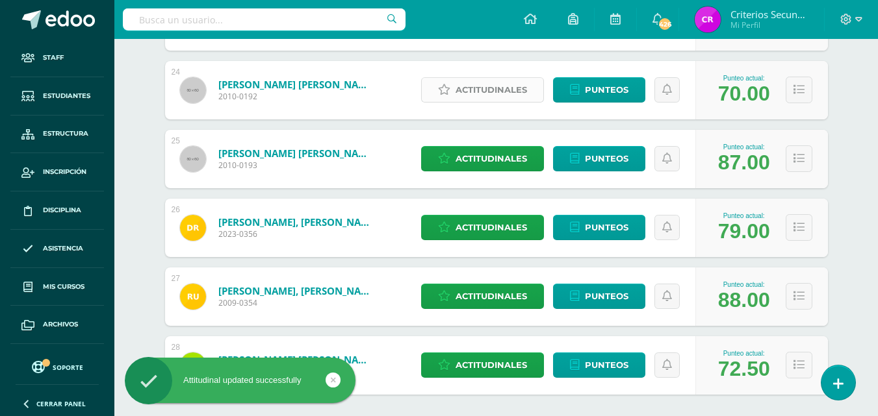
click at [481, 94] on span "Actitudinales" at bounding box center [490, 90] width 71 height 24
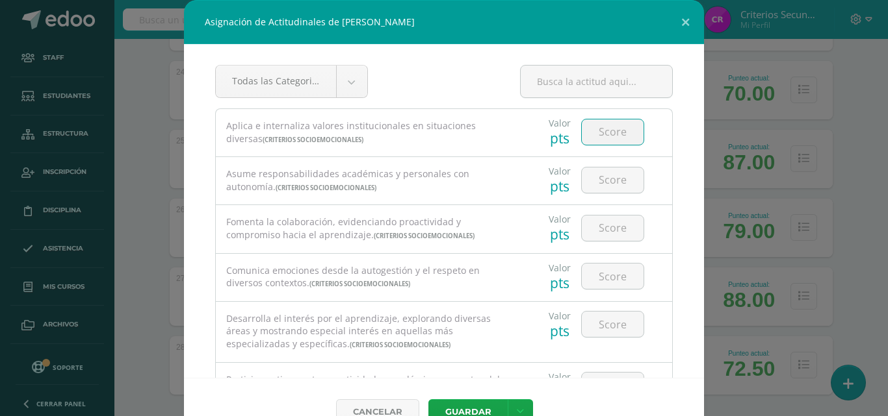
click at [582, 133] on input "number" at bounding box center [613, 132] width 62 height 25
type input "4"
type input "3"
click at [609, 179] on input "number" at bounding box center [613, 180] width 62 height 25
type input "3"
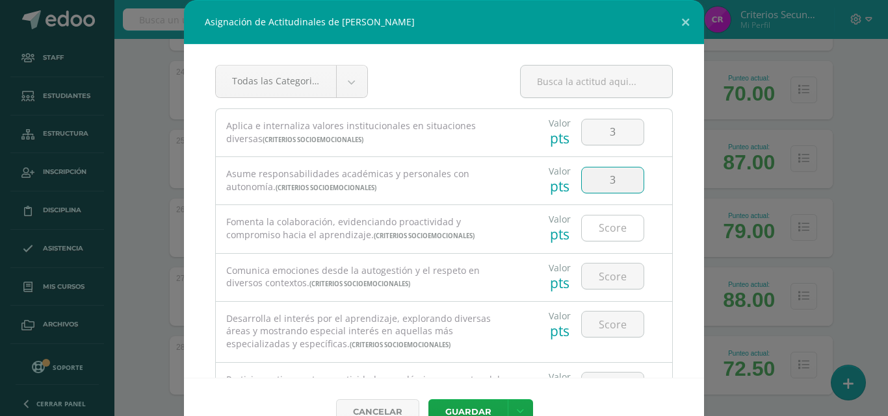
click at [606, 224] on input "number" at bounding box center [613, 228] width 62 height 25
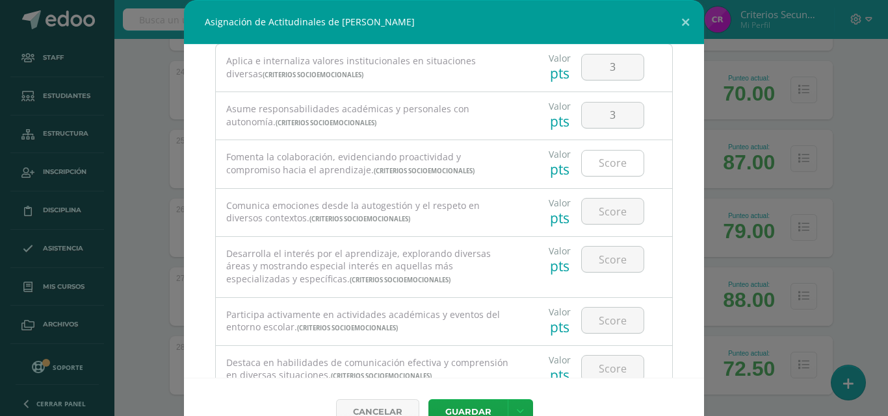
click at [599, 168] on input "number" at bounding box center [613, 163] width 62 height 25
type input "3"
click at [591, 218] on input "number" at bounding box center [613, 211] width 62 height 25
type input "3"
click at [587, 260] on input "number" at bounding box center [613, 259] width 62 height 25
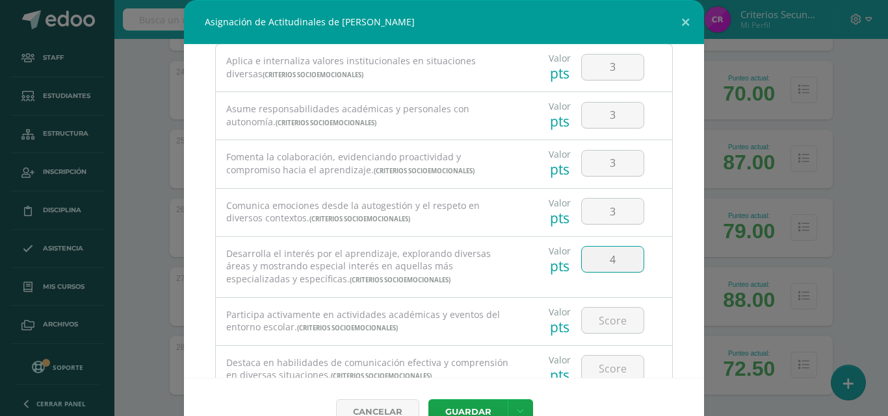
type input "4"
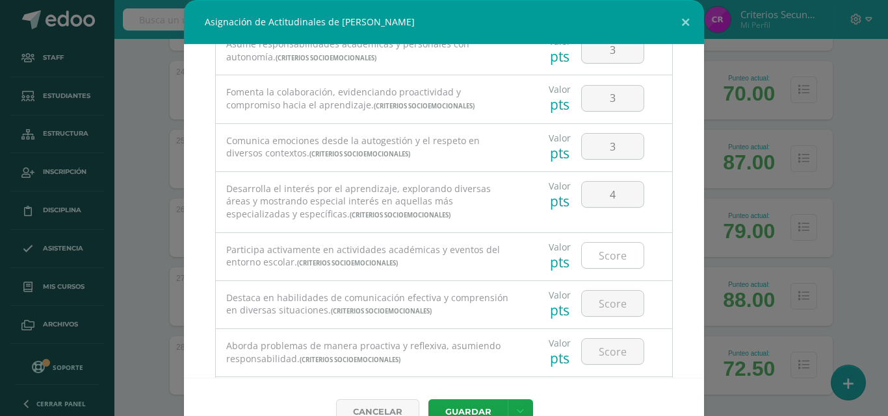
click at [603, 253] on input "number" at bounding box center [613, 255] width 62 height 25
type input "4"
click at [593, 295] on input "number" at bounding box center [613, 303] width 62 height 25
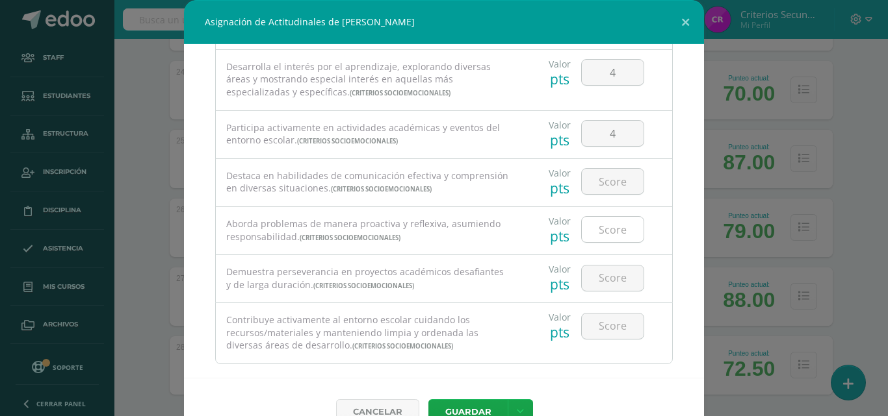
scroll to position [260, 0]
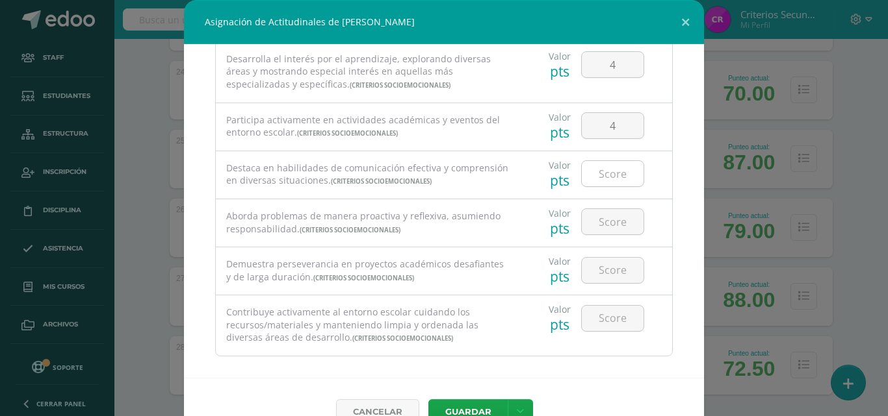
click at [604, 164] on input "number" at bounding box center [613, 173] width 62 height 25
type input "3"
click at [606, 216] on input "number" at bounding box center [613, 221] width 62 height 25
type input "3"
click at [595, 273] on input "number" at bounding box center [613, 270] width 62 height 25
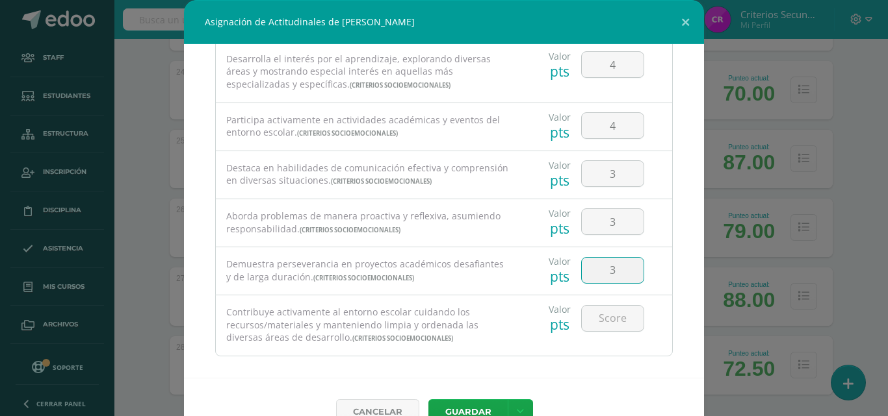
type input "3"
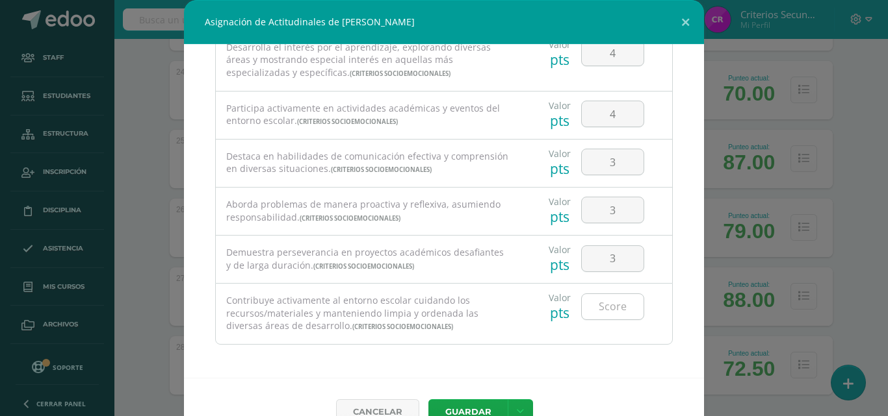
click at [593, 304] on input "number" at bounding box center [613, 306] width 62 height 25
type input "3"
click at [461, 405] on button "Guardar" at bounding box center [467, 412] width 79 height 25
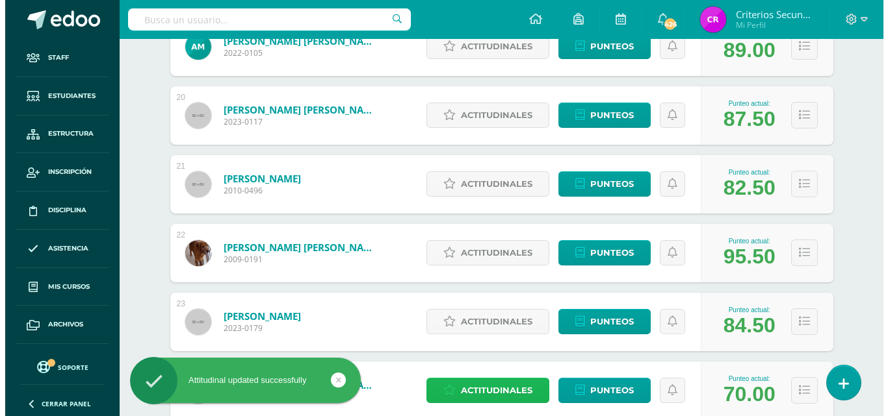
scroll to position [1611, 0]
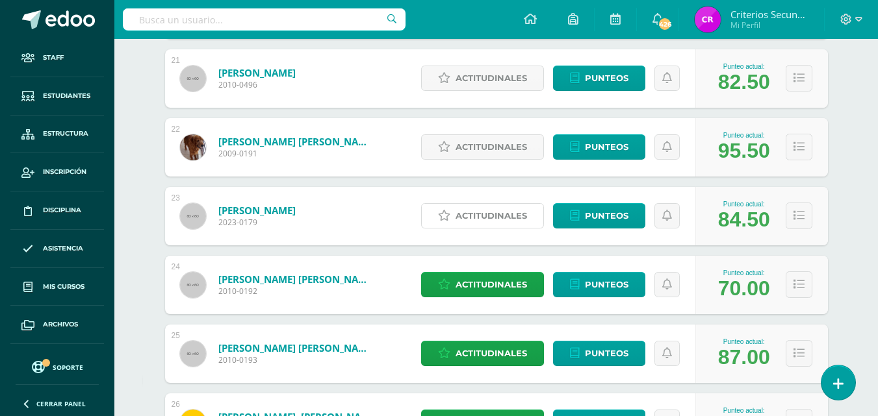
click at [488, 215] on span "Actitudinales" at bounding box center [490, 216] width 71 height 24
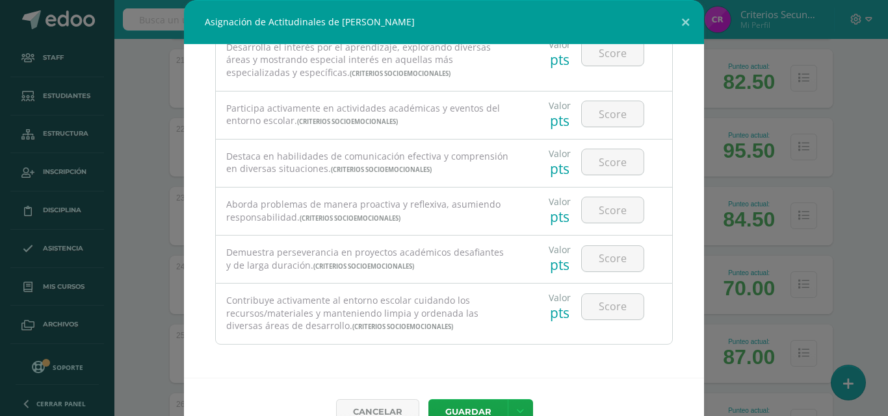
scroll to position [0, 0]
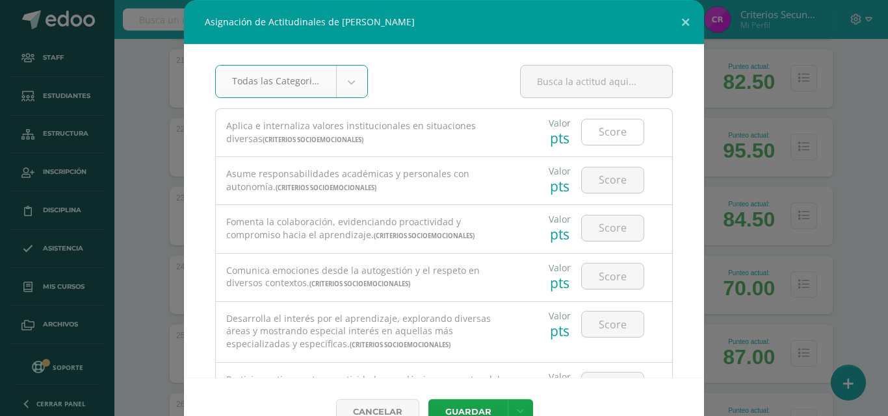
click at [597, 138] on input "number" at bounding box center [613, 132] width 62 height 25
click at [609, 130] on input "number" at bounding box center [613, 132] width 62 height 25
type input "4"
click at [601, 185] on input "number" at bounding box center [613, 180] width 62 height 25
type input "3"
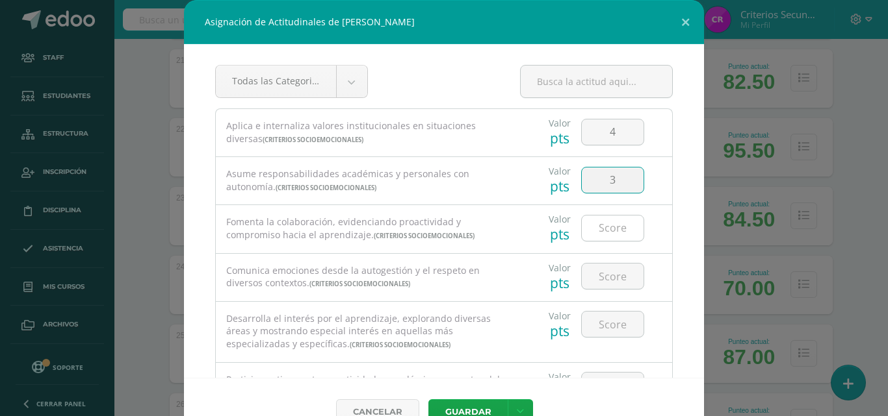
click at [589, 229] on input "number" at bounding box center [613, 228] width 62 height 25
type input "4"
click at [596, 262] on div at bounding box center [612, 276] width 73 height 45
click at [596, 268] on input "number" at bounding box center [613, 276] width 62 height 25
type input "4"
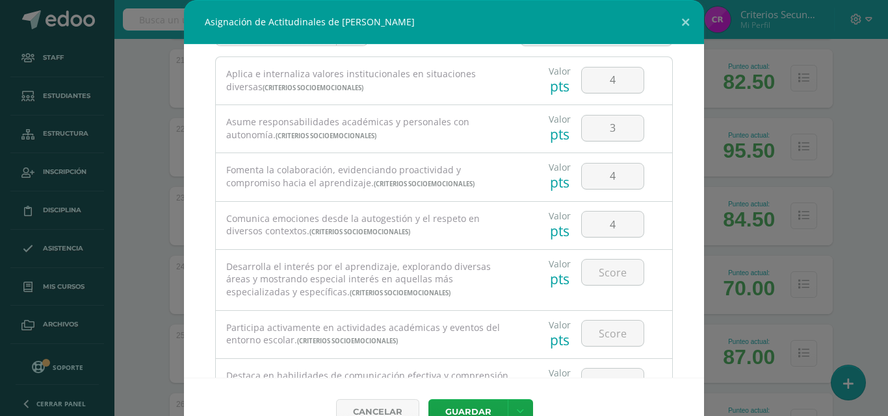
scroll to position [65, 0]
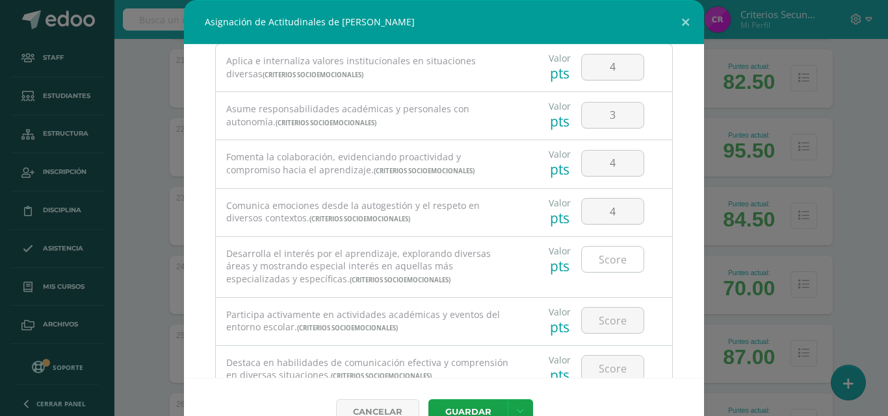
click at [596, 265] on input "number" at bounding box center [613, 259] width 62 height 25
type input "4"
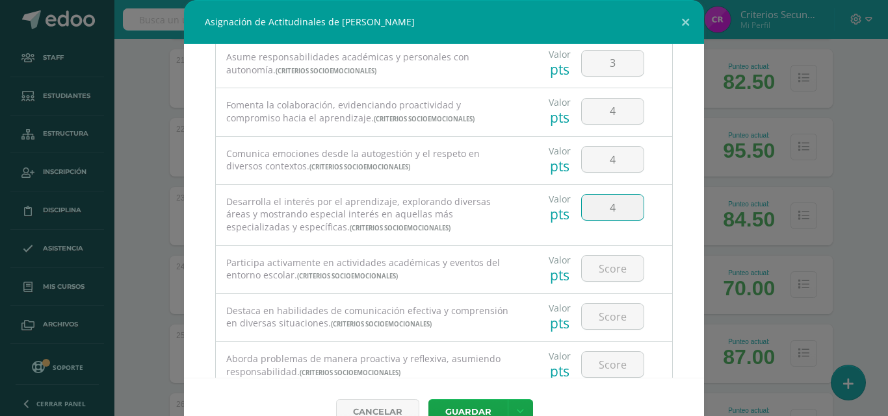
scroll to position [130, 0]
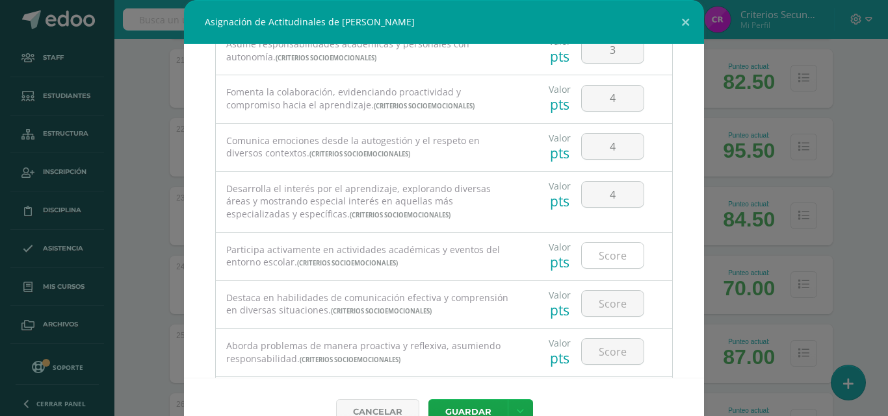
click at [592, 256] on input "number" at bounding box center [613, 255] width 62 height 25
type input "3"
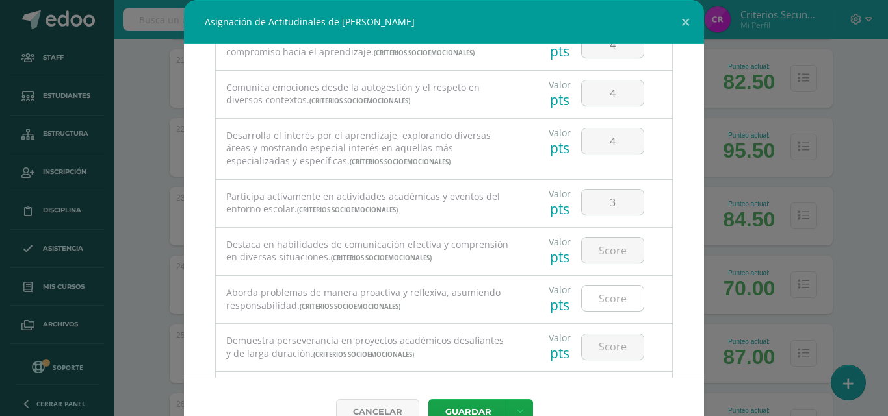
scroll to position [195, 0]
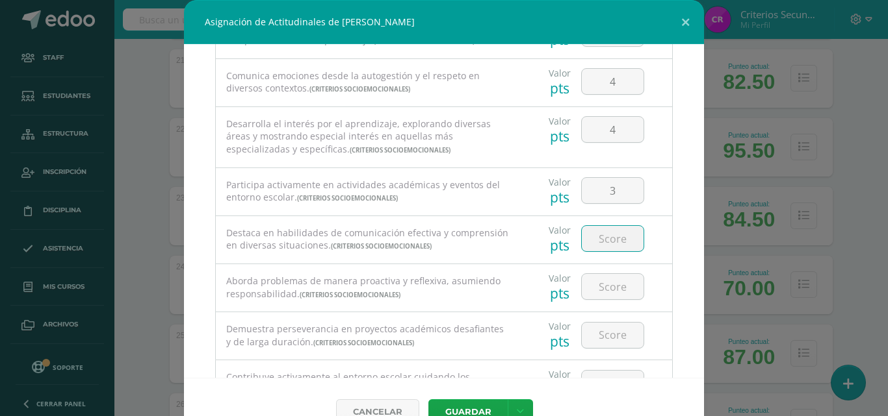
click at [586, 244] on input "number" at bounding box center [613, 238] width 62 height 25
type input "3"
click at [597, 290] on input "number" at bounding box center [613, 286] width 62 height 25
type input "4"
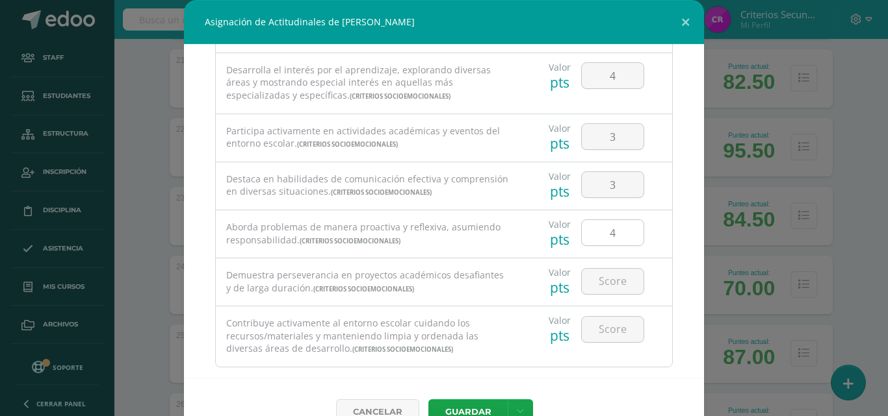
scroll to position [260, 0]
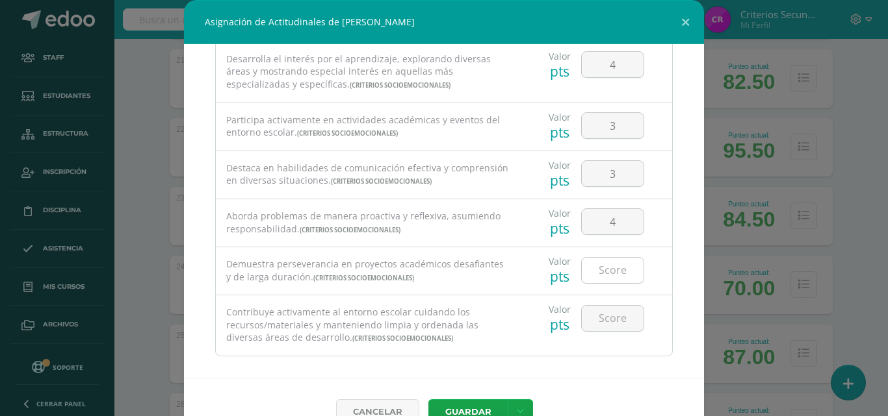
click at [598, 277] on input "number" at bounding box center [613, 270] width 62 height 25
type input "4"
click at [594, 321] on input "number" at bounding box center [613, 318] width 62 height 25
type input "4"
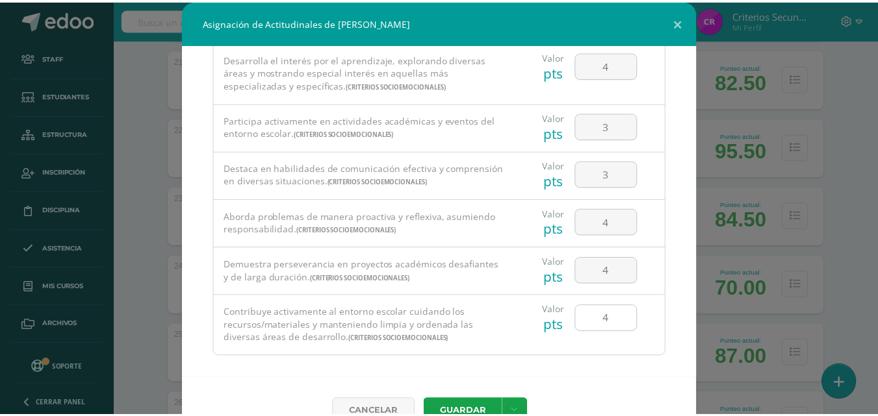
scroll to position [272, 0]
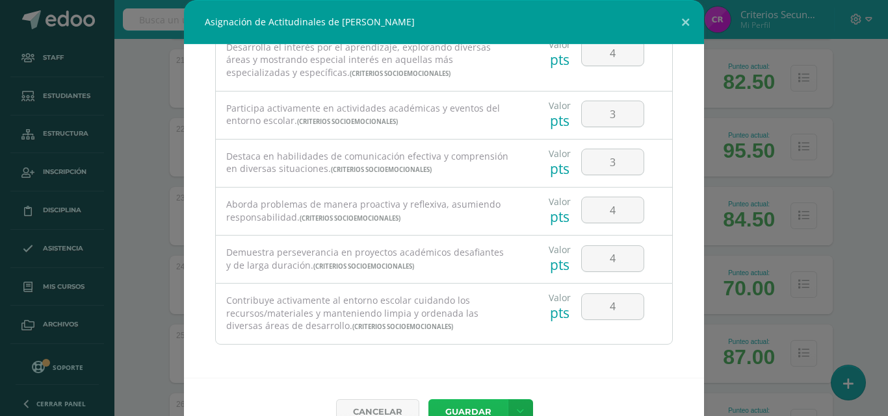
click at [468, 406] on button "Guardar" at bounding box center [467, 412] width 79 height 25
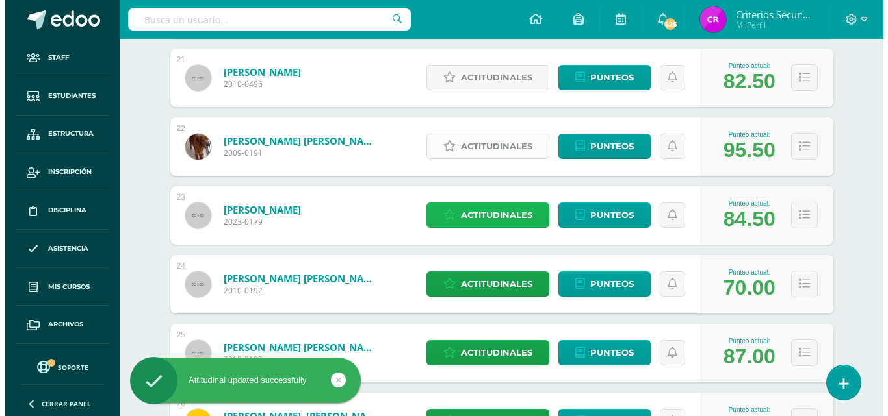
scroll to position [1611, 0]
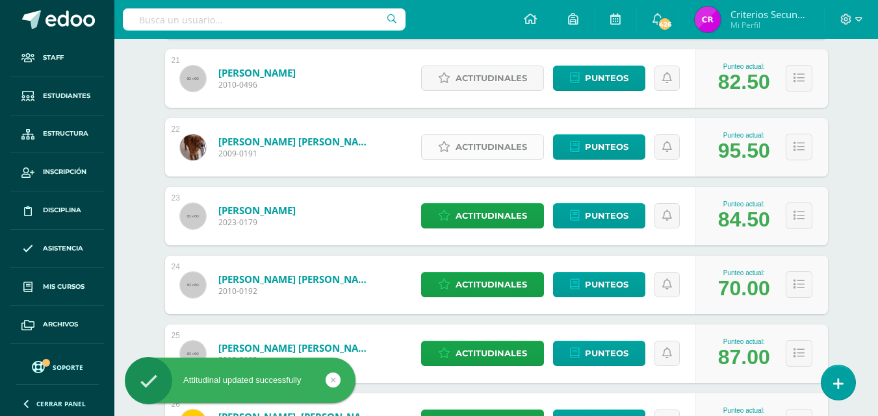
click at [458, 141] on span "Actitudinales" at bounding box center [490, 147] width 71 height 24
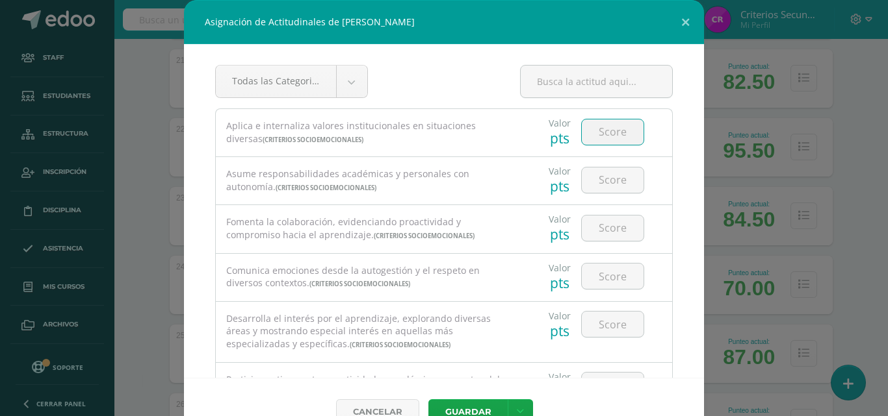
click at [606, 122] on input "number" at bounding box center [613, 132] width 62 height 25
type input "4"
click at [604, 179] on input "number" at bounding box center [613, 180] width 62 height 25
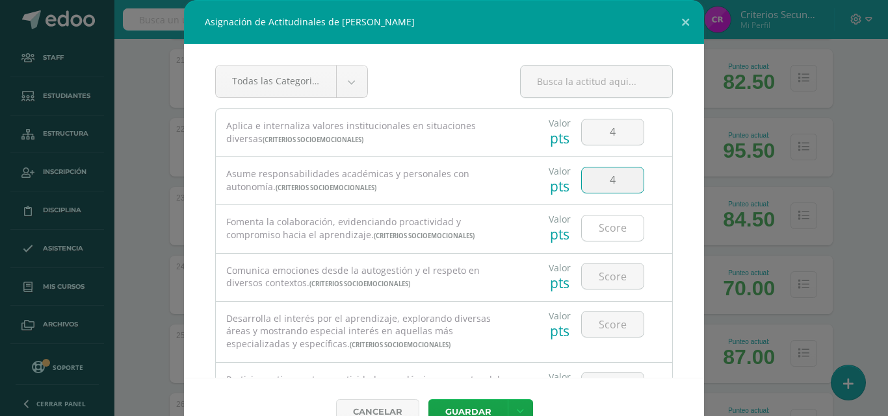
type input "4"
click at [608, 240] on input "number" at bounding box center [613, 228] width 62 height 25
type input "4"
click at [602, 283] on input "number" at bounding box center [613, 276] width 62 height 25
type input "4"
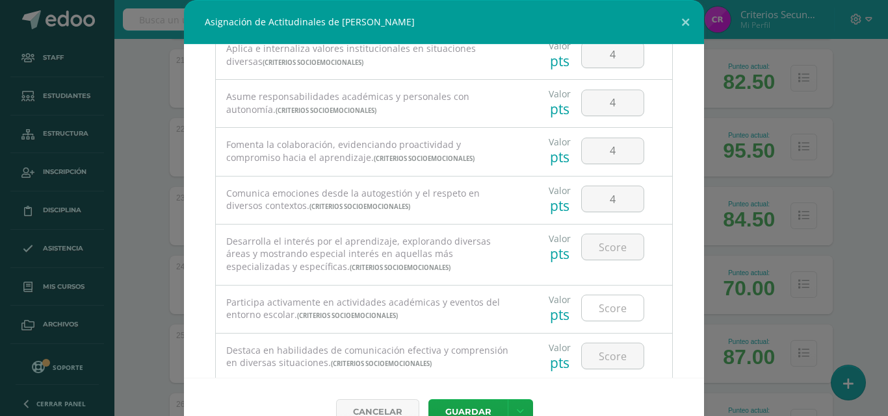
scroll to position [130, 0]
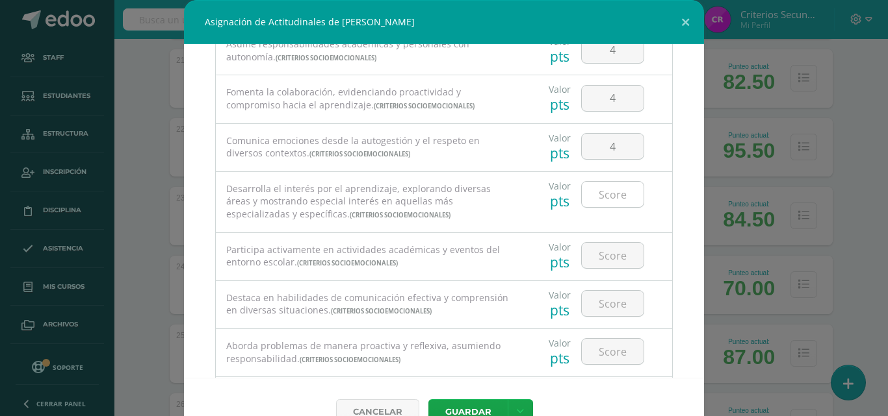
click at [606, 194] on input "number" at bounding box center [613, 194] width 62 height 25
type input "4"
click at [612, 268] on input "number" at bounding box center [613, 255] width 62 height 25
type input "4"
click at [603, 303] on input "number" at bounding box center [613, 303] width 62 height 25
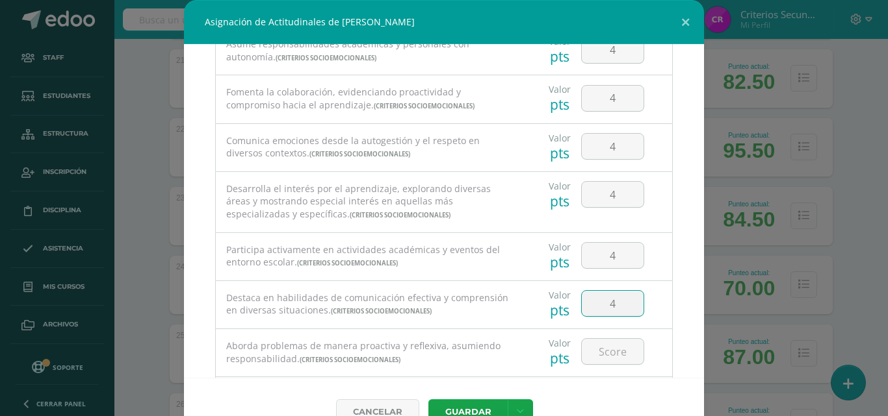
type input "4"
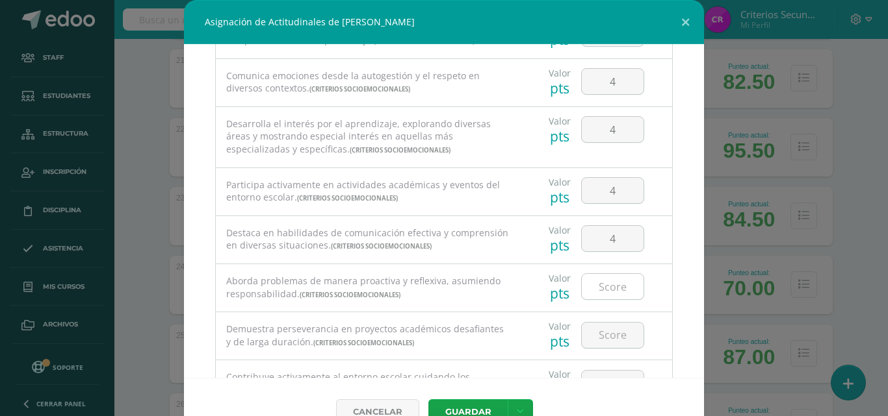
click at [596, 284] on input "number" at bounding box center [613, 286] width 62 height 25
type input "4"
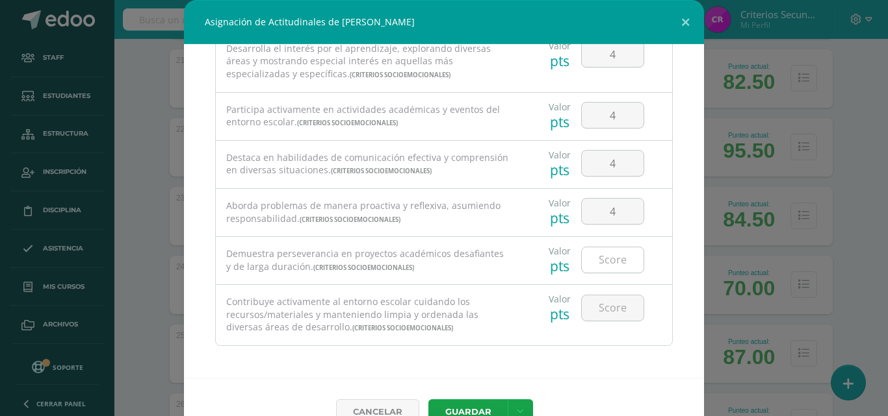
scroll to position [272, 0]
click at [599, 252] on input "number" at bounding box center [613, 258] width 62 height 25
type input "4"
click at [609, 309] on input "number" at bounding box center [613, 306] width 62 height 25
type input "4"
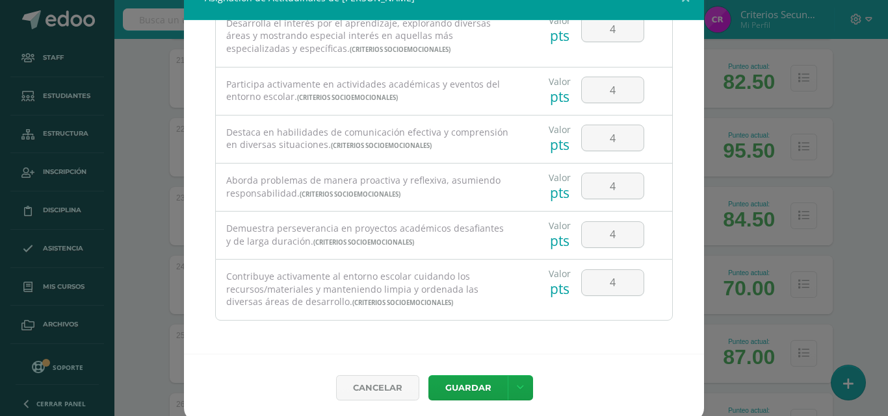
scroll to position [29, 0]
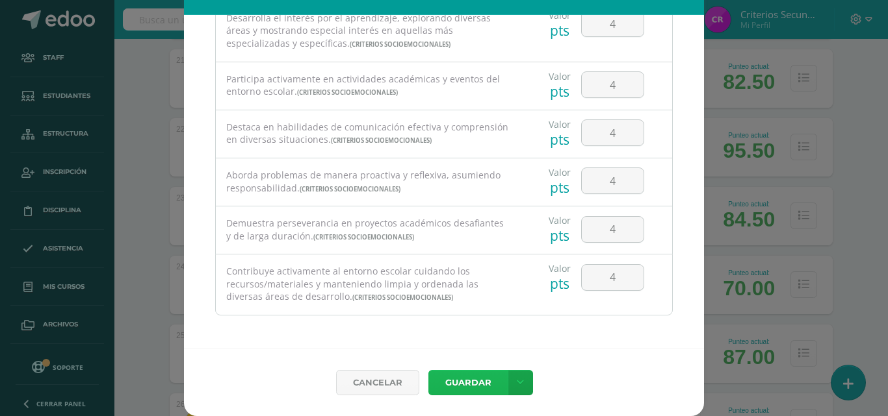
click at [465, 375] on button "Guardar" at bounding box center [467, 382] width 79 height 25
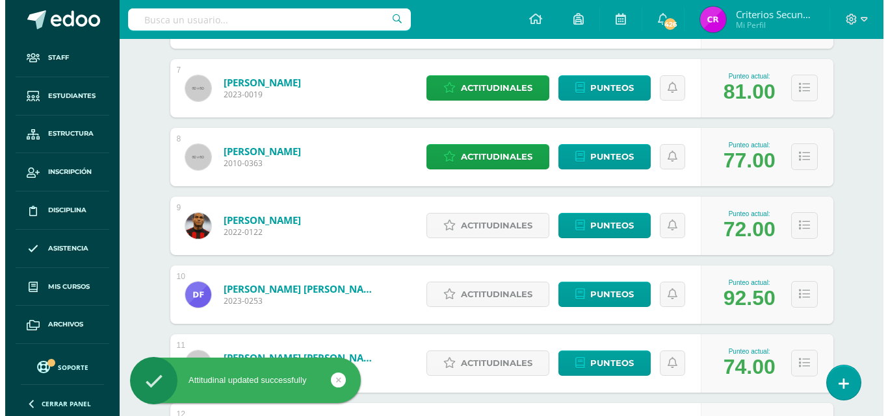
scroll to position [636, 0]
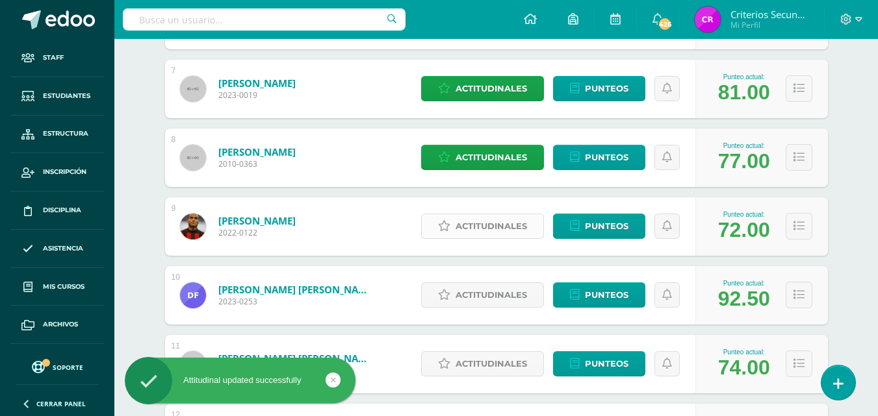
click at [479, 227] on span "Actitudinales" at bounding box center [490, 226] width 71 height 24
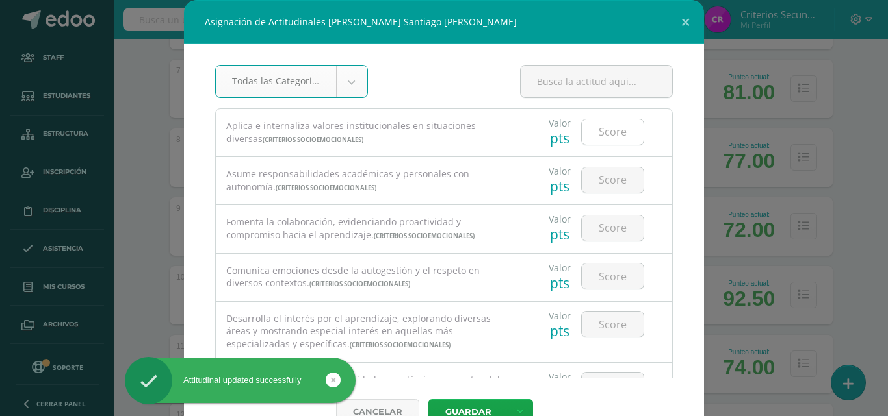
click at [589, 131] on input "number" at bounding box center [613, 132] width 62 height 25
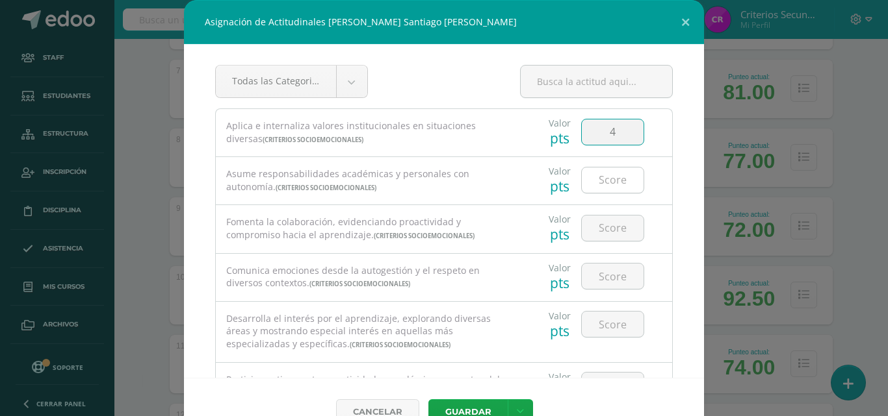
type input "4"
click at [601, 173] on input "number" at bounding box center [613, 180] width 62 height 25
type input "3"
click at [617, 222] on input "number" at bounding box center [613, 228] width 62 height 25
type input "3"
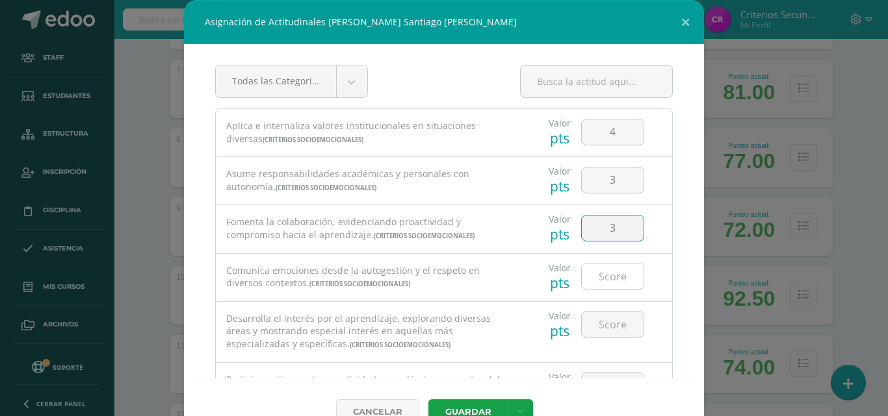
click at [606, 271] on input "number" at bounding box center [613, 276] width 62 height 25
type input "3"
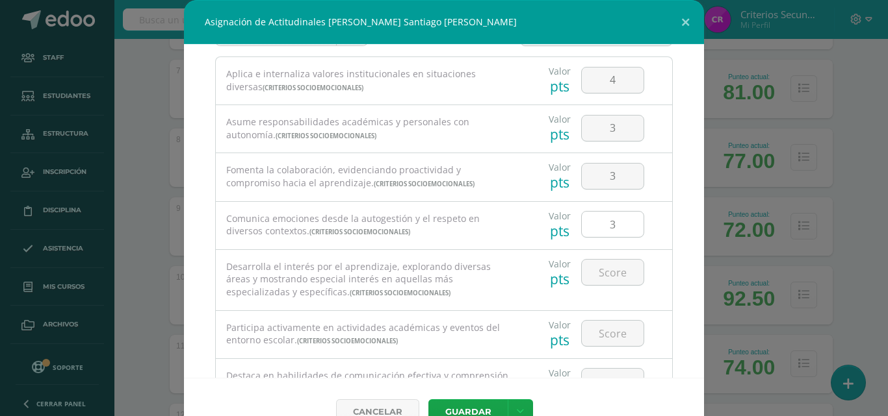
scroll to position [65, 0]
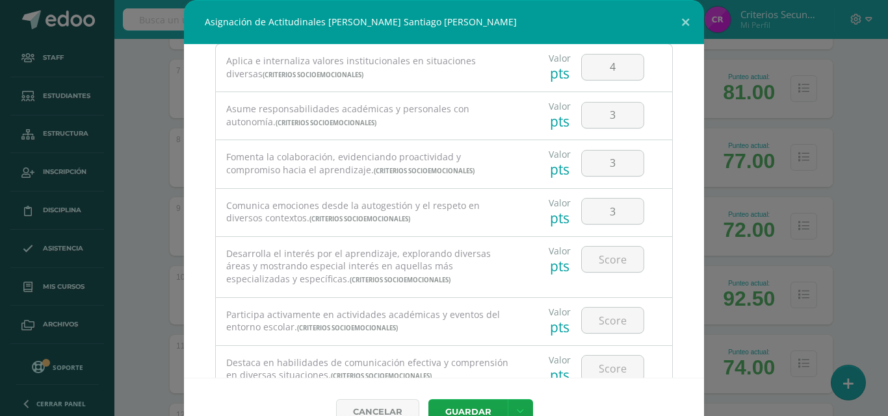
click at [600, 274] on div at bounding box center [612, 259] width 73 height 45
click at [599, 253] on input "number" at bounding box center [613, 259] width 62 height 25
type input "3"
click at [602, 309] on input "number" at bounding box center [613, 320] width 62 height 25
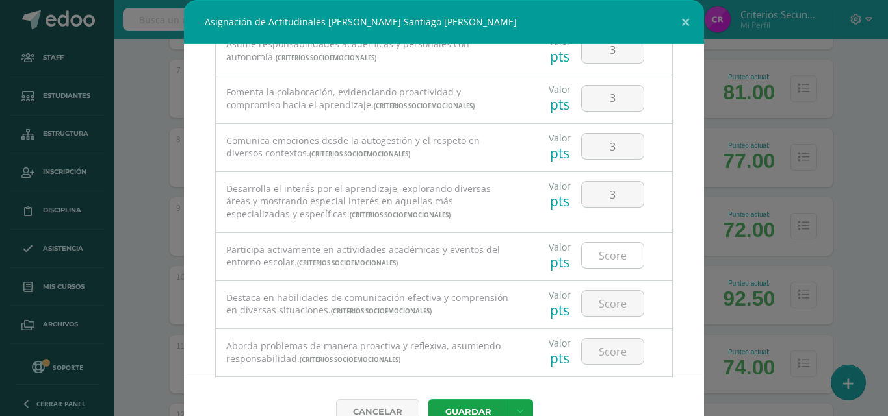
click at [602, 253] on input "number" at bounding box center [613, 255] width 62 height 25
type input "4"
click at [599, 302] on input "number" at bounding box center [613, 303] width 62 height 25
type input "3"
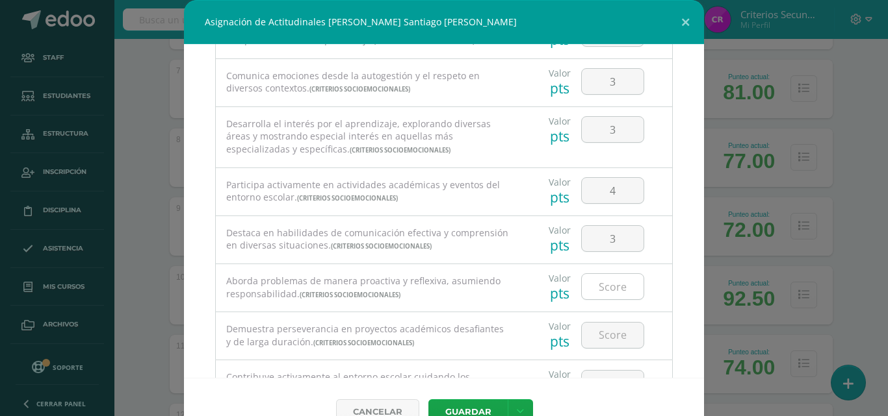
click at [600, 290] on input "number" at bounding box center [613, 286] width 62 height 25
type input "4"
click at [600, 329] on input "number" at bounding box center [613, 335] width 62 height 25
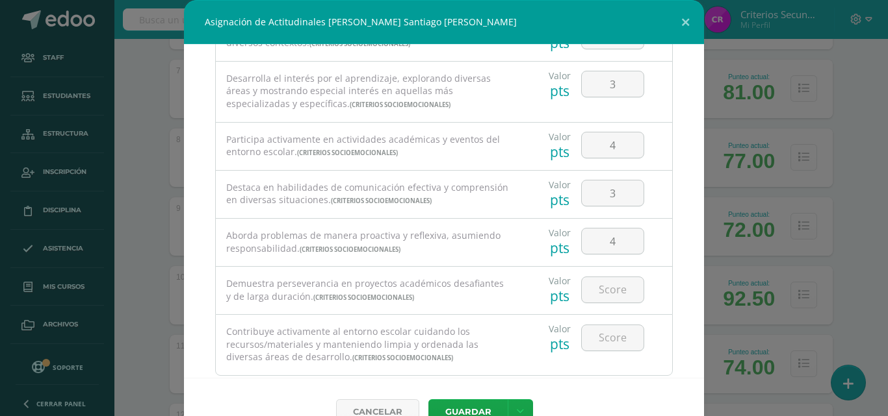
scroll to position [260, 0]
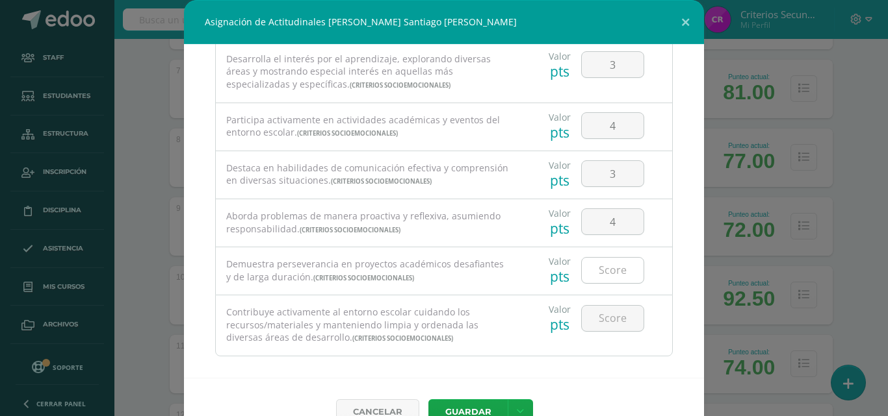
click at [615, 277] on input "number" at bounding box center [613, 270] width 62 height 25
type input "3"
click at [603, 316] on input "number" at bounding box center [613, 318] width 62 height 25
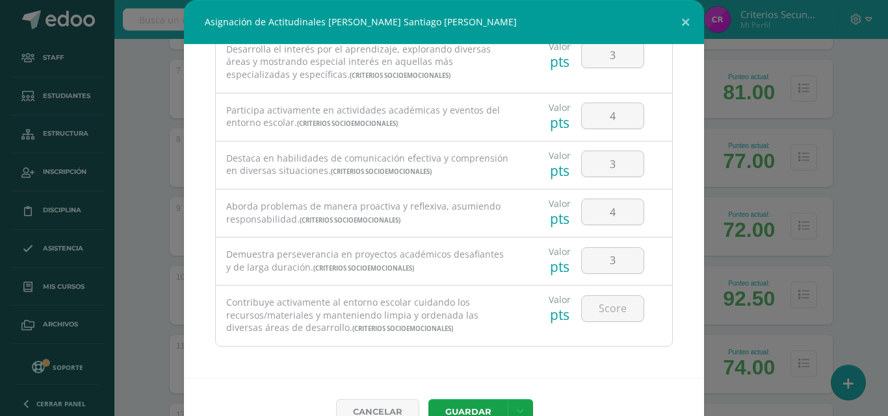
scroll to position [272, 0]
click at [598, 305] on input "number" at bounding box center [613, 306] width 62 height 25
type input "4"
click at [468, 402] on button "Guardar" at bounding box center [467, 412] width 79 height 25
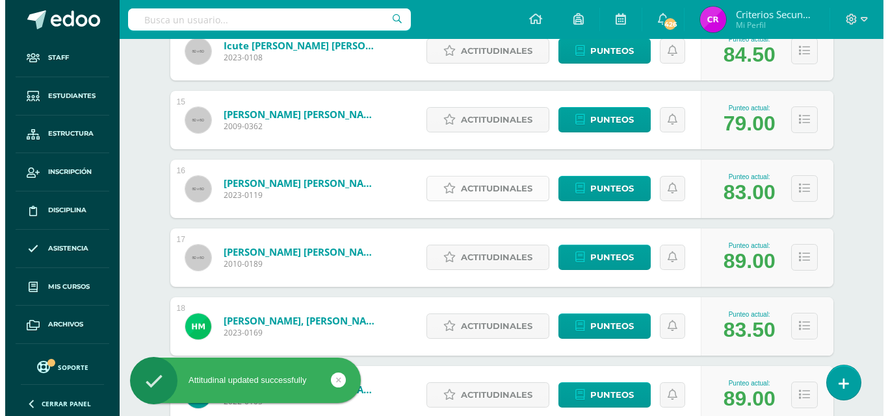
scroll to position [1481, 0]
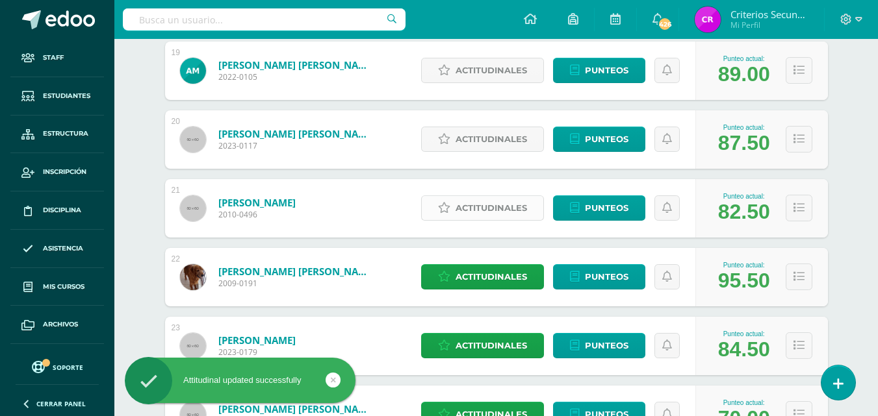
click at [508, 203] on span "Actitudinales" at bounding box center [490, 208] width 71 height 24
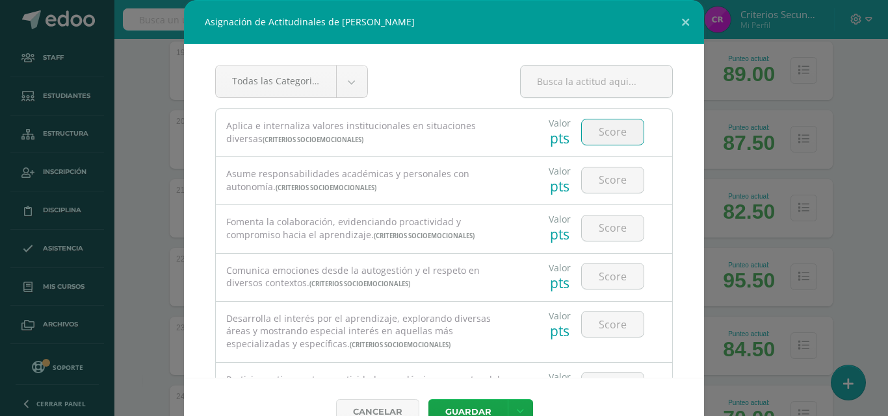
click at [602, 140] on input "number" at bounding box center [613, 132] width 62 height 25
type input "4"
click at [602, 181] on input "number" at bounding box center [613, 180] width 62 height 25
type input "3"
click at [601, 222] on input "number" at bounding box center [613, 228] width 62 height 25
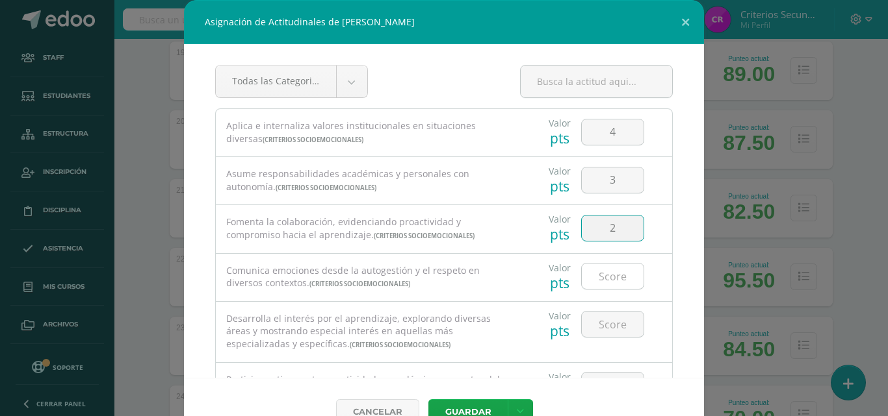
type input "2"
click at [600, 265] on input "number" at bounding box center [613, 276] width 62 height 25
type input "3"
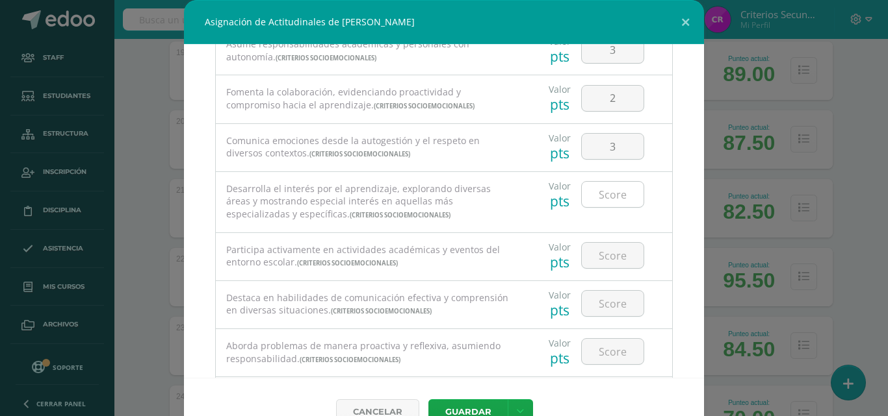
click at [609, 191] on input "number" at bounding box center [613, 194] width 62 height 25
type input "4"
type input "3"
click at [587, 257] on input "number" at bounding box center [613, 255] width 62 height 25
type input "4"
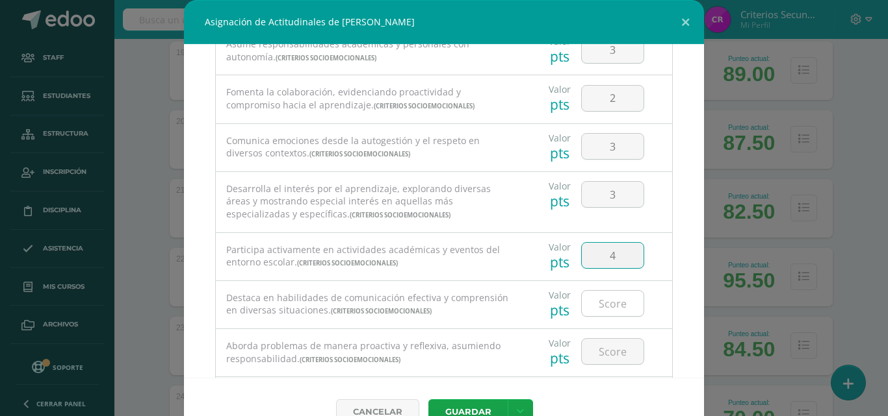
click at [602, 309] on input "number" at bounding box center [613, 303] width 62 height 25
type input "3"
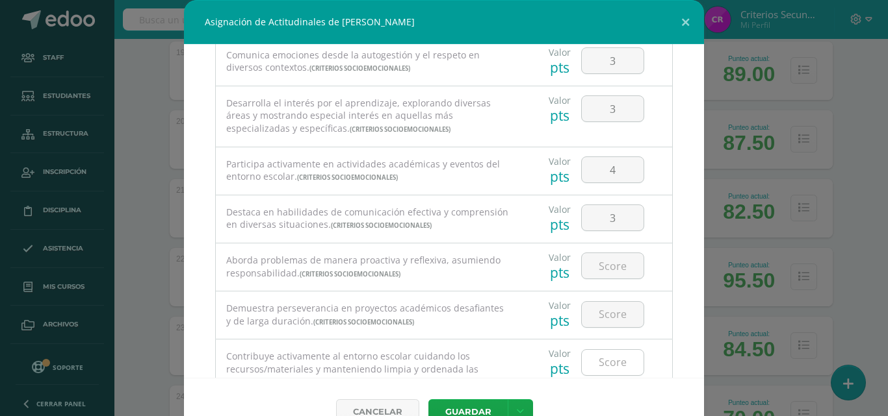
scroll to position [260, 0]
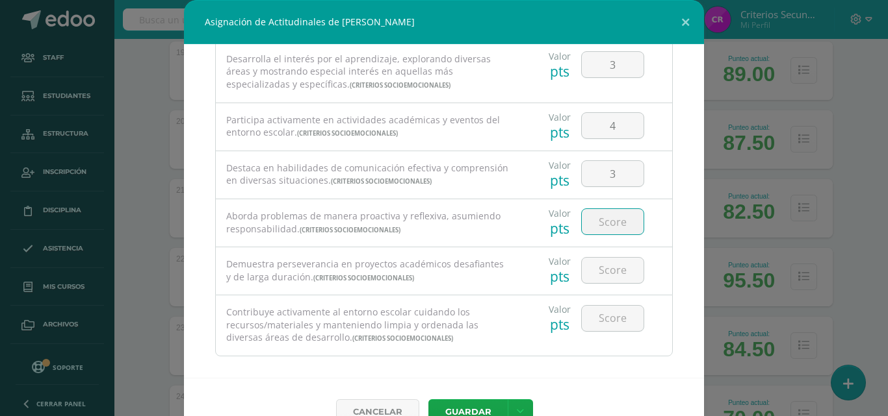
click at [605, 229] on input "number" at bounding box center [613, 221] width 62 height 25
type input "3"
click at [611, 271] on input "number" at bounding box center [613, 270] width 62 height 25
type input "3"
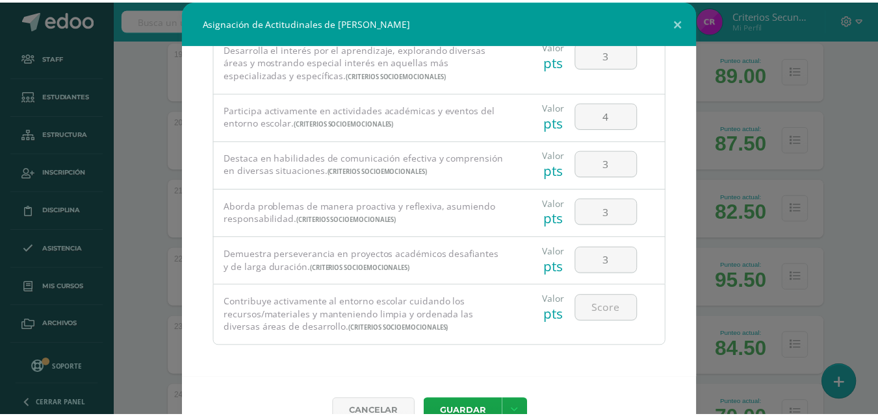
scroll to position [272, 0]
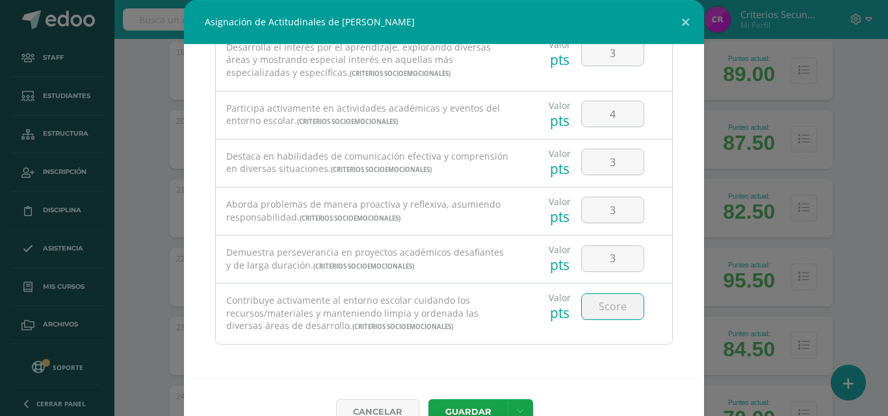
click at [595, 313] on input "number" at bounding box center [613, 306] width 62 height 25
type input "4"
click at [481, 412] on button "Guardar" at bounding box center [467, 412] width 79 height 25
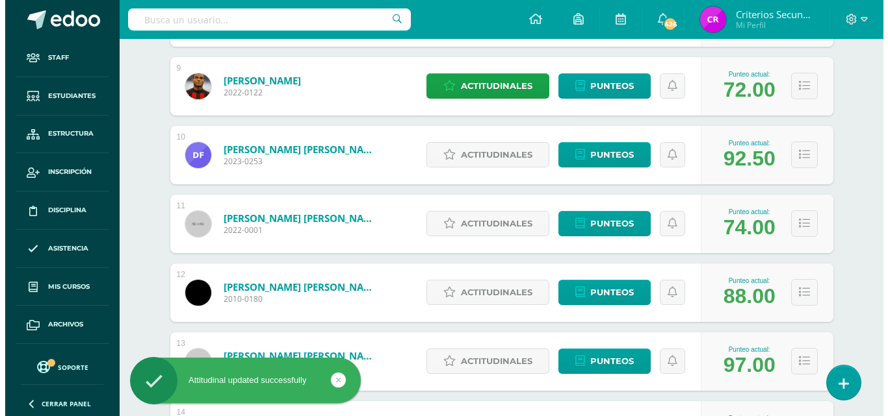
scroll to position [701, 0]
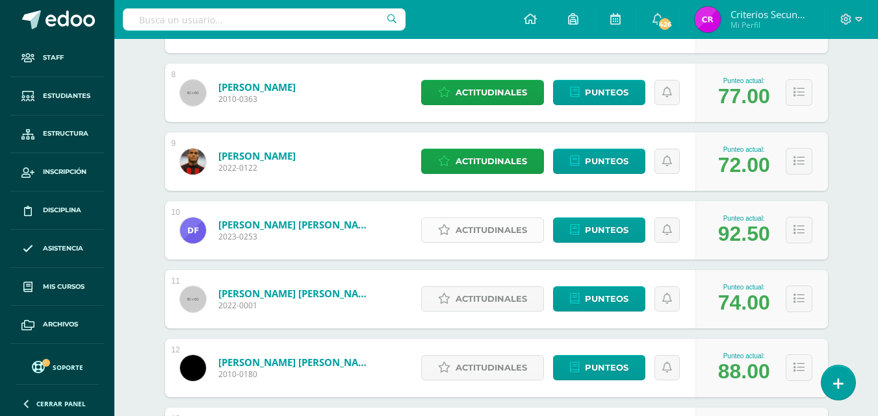
click at [472, 228] on span "Actitudinales" at bounding box center [490, 230] width 71 height 24
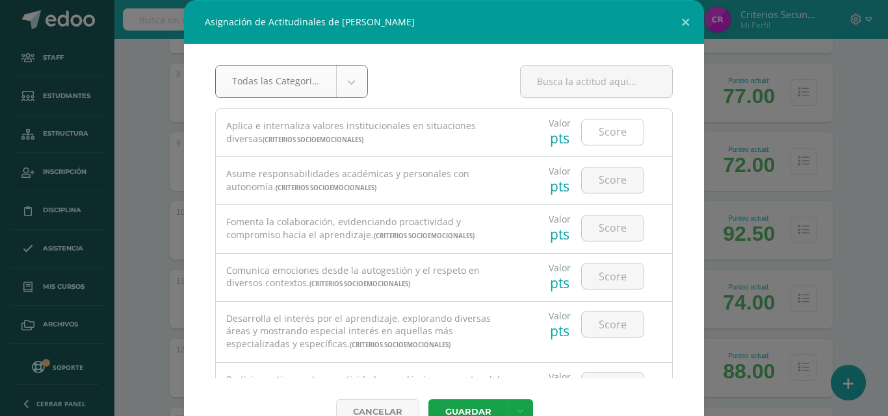
click at [609, 134] on input "number" at bounding box center [613, 132] width 62 height 25
type input "4"
click at [596, 191] on input "number" at bounding box center [613, 180] width 62 height 25
type input "4"
click at [611, 246] on div at bounding box center [612, 227] width 73 height 45
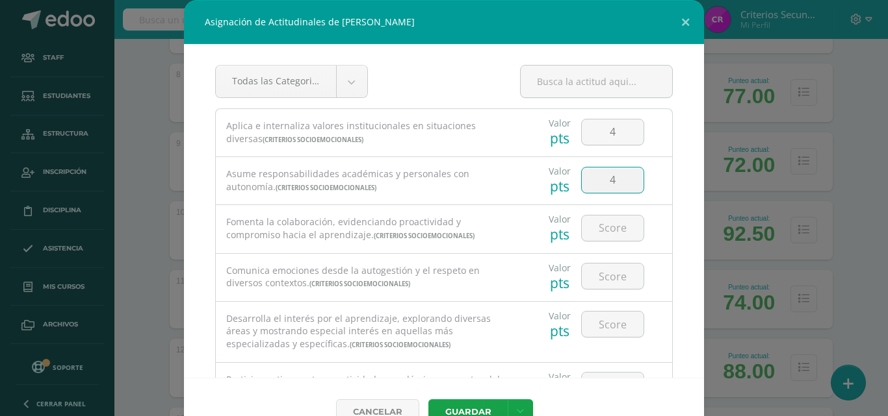
click at [611, 246] on div at bounding box center [612, 227] width 73 height 45
click at [606, 231] on input "number" at bounding box center [613, 228] width 62 height 25
click at [608, 286] on input "number" at bounding box center [613, 276] width 62 height 25
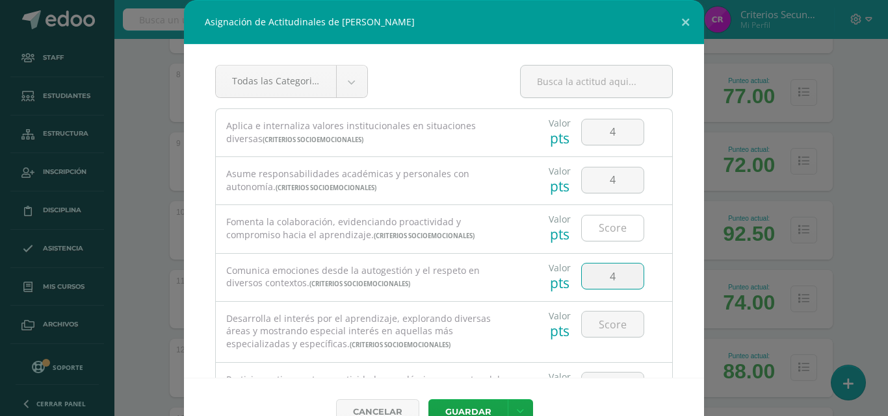
type input "4"
click at [606, 235] on input "number" at bounding box center [613, 228] width 62 height 25
type input "4"
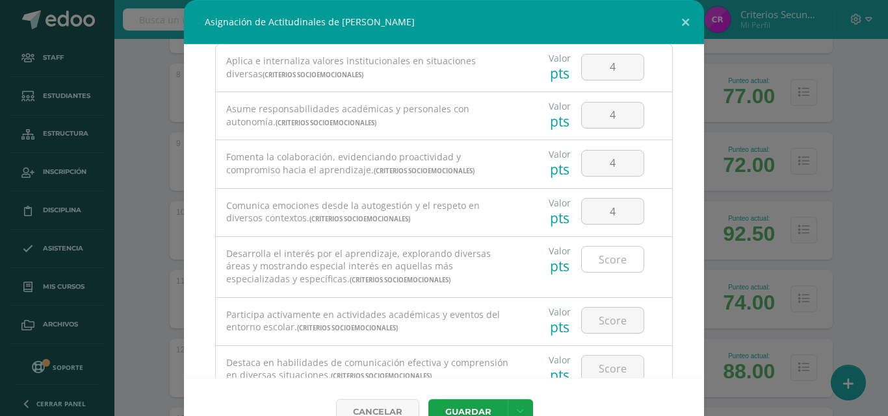
click at [606, 255] on input "number" at bounding box center [613, 259] width 62 height 25
type input "4"
click at [604, 313] on input "number" at bounding box center [613, 320] width 62 height 25
type input "4"
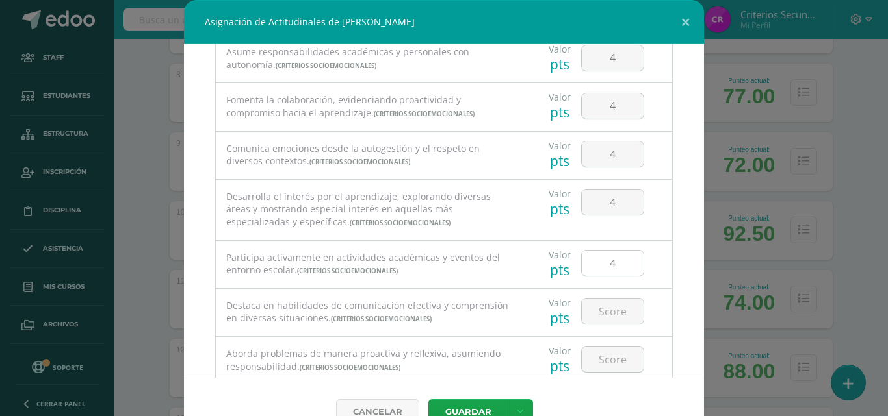
scroll to position [195, 0]
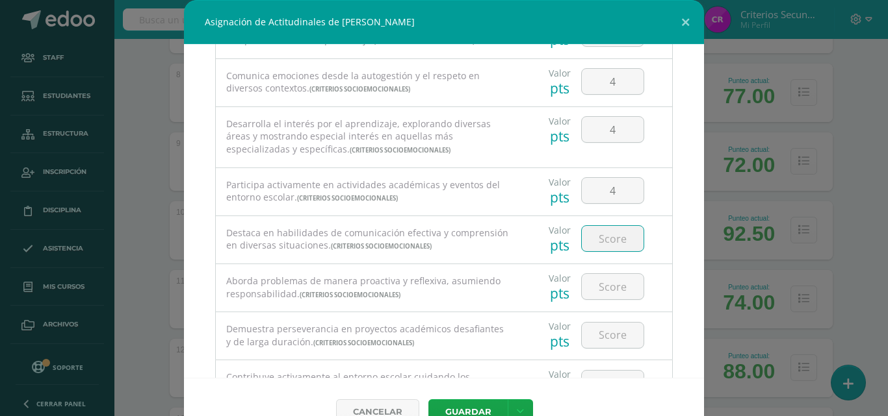
click at [607, 239] on input "number" at bounding box center [613, 238] width 62 height 25
type input "4"
click at [607, 291] on input "number" at bounding box center [613, 286] width 62 height 25
type input "4"
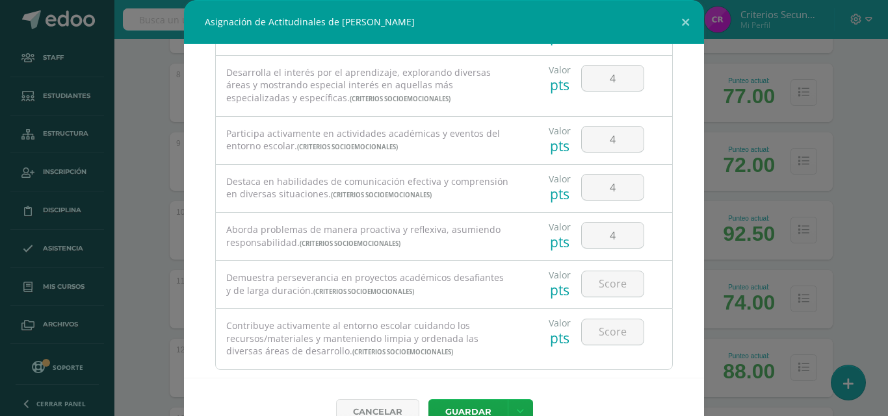
scroll to position [260, 0]
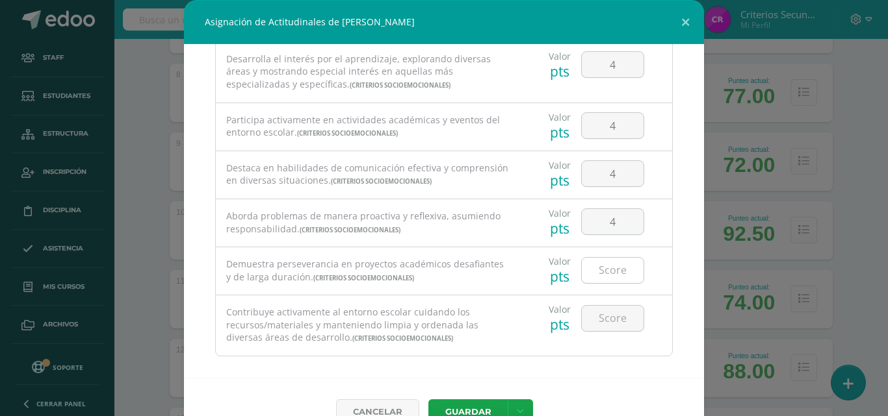
click at [599, 268] on input "number" at bounding box center [613, 270] width 62 height 25
type input "4"
click at [607, 324] on input "number" at bounding box center [613, 318] width 62 height 25
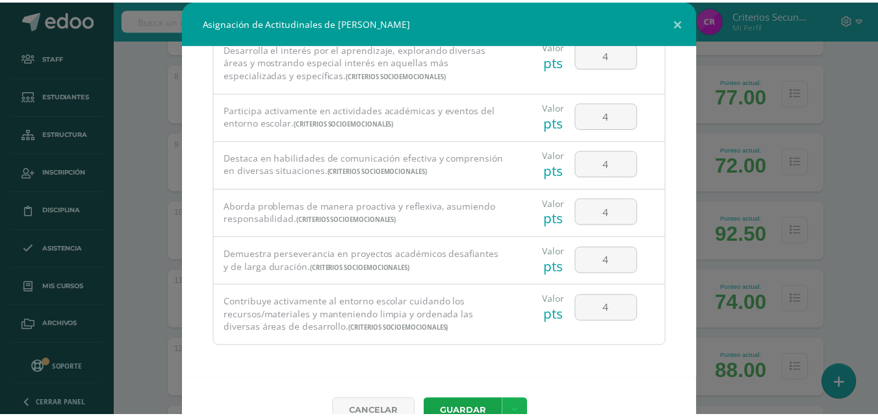
scroll to position [272, 0]
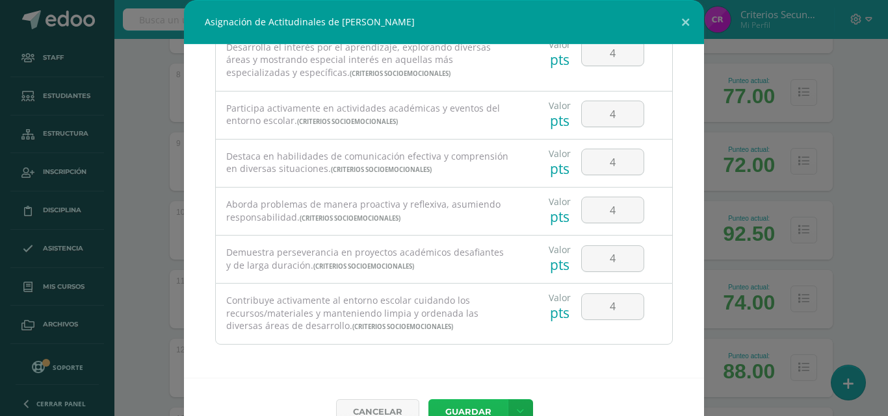
click at [489, 403] on button "Guardar" at bounding box center [467, 412] width 79 height 25
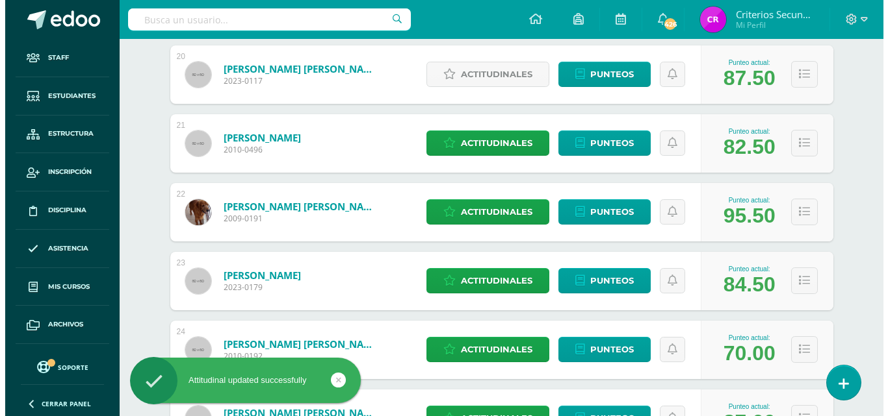
scroll to position [1481, 0]
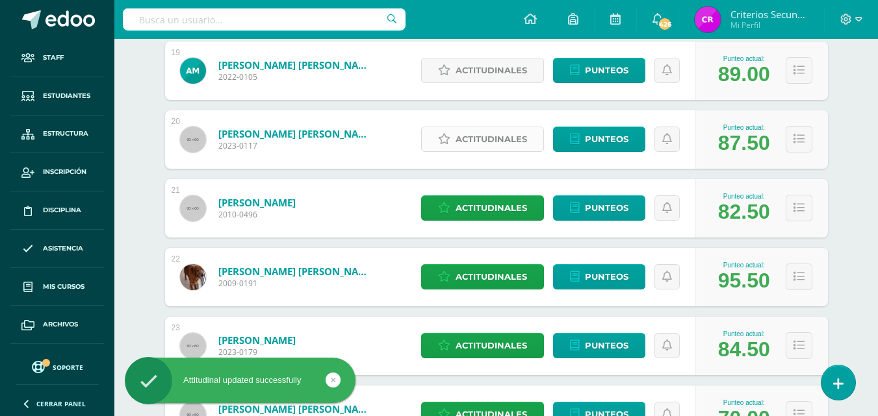
click at [511, 136] on span "Actitudinales" at bounding box center [490, 139] width 71 height 24
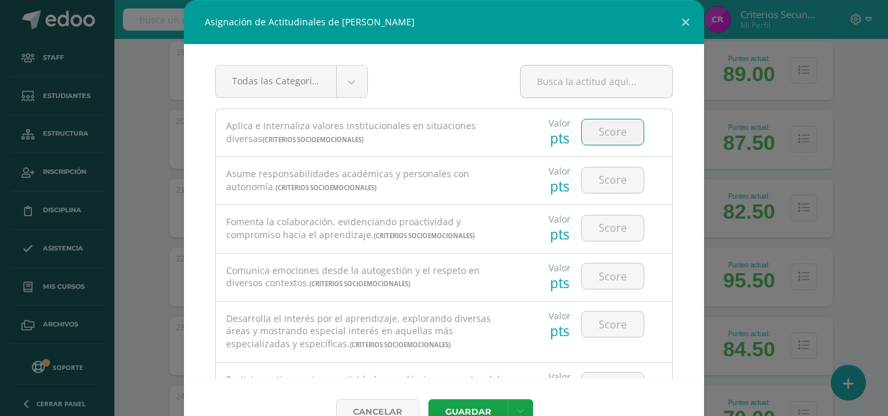
click at [598, 134] on input "number" at bounding box center [613, 132] width 62 height 25
click at [676, 19] on button at bounding box center [685, 22] width 37 height 44
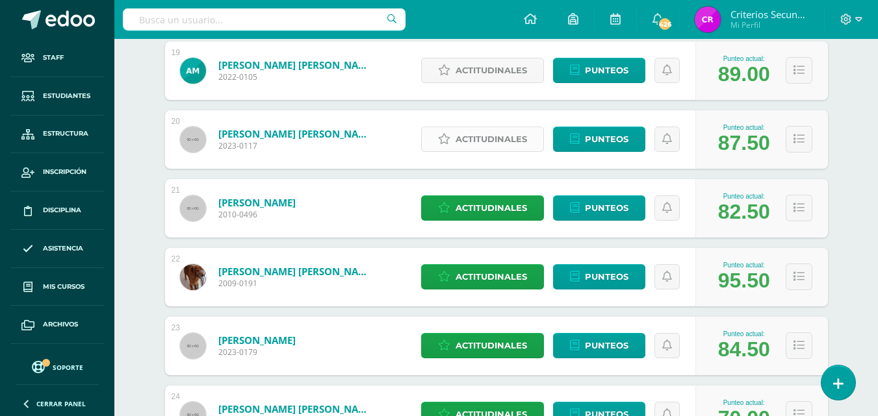
click at [499, 143] on span "Actitudinales" at bounding box center [490, 139] width 71 height 24
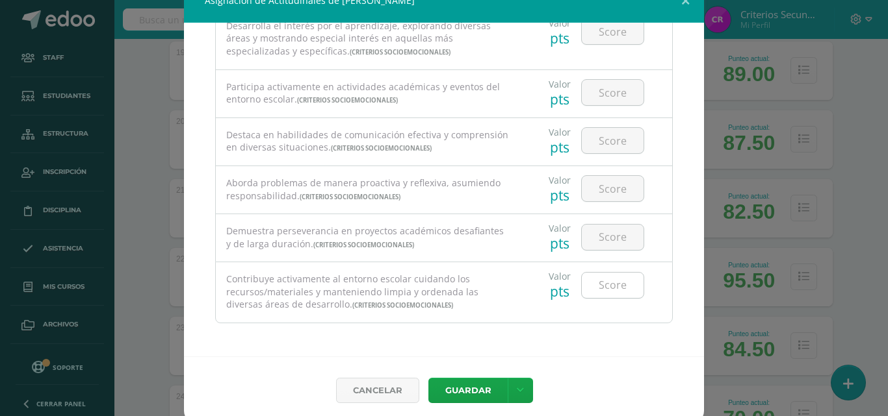
scroll to position [29, 0]
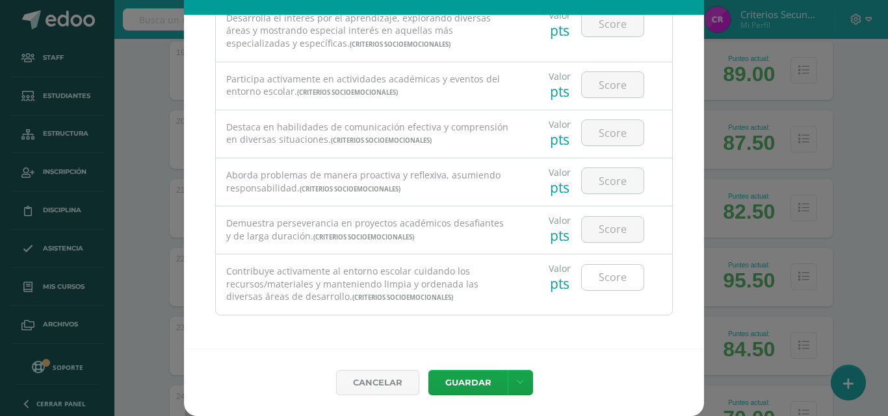
click at [595, 272] on input "number" at bounding box center [613, 277] width 62 height 25
click at [596, 277] on input "number" at bounding box center [613, 277] width 62 height 25
click at [602, 238] on input "number" at bounding box center [613, 229] width 62 height 25
click at [600, 179] on input "number" at bounding box center [613, 180] width 62 height 25
click at [600, 138] on input "number" at bounding box center [613, 132] width 62 height 25
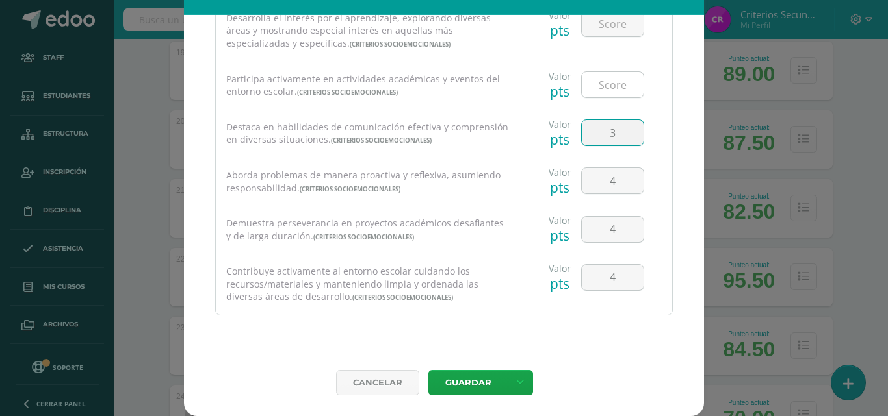
click at [609, 91] on input "number" at bounding box center [613, 84] width 62 height 25
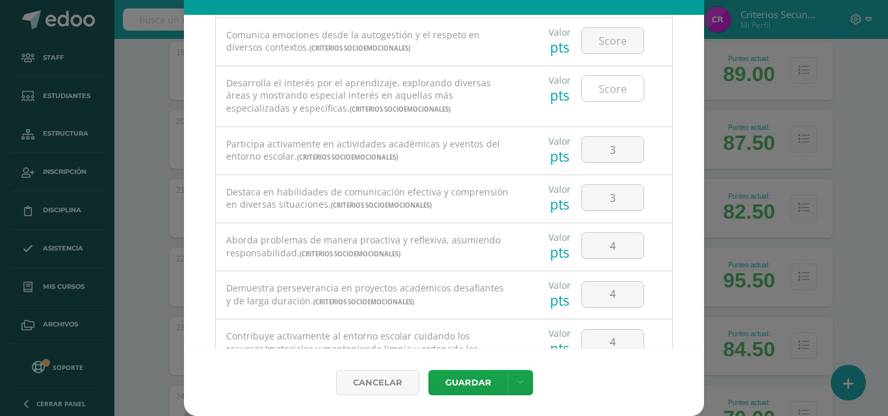
click at [598, 83] on input "number" at bounding box center [613, 88] width 62 height 25
click at [601, 92] on input "number" at bounding box center [613, 88] width 62 height 25
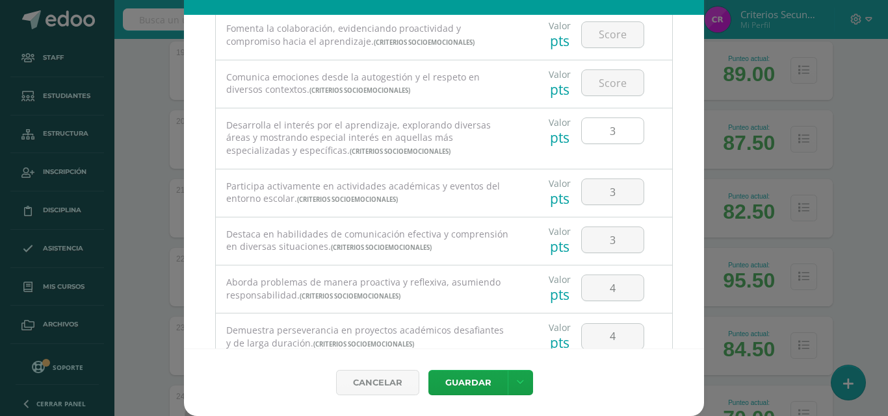
scroll to position [142, 0]
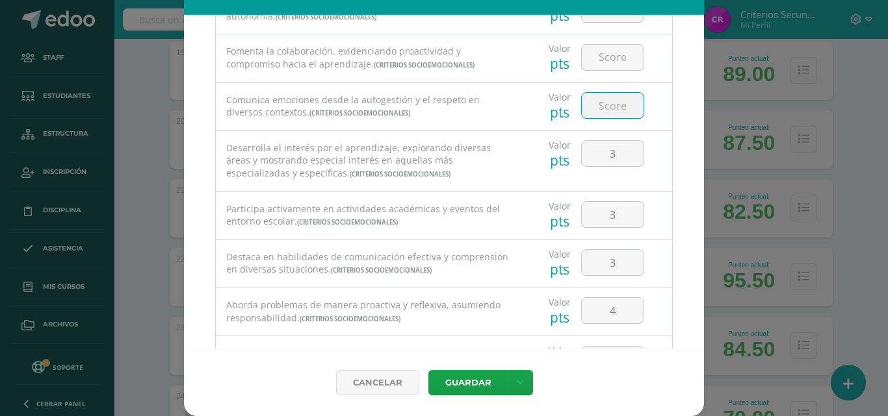
click at [602, 104] on input "number" at bounding box center [613, 105] width 62 height 25
click at [600, 62] on input "number" at bounding box center [613, 57] width 62 height 25
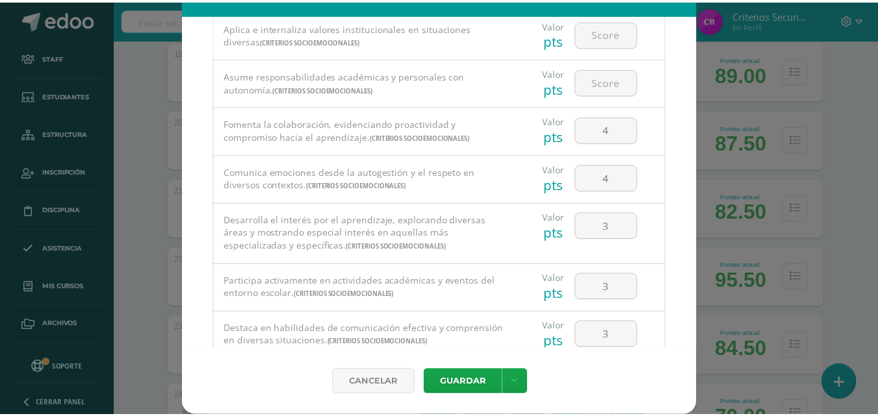
scroll to position [12, 0]
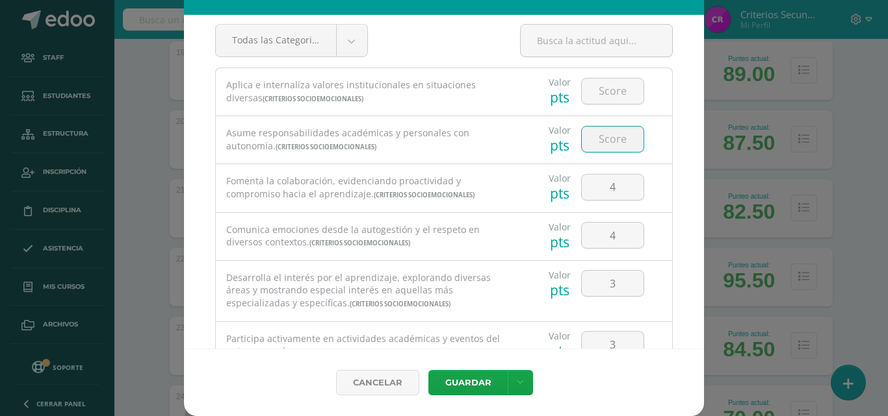
click at [598, 130] on input "number" at bounding box center [613, 139] width 62 height 25
click at [598, 93] on input "number" at bounding box center [613, 91] width 62 height 25
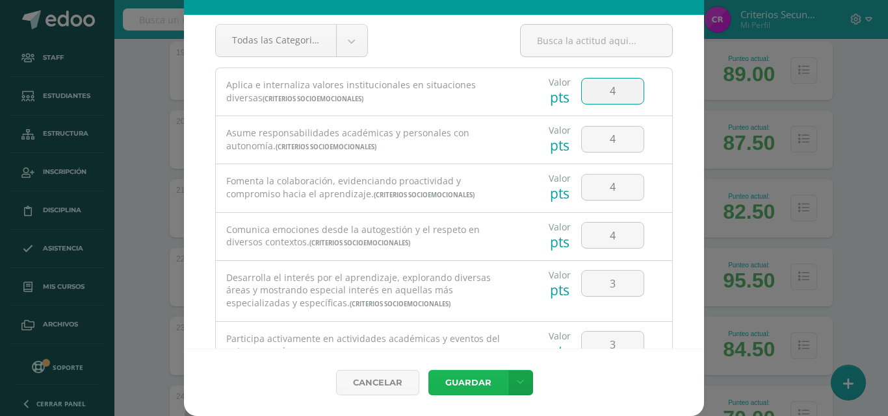
click at [473, 382] on button "Guardar" at bounding box center [467, 382] width 79 height 25
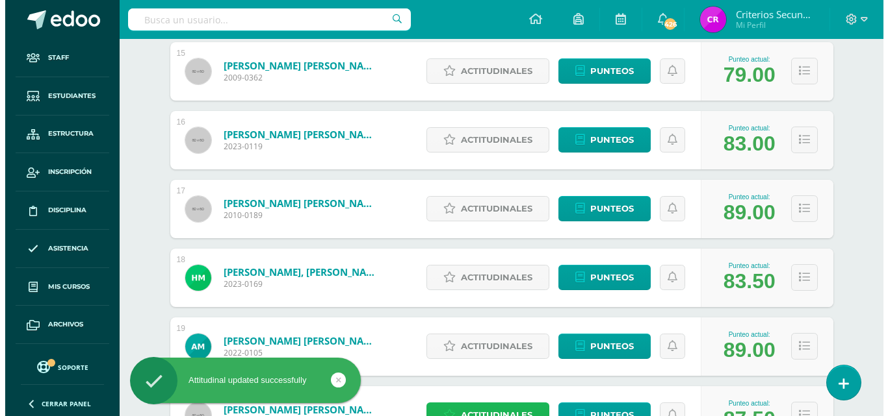
scroll to position [1416, 0]
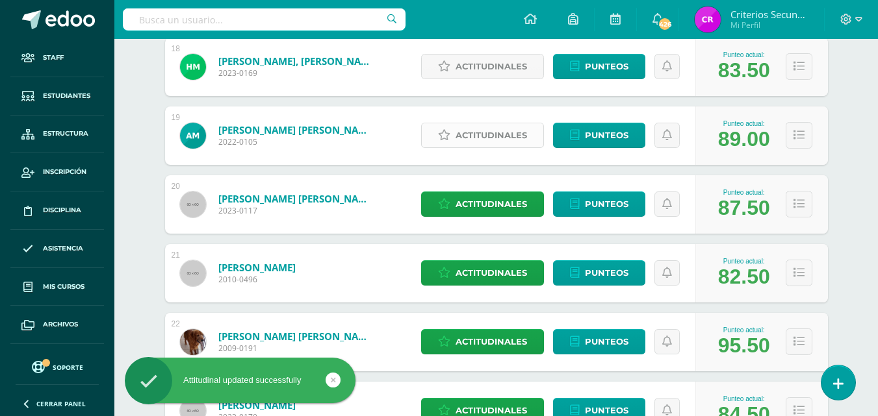
click at [453, 141] on link "Actitudinales" at bounding box center [482, 135] width 123 height 25
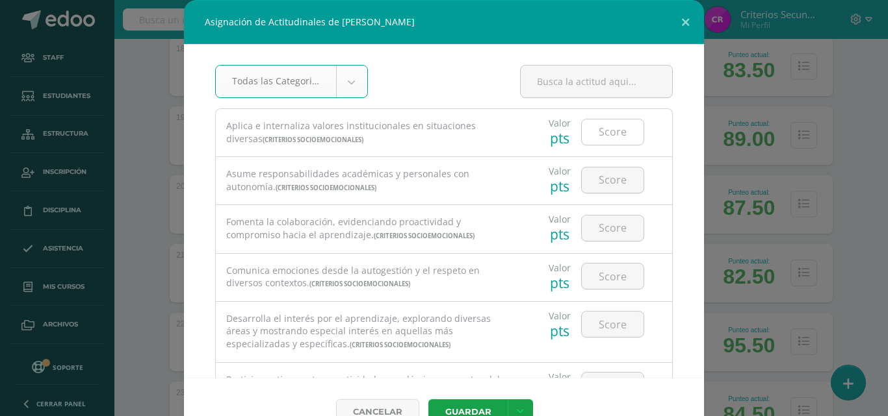
click at [582, 140] on input "number" at bounding box center [613, 132] width 62 height 25
click at [589, 191] on input "number" at bounding box center [613, 180] width 62 height 25
click at [596, 240] on input "number" at bounding box center [613, 228] width 62 height 25
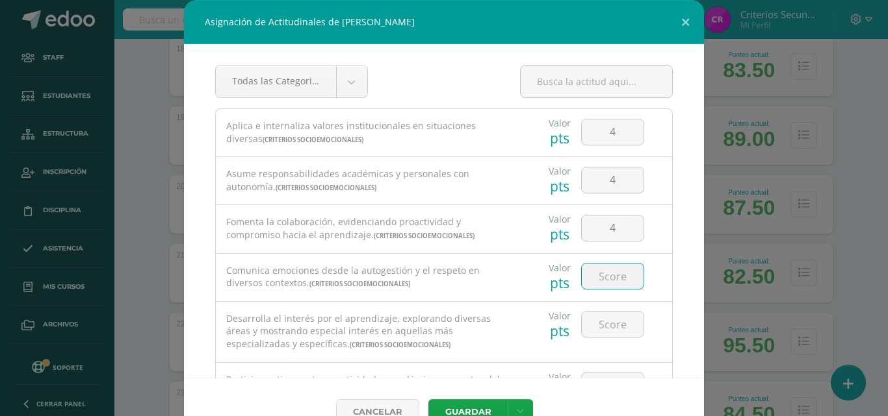
click at [600, 278] on input "number" at bounding box center [613, 276] width 62 height 25
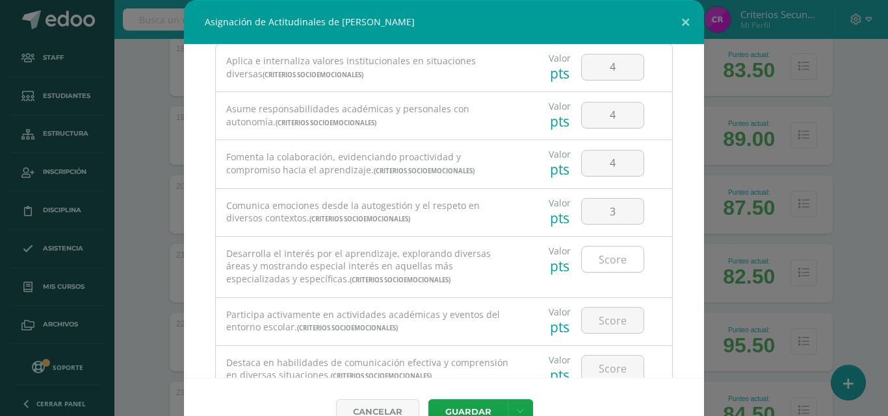
click at [609, 265] on input "number" at bounding box center [613, 259] width 62 height 25
click at [605, 324] on input "number" at bounding box center [613, 320] width 62 height 25
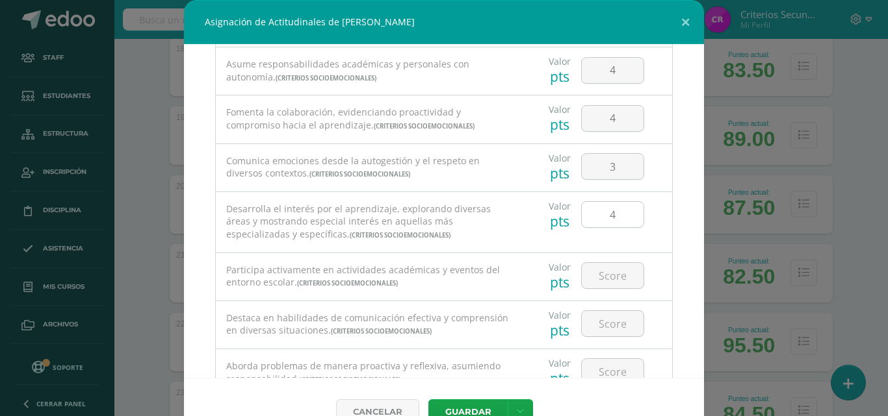
scroll to position [130, 0]
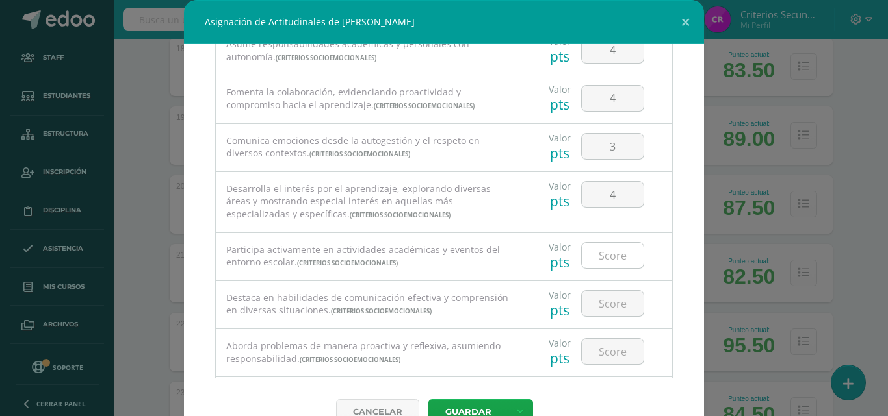
click at [597, 257] on input "number" at bounding box center [613, 255] width 62 height 25
click at [606, 308] on input "number" at bounding box center [613, 303] width 62 height 25
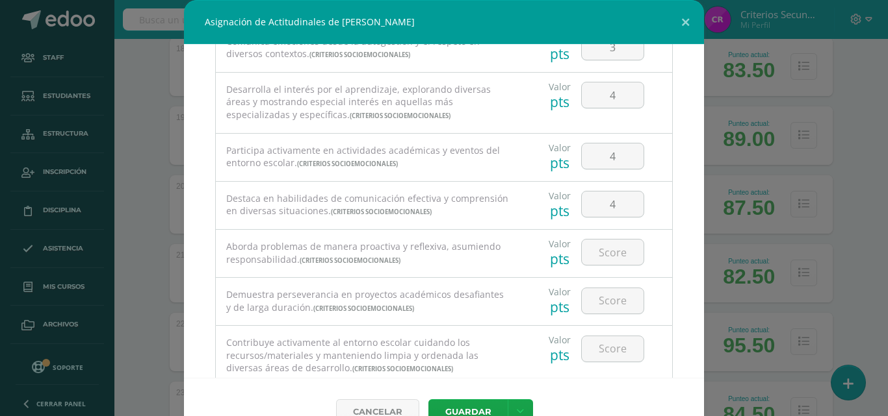
scroll to position [272, 0]
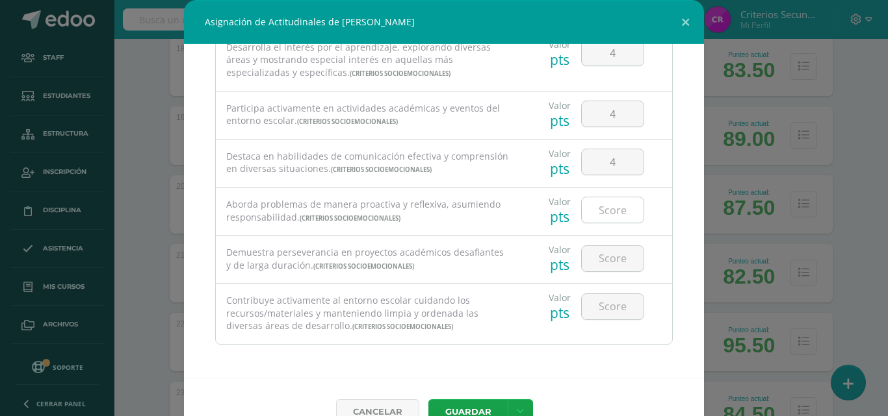
click at [598, 199] on input "number" at bounding box center [613, 210] width 62 height 25
click at [604, 254] on input "number" at bounding box center [613, 258] width 62 height 25
click at [601, 301] on input "number" at bounding box center [613, 306] width 62 height 25
click at [452, 410] on button "Guardar" at bounding box center [467, 412] width 79 height 25
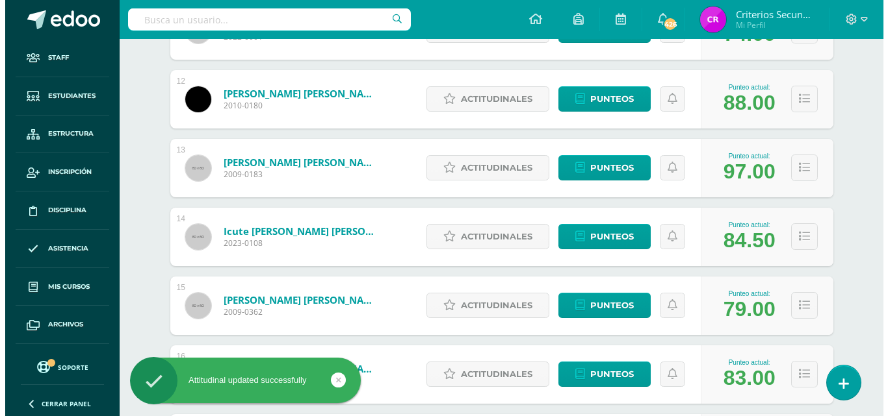
scroll to position [831, 0]
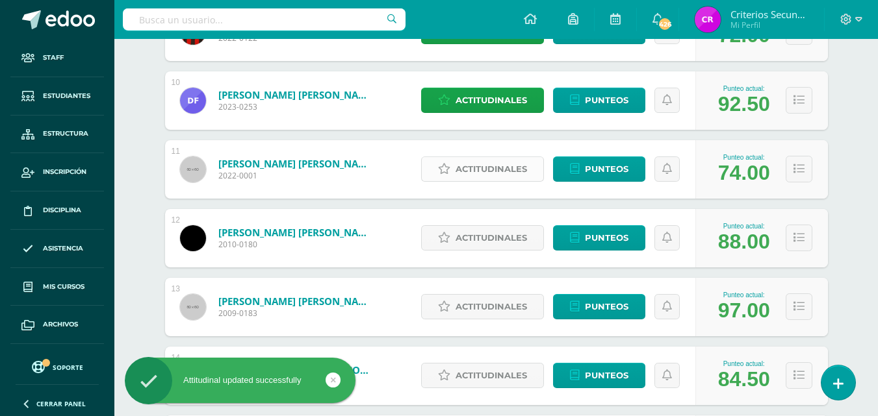
click at [513, 165] on span "Actitudinales" at bounding box center [490, 169] width 71 height 24
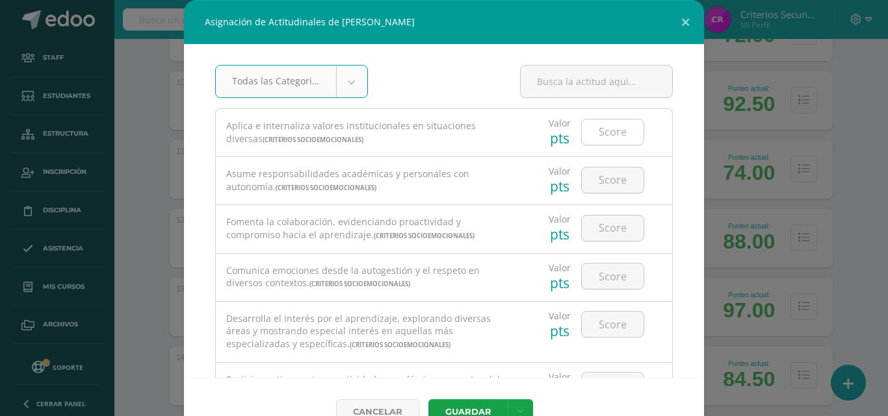
click at [593, 131] on input "number" at bounding box center [613, 132] width 62 height 25
click at [595, 177] on input "number" at bounding box center [613, 180] width 62 height 25
click at [607, 241] on div at bounding box center [612, 228] width 63 height 27
click at [608, 234] on input "number" at bounding box center [613, 228] width 62 height 25
click at [610, 276] on input "number" at bounding box center [613, 276] width 62 height 25
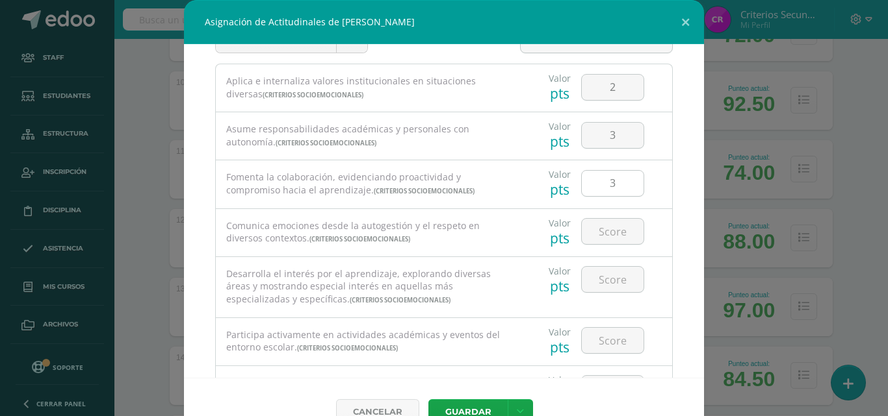
scroll to position [65, 0]
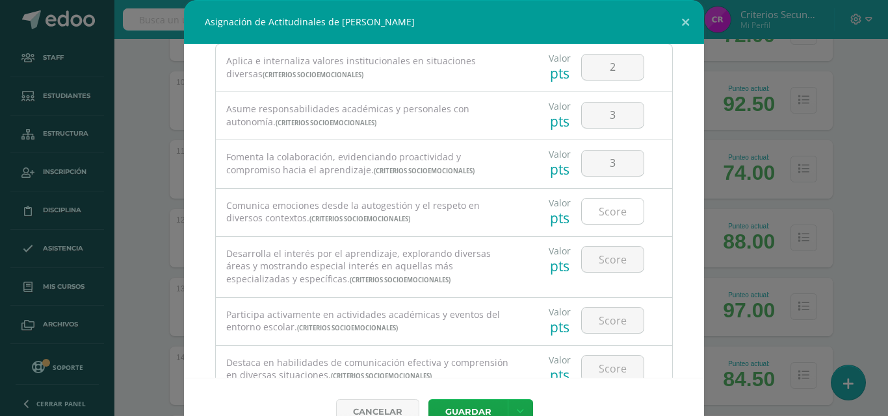
click at [603, 211] on input "number" at bounding box center [613, 211] width 62 height 25
click at [595, 266] on input "number" at bounding box center [613, 259] width 62 height 25
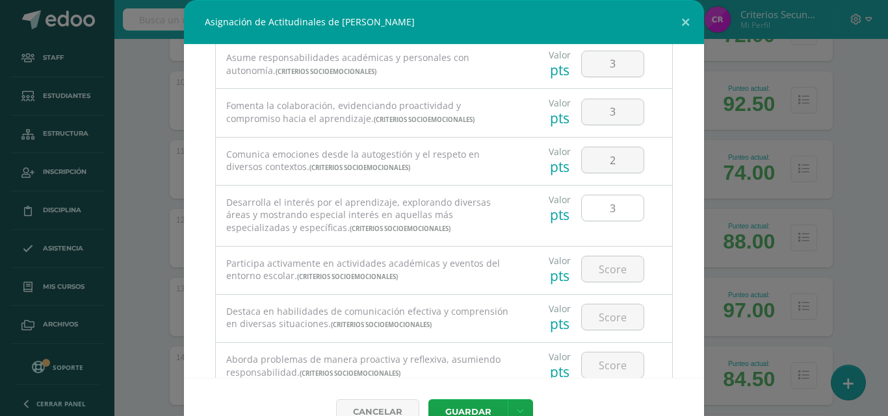
scroll to position [130, 0]
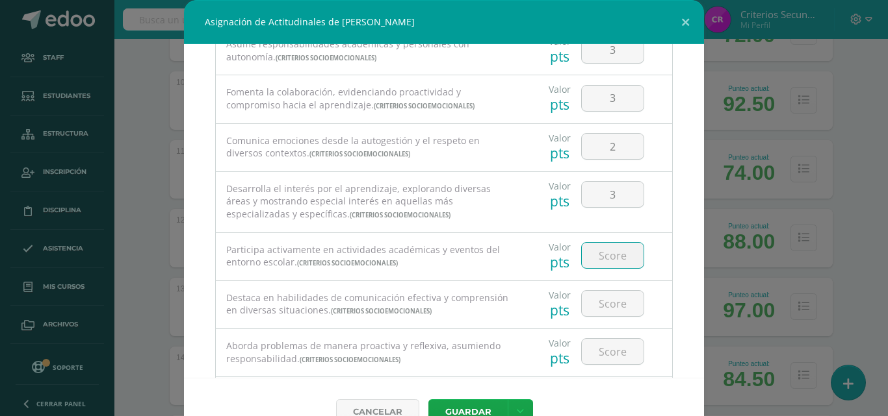
click at [596, 261] on input "number" at bounding box center [613, 255] width 62 height 25
click at [598, 309] on input "number" at bounding box center [613, 303] width 62 height 25
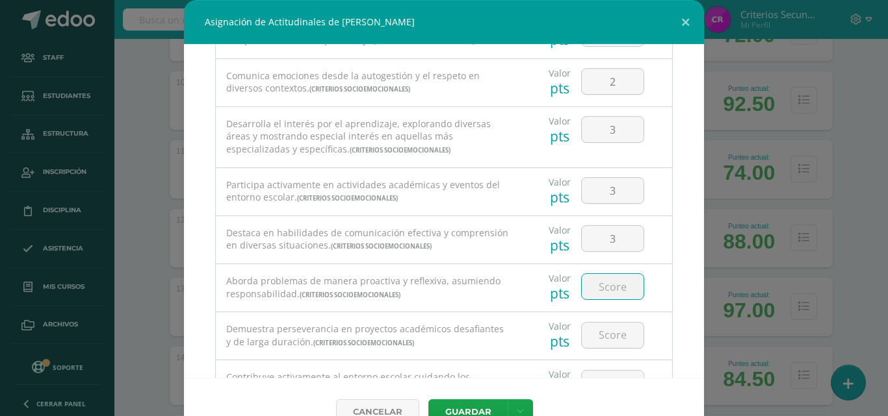
click at [597, 285] on input "number" at bounding box center [613, 286] width 62 height 25
click at [604, 332] on input "number" at bounding box center [613, 335] width 62 height 25
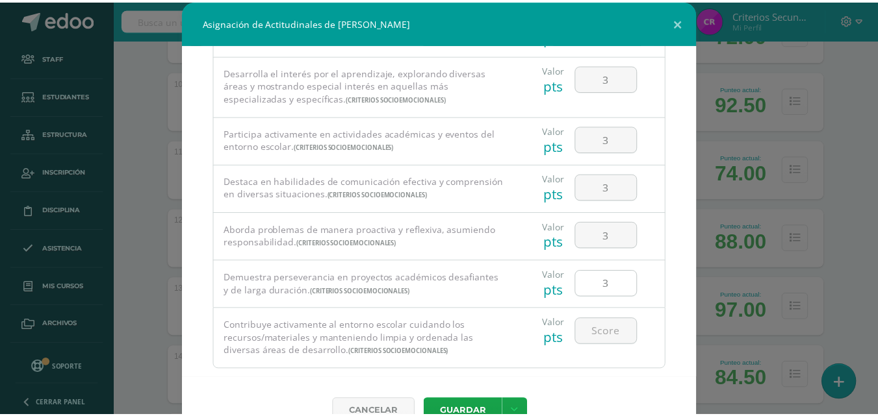
scroll to position [260, 0]
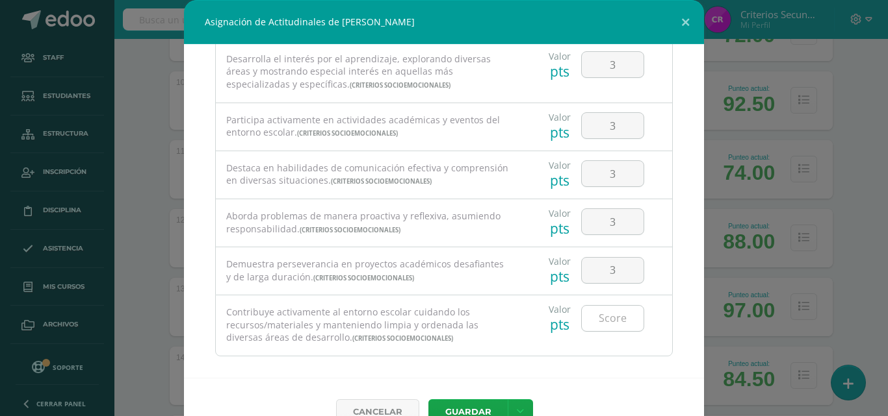
click at [606, 326] on input "number" at bounding box center [613, 318] width 62 height 25
click at [464, 405] on button "Guardar" at bounding box center [467, 412] width 79 height 25
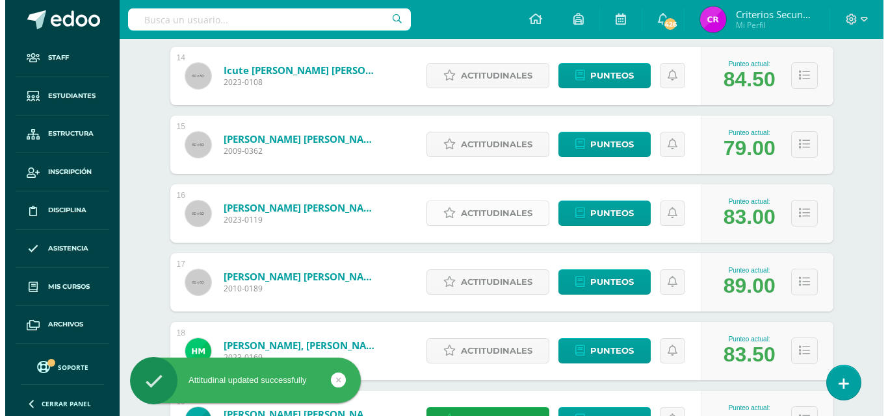
scroll to position [1286, 0]
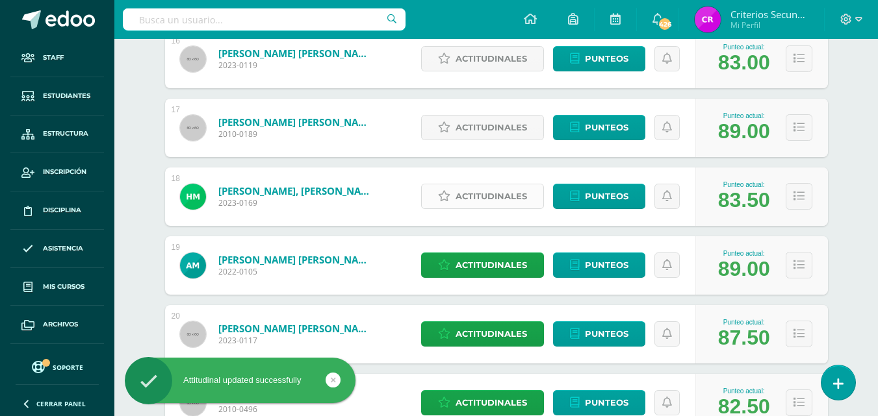
click at [489, 199] on span "Actitudinales" at bounding box center [490, 197] width 71 height 24
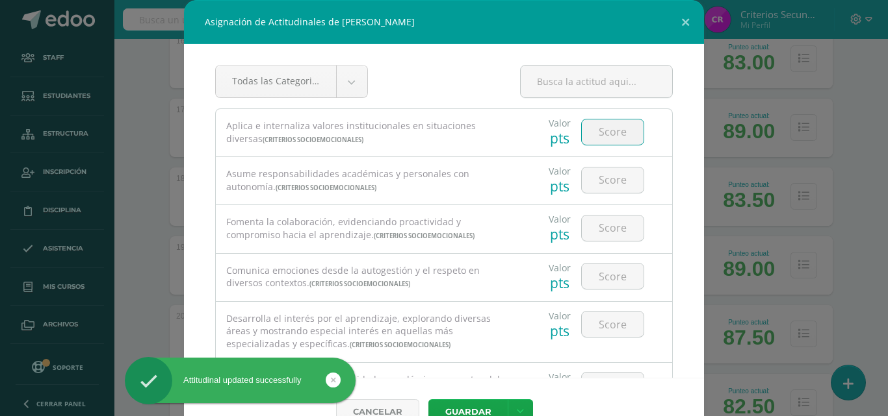
click at [616, 137] on input "number" at bounding box center [613, 132] width 62 height 25
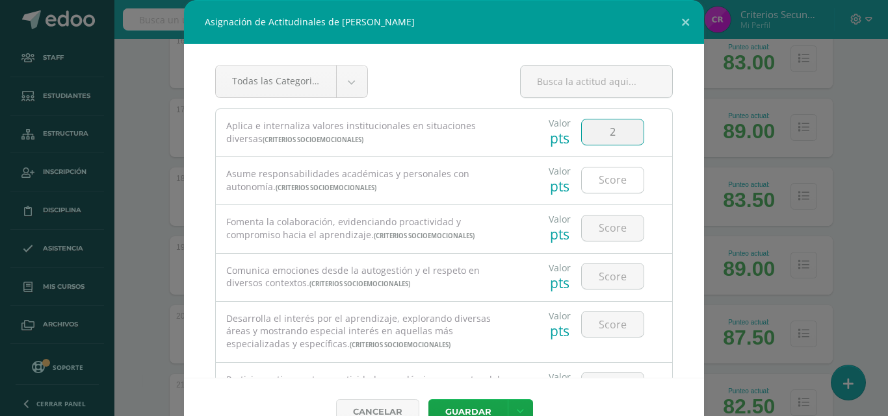
click at [600, 192] on input "number" at bounding box center [613, 180] width 62 height 25
click at [610, 237] on input "number" at bounding box center [613, 228] width 62 height 25
click at [609, 278] on input "number" at bounding box center [613, 276] width 62 height 25
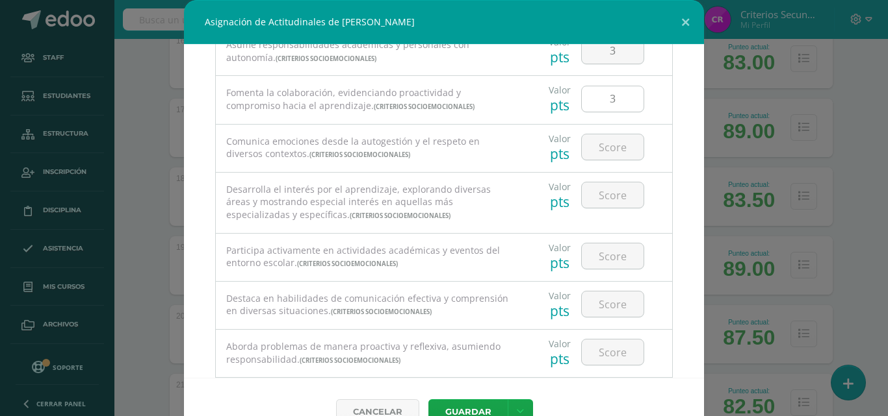
scroll to position [130, 0]
click at [604, 147] on input "number" at bounding box center [613, 146] width 62 height 25
click at [620, 190] on input "number" at bounding box center [613, 194] width 62 height 25
click at [593, 259] on input "number" at bounding box center [613, 255] width 62 height 25
click at [600, 304] on input "number" at bounding box center [613, 303] width 62 height 25
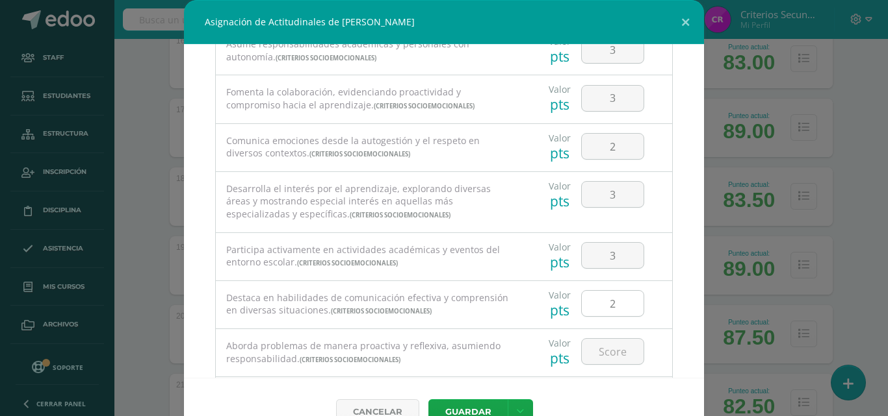
scroll to position [195, 0]
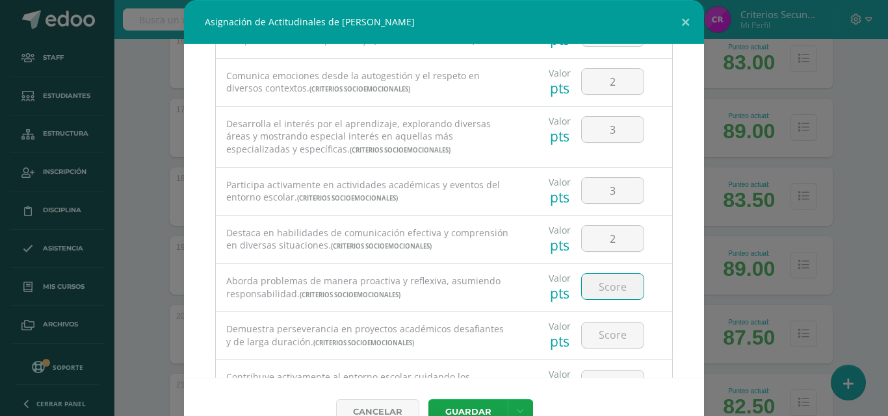
click at [601, 290] on input "number" at bounding box center [613, 286] width 62 height 25
click at [602, 329] on input "number" at bounding box center [613, 335] width 62 height 25
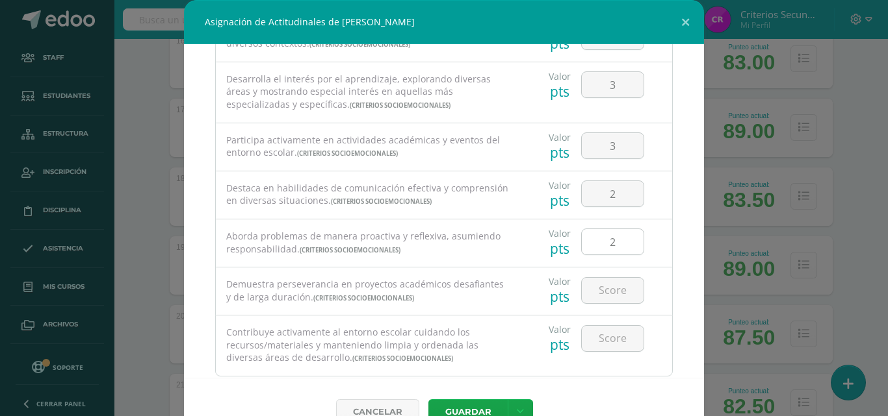
scroll to position [260, 0]
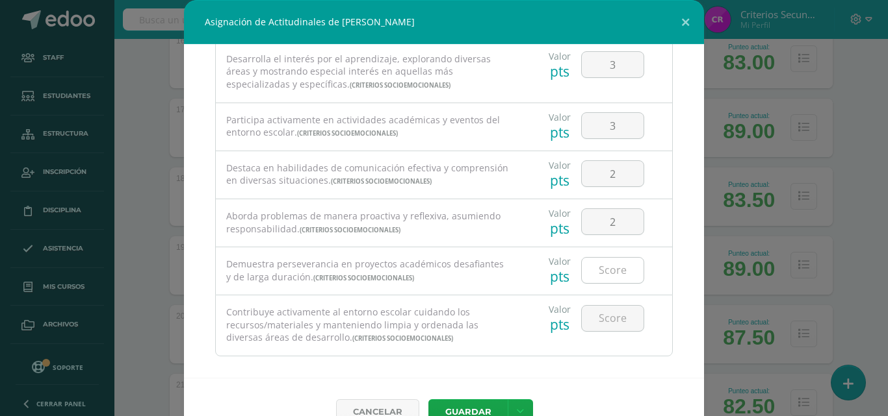
click at [615, 274] on input "number" at bounding box center [613, 270] width 62 height 25
click at [599, 319] on input "number" at bounding box center [613, 318] width 62 height 25
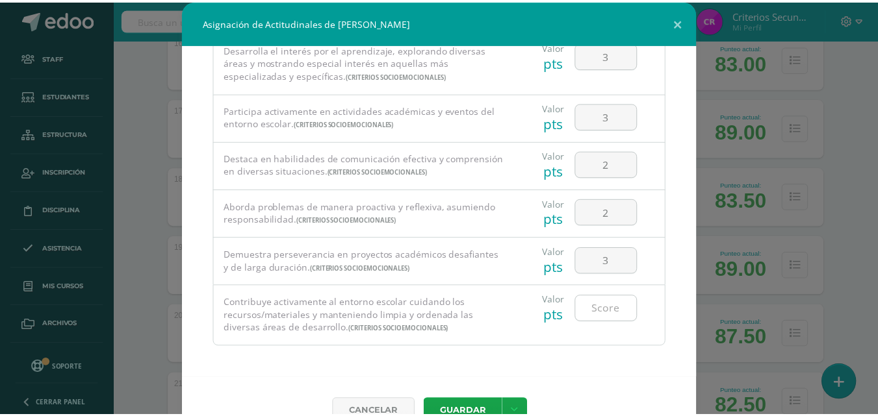
scroll to position [272, 0]
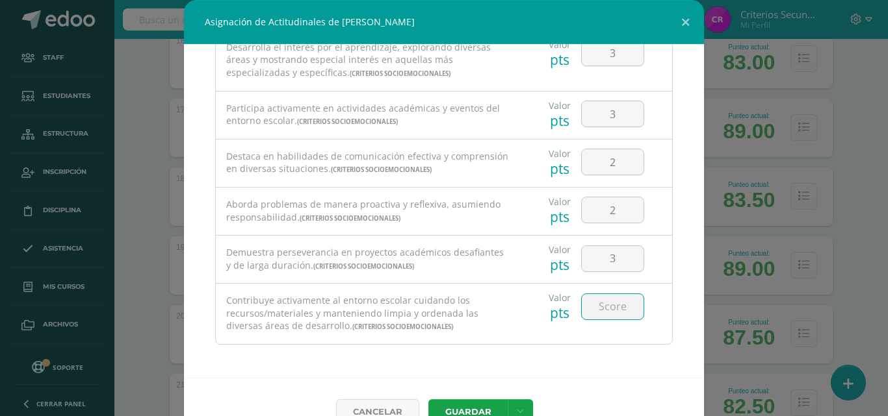
click at [589, 316] on input "number" at bounding box center [613, 306] width 62 height 25
click at [448, 409] on button "Guardar" at bounding box center [467, 412] width 79 height 25
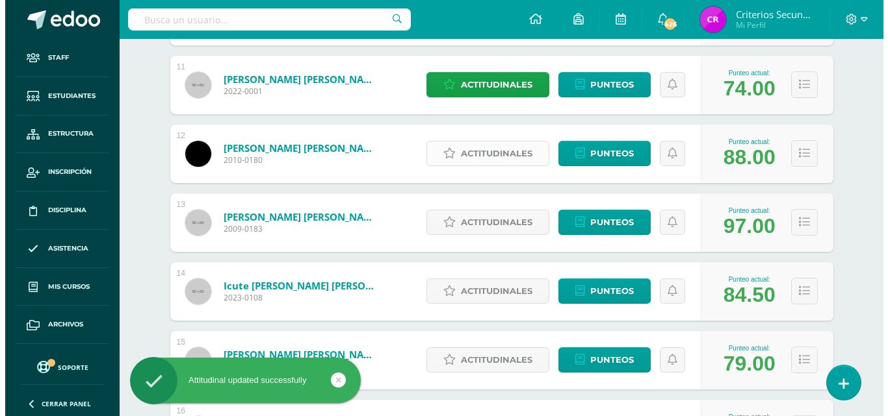
scroll to position [896, 0]
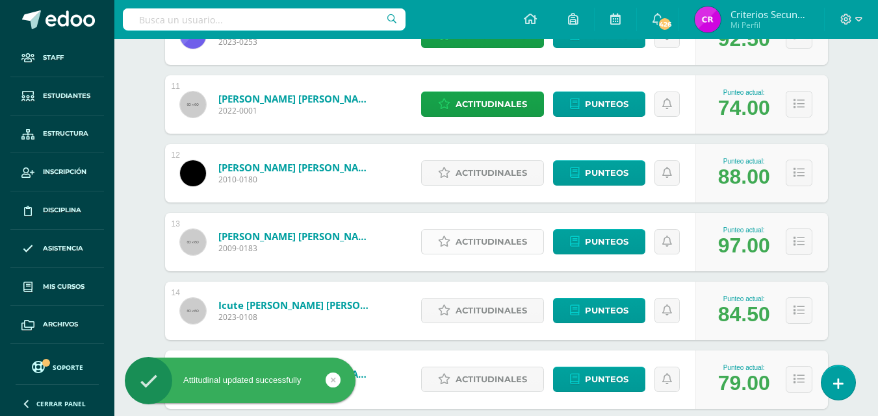
click at [476, 231] on span "Actitudinales" at bounding box center [490, 242] width 71 height 24
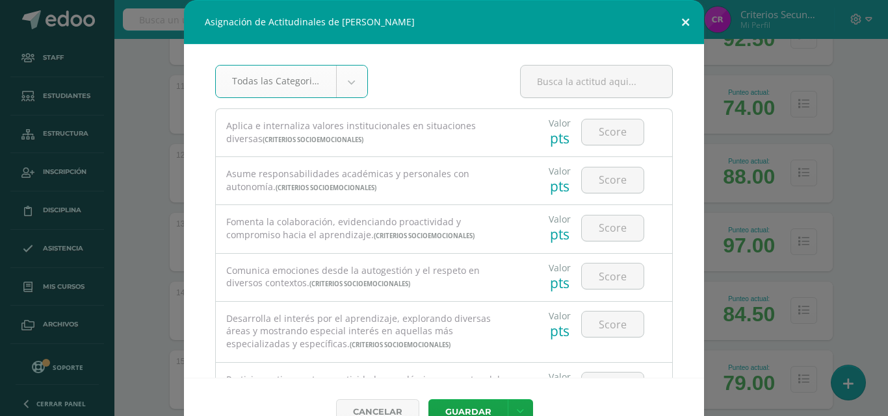
click at [684, 24] on button at bounding box center [685, 22] width 37 height 44
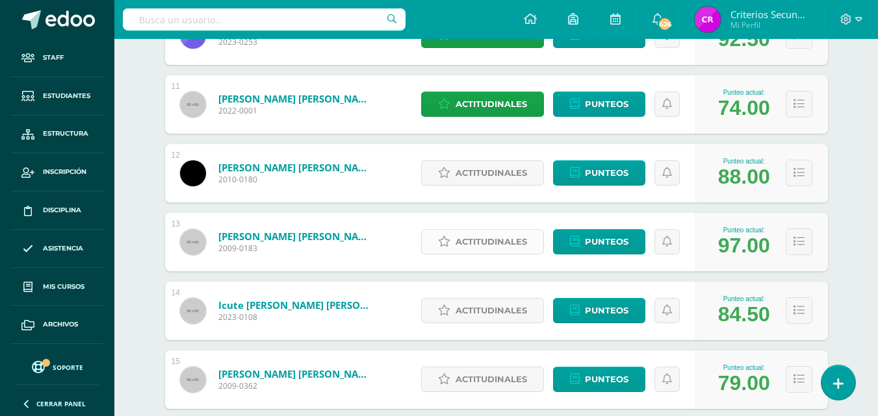
click at [447, 243] on icon at bounding box center [444, 242] width 12 height 11
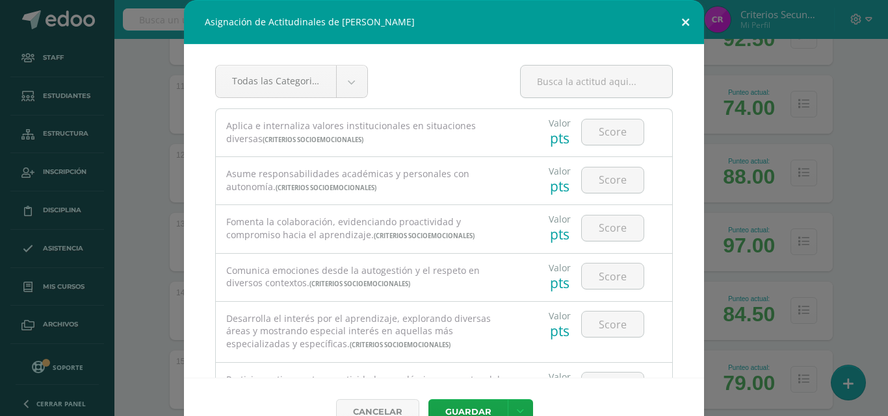
click at [674, 18] on button at bounding box center [685, 22] width 37 height 44
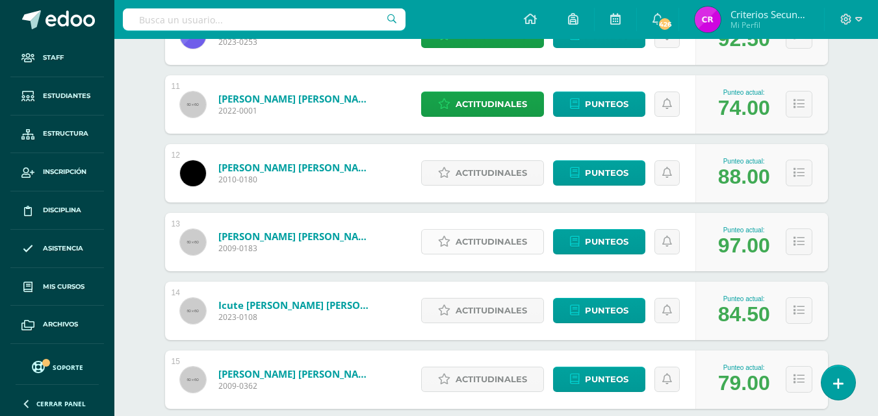
click at [460, 242] on span "Actitudinales" at bounding box center [490, 242] width 71 height 24
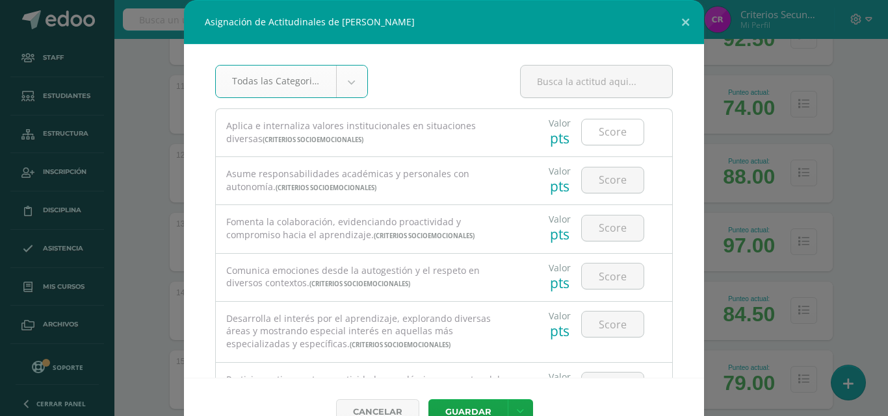
click at [583, 127] on input "number" at bounding box center [613, 132] width 62 height 25
click at [592, 186] on input "number" at bounding box center [613, 180] width 62 height 25
click at [602, 238] on input "number" at bounding box center [613, 228] width 62 height 25
click at [593, 279] on input "number" at bounding box center [613, 276] width 62 height 25
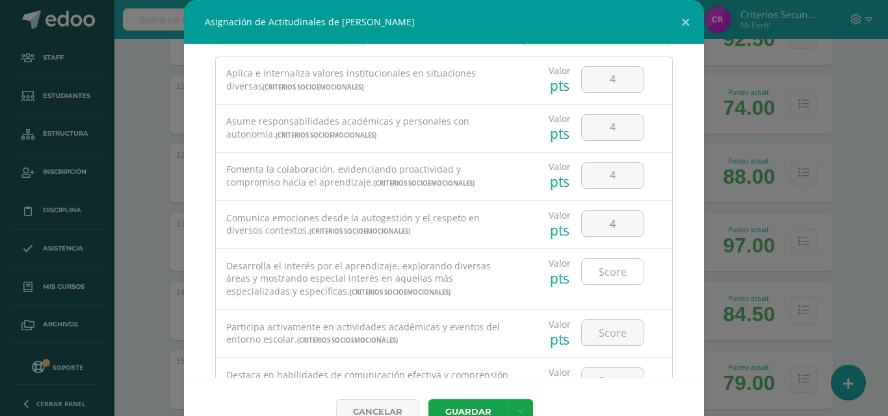
scroll to position [65, 0]
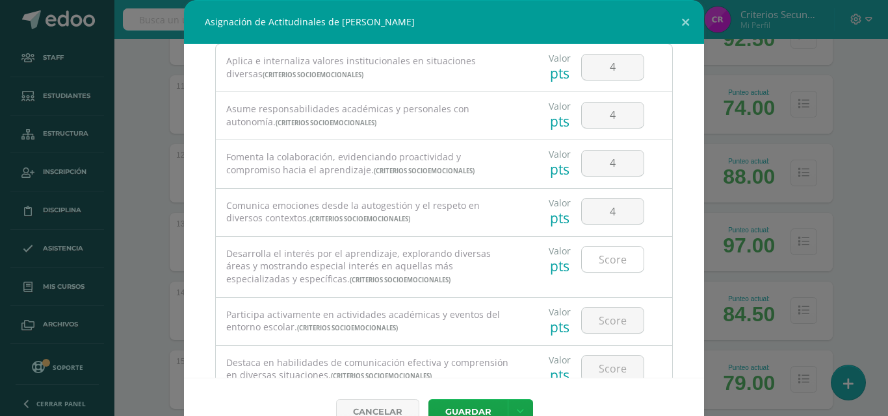
click at [597, 249] on input "number" at bounding box center [613, 259] width 62 height 25
click at [604, 331] on input "number" at bounding box center [613, 320] width 62 height 25
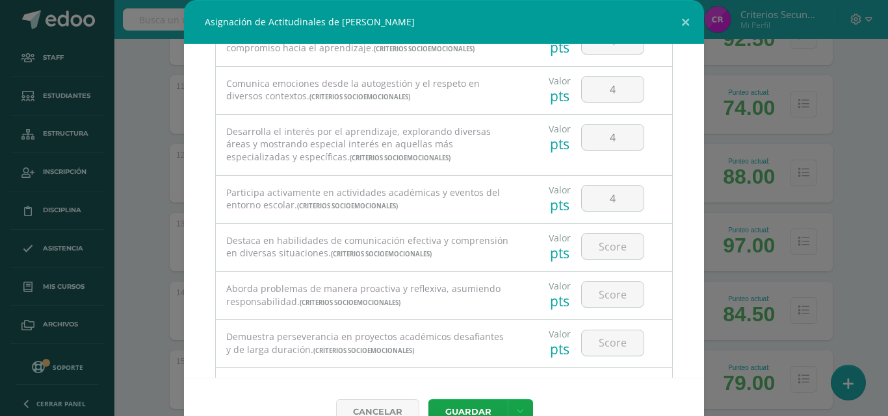
scroll to position [272, 0]
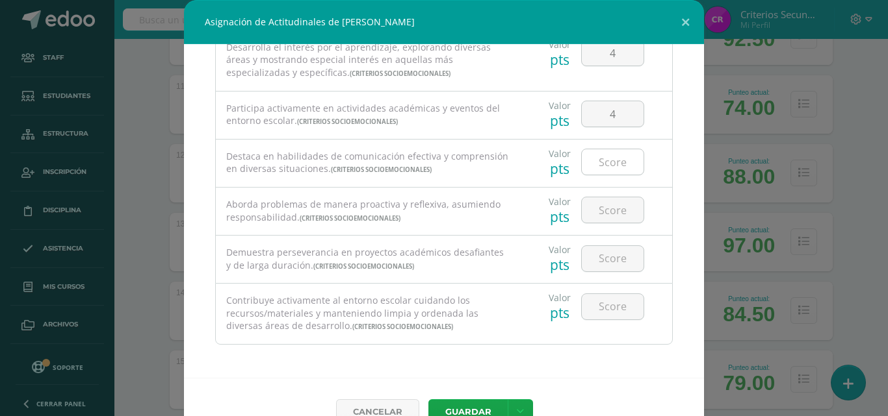
click at [601, 153] on input "number" at bounding box center [613, 161] width 62 height 25
click at [599, 204] on input "number" at bounding box center [613, 210] width 62 height 25
click at [595, 257] on input "number" at bounding box center [613, 258] width 62 height 25
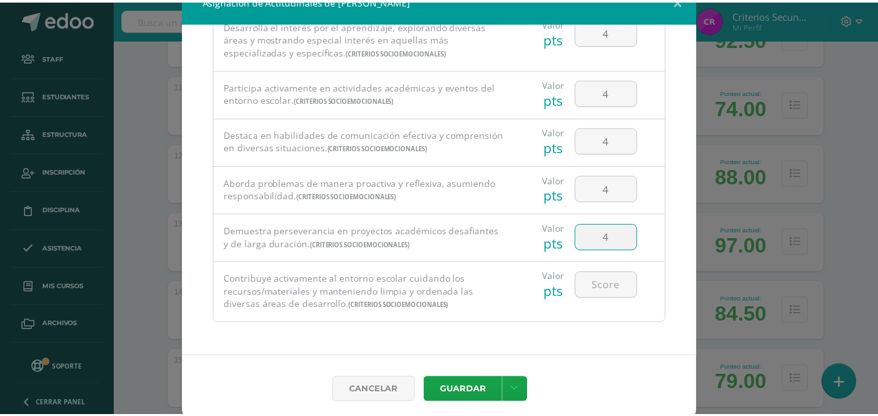
scroll to position [29, 0]
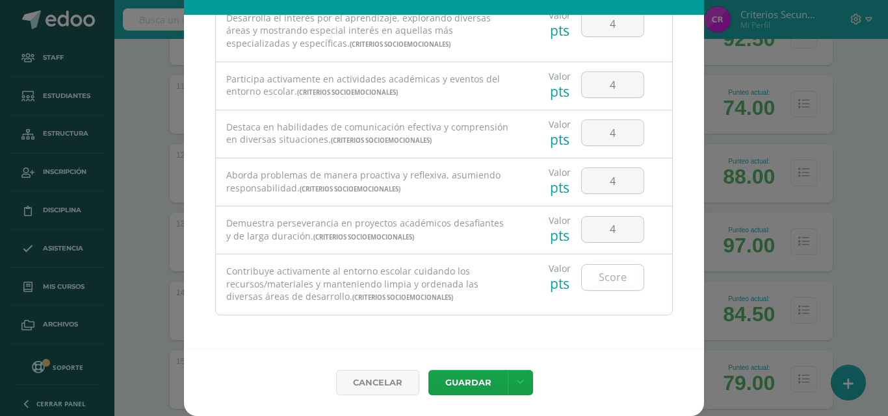
click at [595, 274] on input "number" at bounding box center [613, 277] width 62 height 25
click at [451, 385] on button "Guardar" at bounding box center [467, 382] width 79 height 25
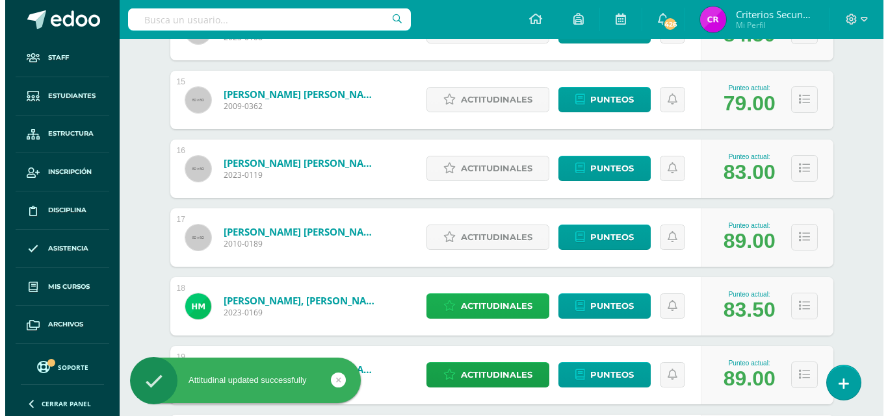
scroll to position [1221, 0]
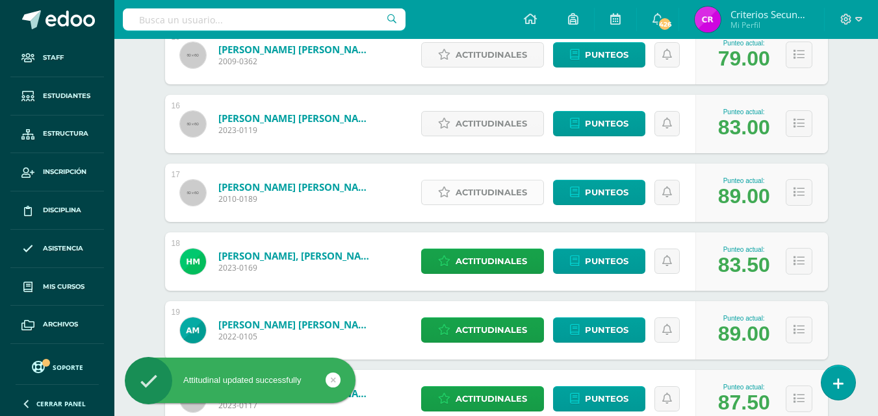
click at [474, 192] on span "Actitudinales" at bounding box center [490, 193] width 71 height 24
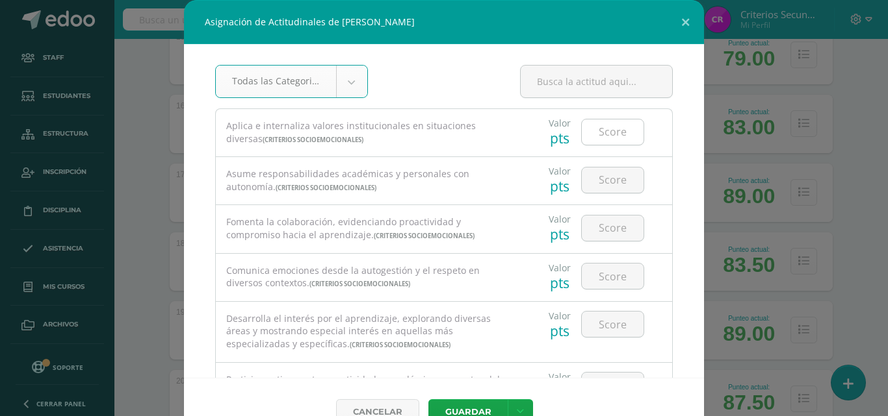
click at [601, 136] on input "number" at bounding box center [613, 132] width 62 height 25
click at [604, 171] on input "number" at bounding box center [613, 180] width 62 height 25
click at [607, 230] on input "number" at bounding box center [613, 228] width 62 height 25
click at [606, 272] on input "number" at bounding box center [613, 276] width 62 height 25
click at [604, 229] on input "44" at bounding box center [613, 228] width 62 height 25
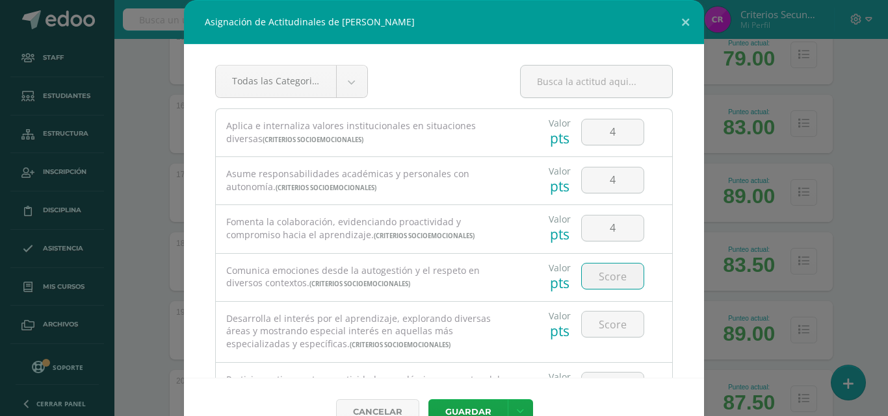
click at [620, 270] on input "number" at bounding box center [613, 276] width 62 height 25
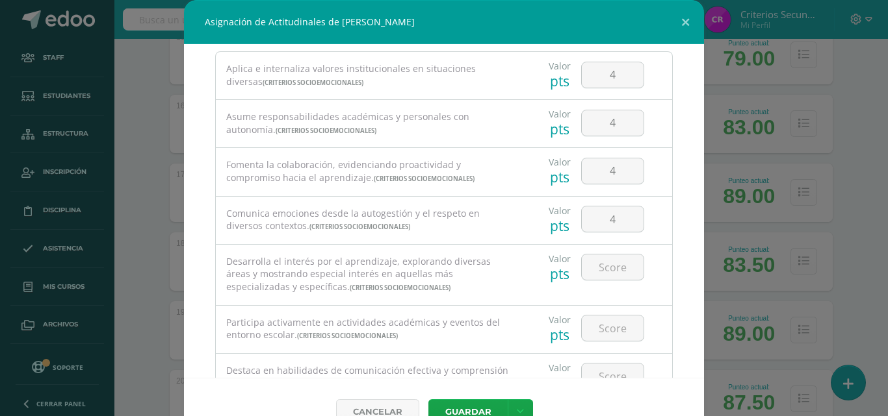
scroll to position [130, 0]
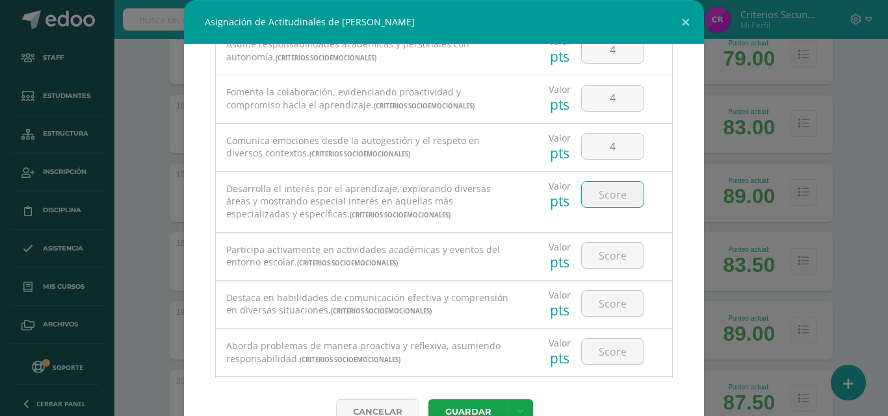
click at [613, 189] on input "number" at bounding box center [613, 194] width 62 height 25
click at [596, 259] on input "number" at bounding box center [613, 255] width 62 height 25
click at [604, 311] on input "number" at bounding box center [613, 303] width 62 height 25
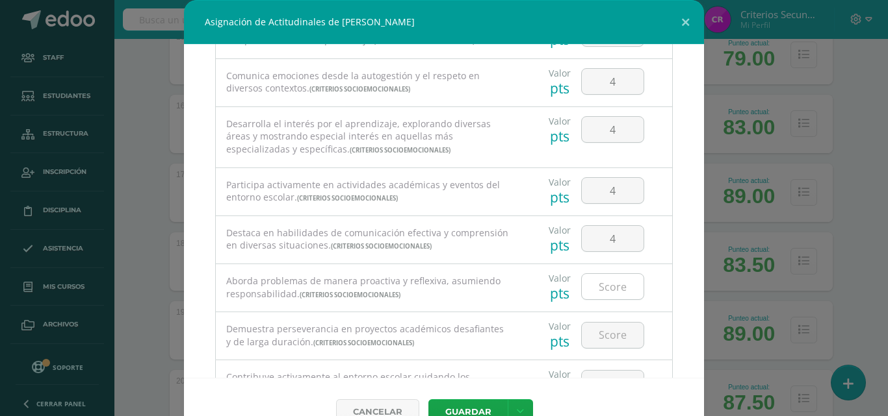
click at [604, 288] on input "number" at bounding box center [613, 286] width 62 height 25
click at [610, 329] on input "number" at bounding box center [613, 335] width 62 height 25
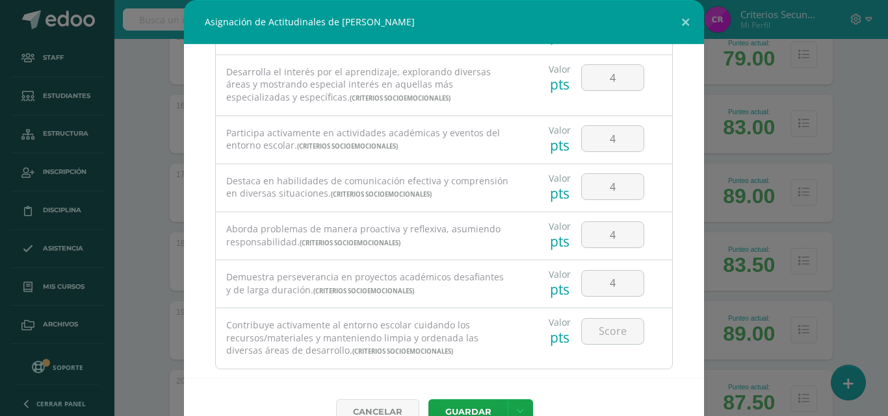
scroll to position [260, 0]
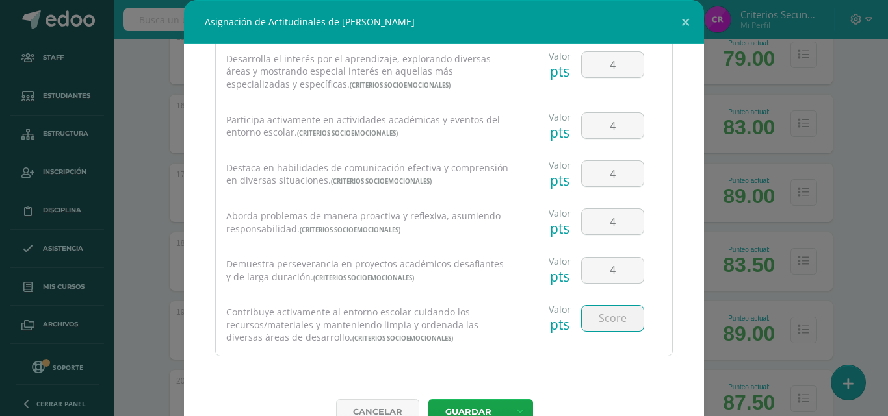
click at [615, 309] on input "number" at bounding box center [613, 318] width 62 height 25
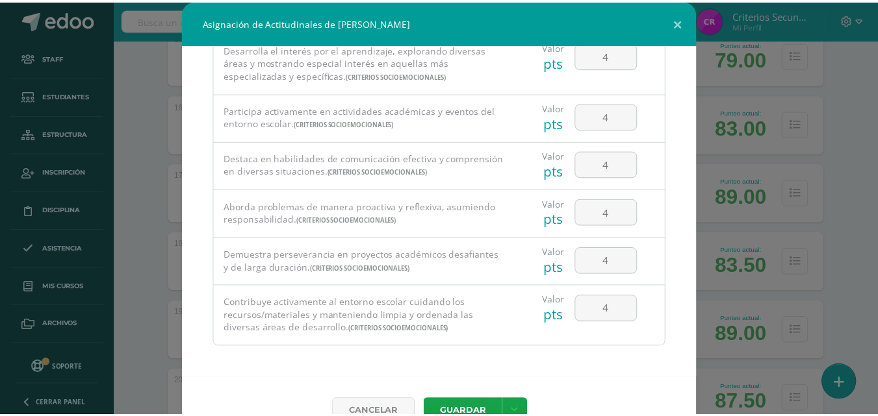
scroll to position [272, 0]
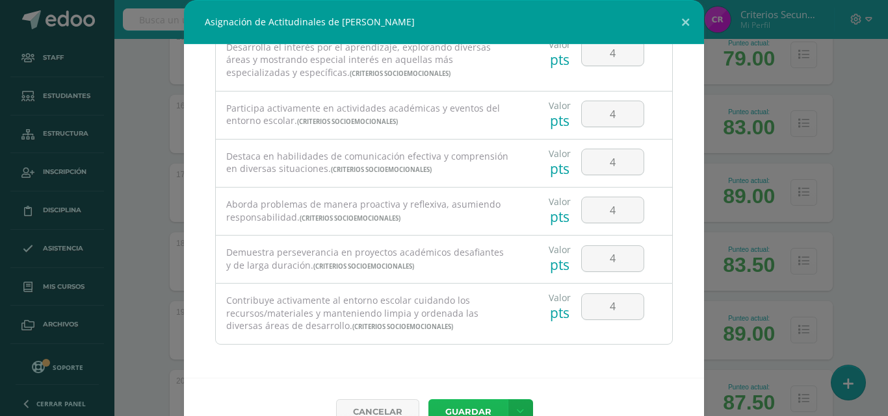
click at [477, 402] on button "Guardar" at bounding box center [467, 412] width 79 height 25
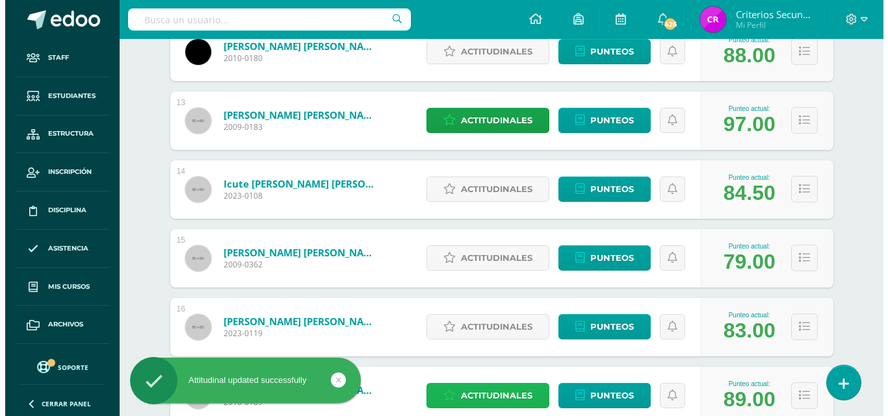
scroll to position [961, 0]
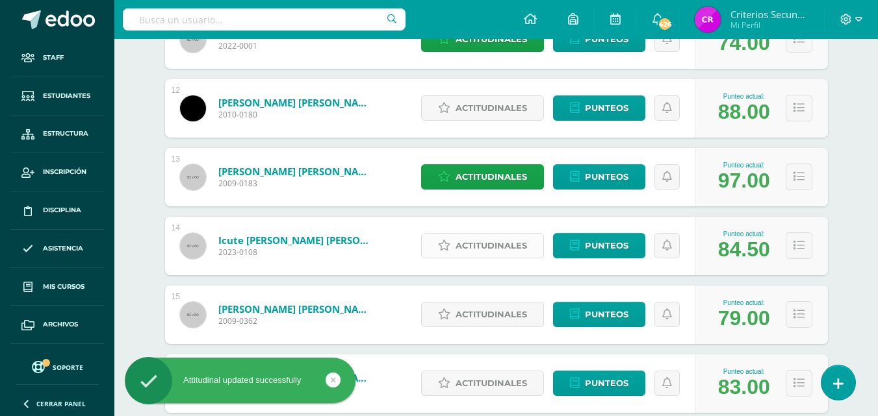
click at [474, 244] on span "Actitudinales" at bounding box center [490, 246] width 71 height 24
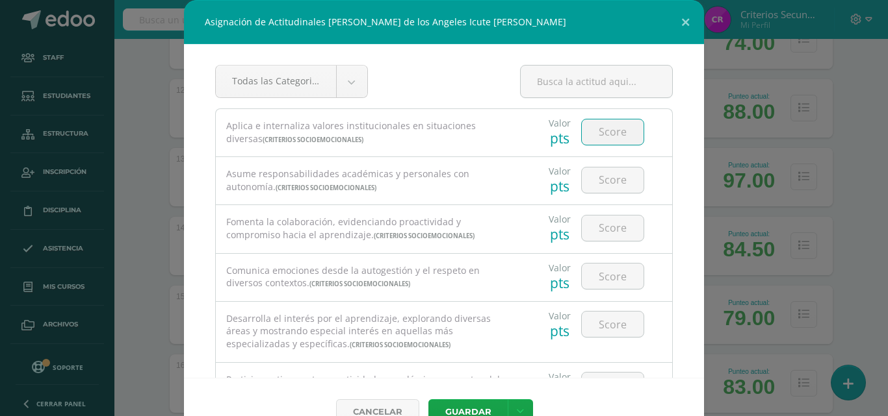
click at [613, 131] on input "number" at bounding box center [613, 132] width 62 height 25
click at [613, 166] on div at bounding box center [612, 179] width 73 height 45
click at [615, 171] on input "number" at bounding box center [613, 180] width 62 height 25
click at [604, 234] on input "number" at bounding box center [613, 228] width 62 height 25
click at [608, 273] on input "number" at bounding box center [613, 276] width 62 height 25
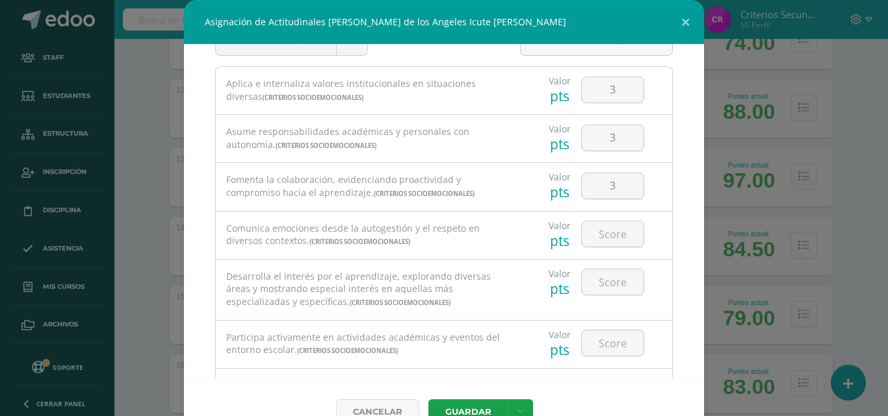
scroll to position [65, 0]
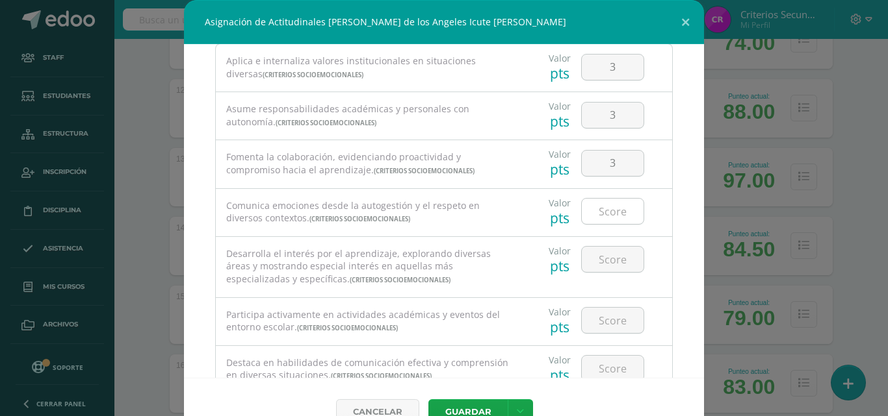
click at [609, 207] on input "number" at bounding box center [613, 211] width 62 height 25
click at [604, 265] on input "number" at bounding box center [613, 259] width 62 height 25
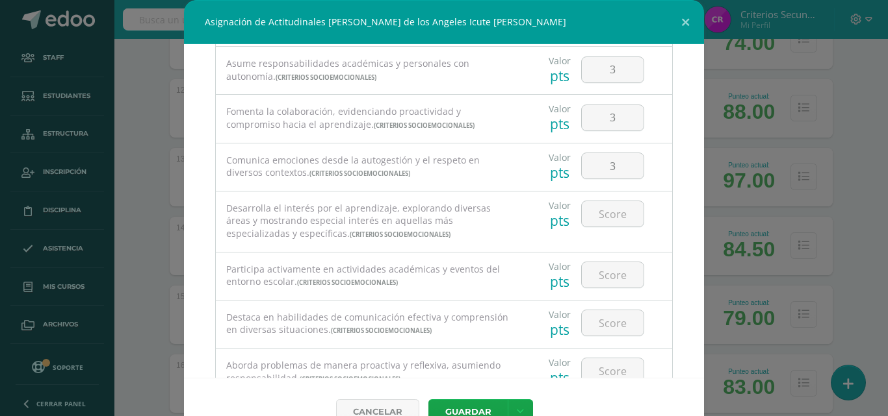
scroll to position [130, 0]
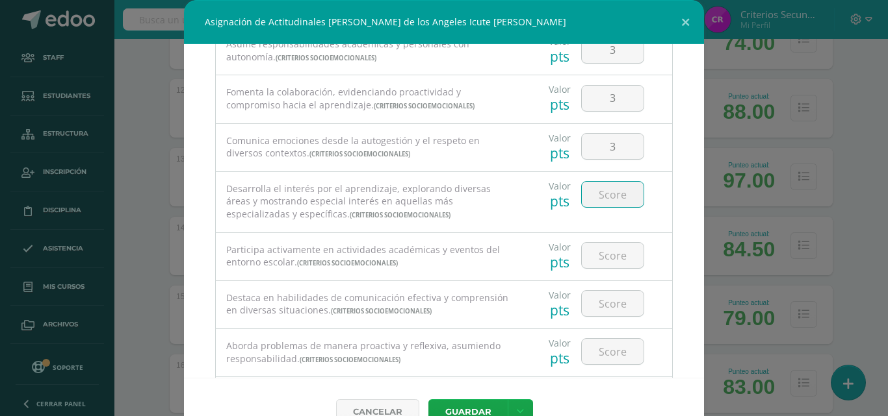
click at [613, 198] on input "number" at bounding box center [613, 194] width 62 height 25
click at [609, 251] on input "number" at bounding box center [613, 255] width 62 height 25
click at [608, 300] on input "number" at bounding box center [613, 303] width 62 height 25
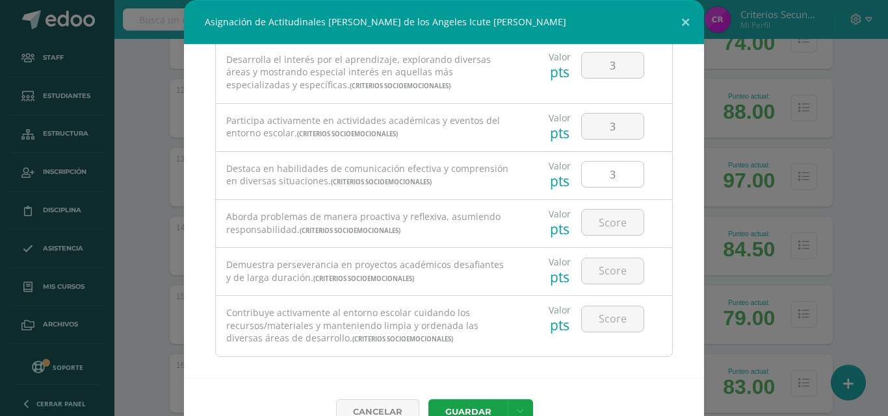
scroll to position [260, 0]
click at [608, 274] on input "number" at bounding box center [613, 270] width 62 height 25
click at [611, 221] on input "number" at bounding box center [613, 221] width 62 height 25
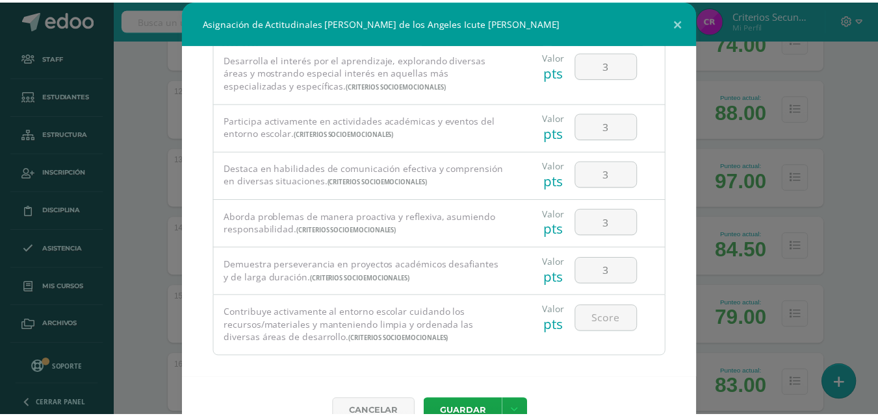
scroll to position [272, 0]
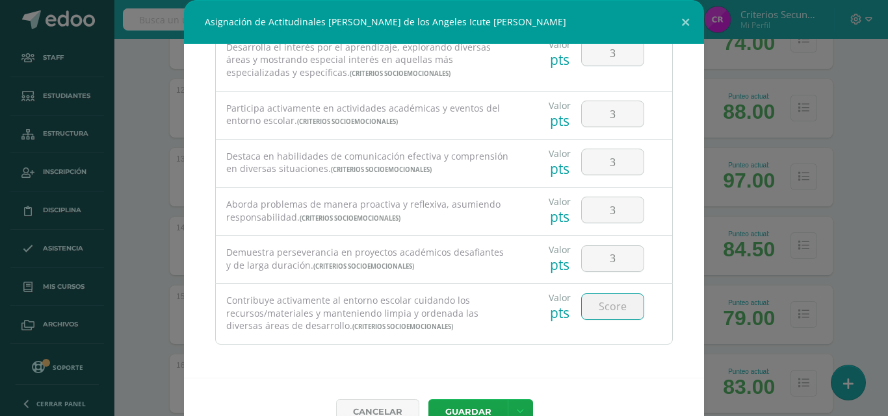
click at [606, 303] on input "number" at bounding box center [613, 306] width 62 height 25
click at [482, 402] on button "Guardar" at bounding box center [467, 412] width 79 height 25
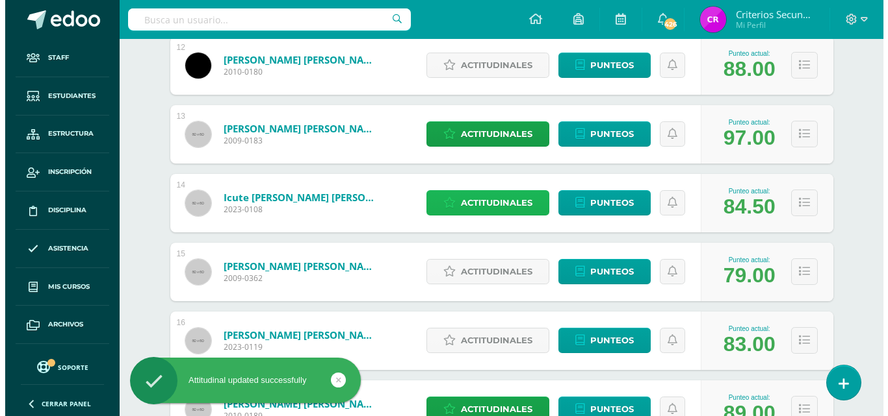
scroll to position [1026, 0]
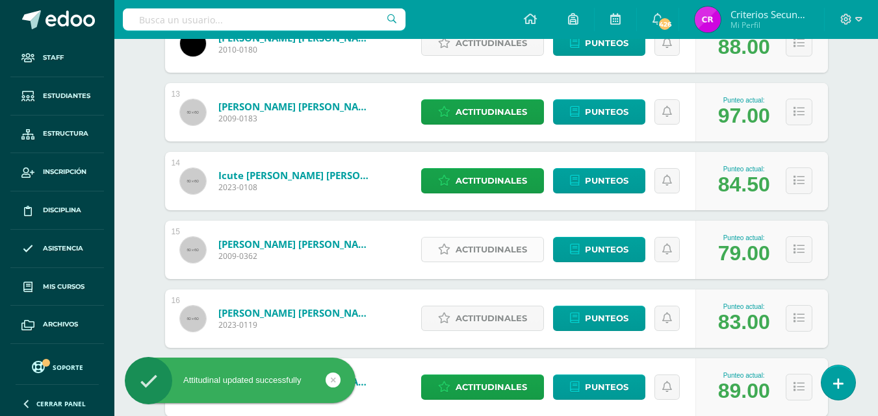
click at [482, 252] on span "Actitudinales" at bounding box center [490, 250] width 71 height 24
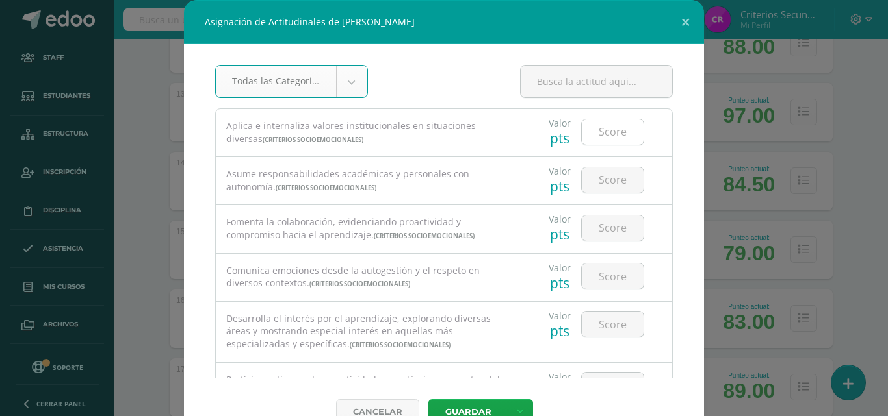
click at [609, 120] on input "number" at bounding box center [613, 132] width 62 height 25
click at [608, 188] on input "number" at bounding box center [613, 180] width 62 height 25
click at [596, 231] on input "number" at bounding box center [613, 228] width 62 height 25
click at [594, 272] on input "number" at bounding box center [613, 276] width 62 height 25
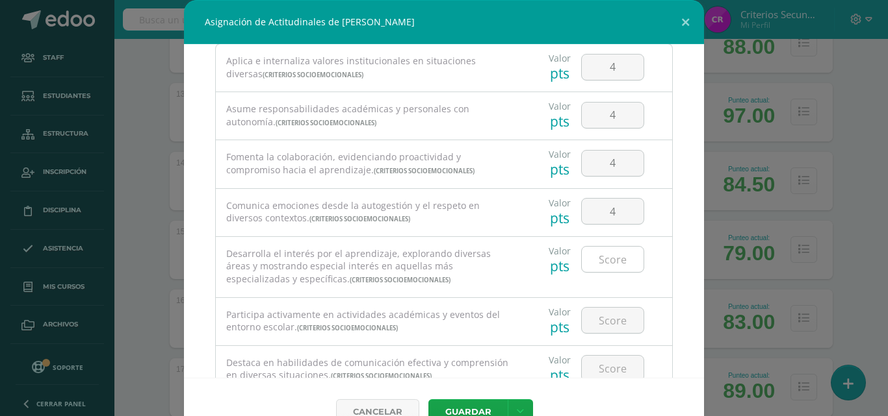
click at [607, 248] on input "number" at bounding box center [613, 259] width 62 height 25
click at [609, 323] on input "number" at bounding box center [613, 320] width 62 height 25
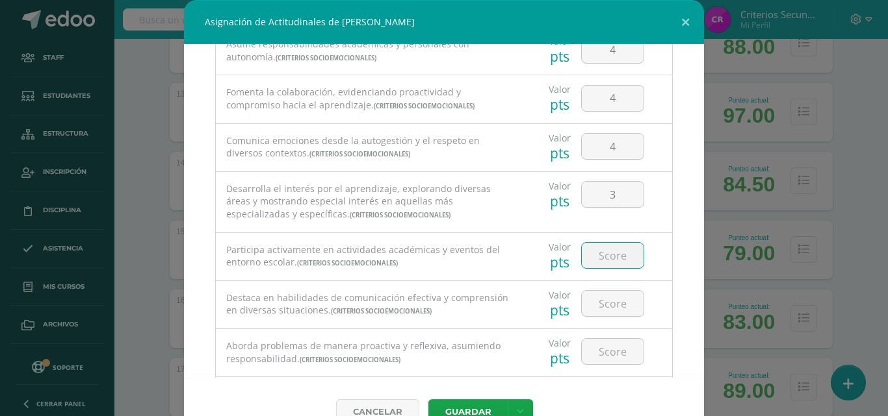
click at [621, 255] on input "number" at bounding box center [613, 255] width 62 height 25
click at [606, 308] on input "number" at bounding box center [613, 303] width 62 height 25
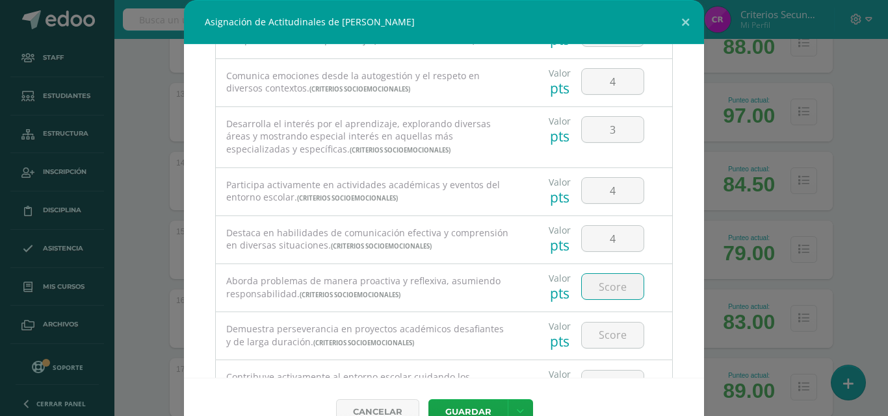
click at [602, 289] on input "number" at bounding box center [613, 286] width 62 height 25
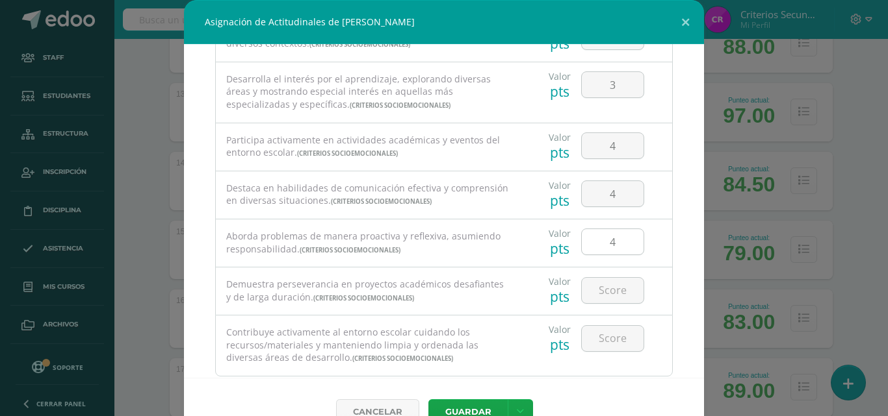
scroll to position [260, 0]
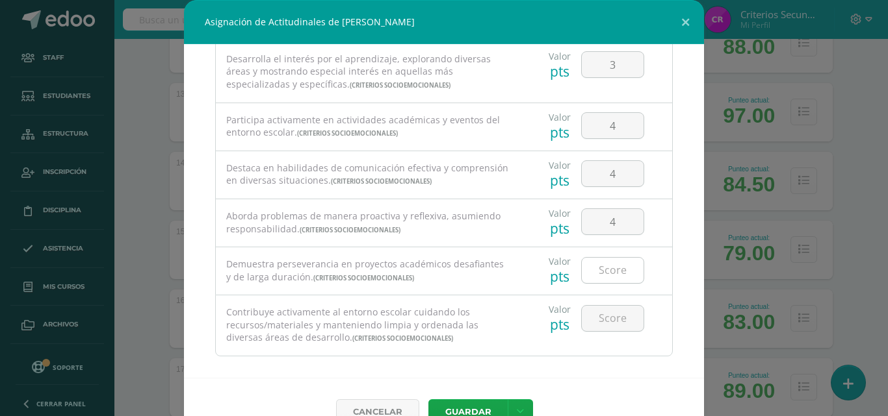
click at [602, 276] on input "number" at bounding box center [613, 270] width 62 height 25
click at [602, 324] on input "number" at bounding box center [613, 318] width 62 height 25
click at [473, 407] on button "Guardar" at bounding box center [467, 412] width 79 height 25
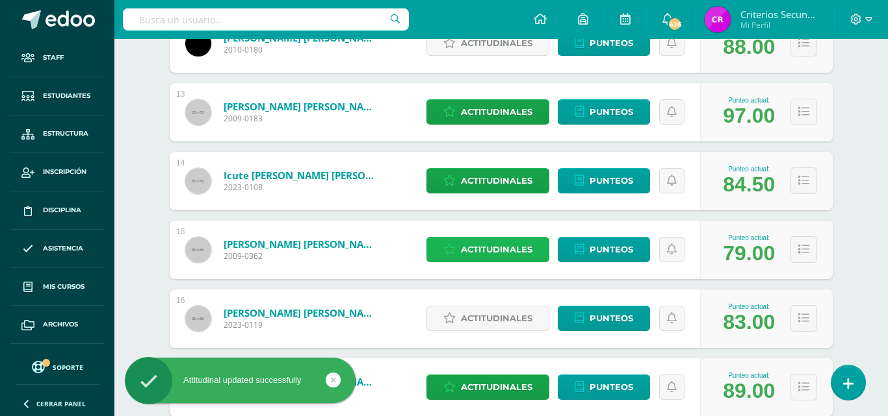
scroll to position [1091, 0]
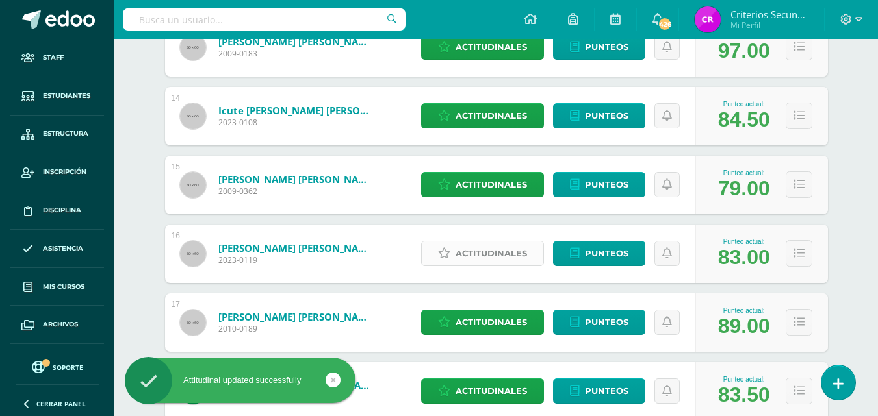
click at [494, 257] on span "Actitudinales" at bounding box center [490, 254] width 71 height 24
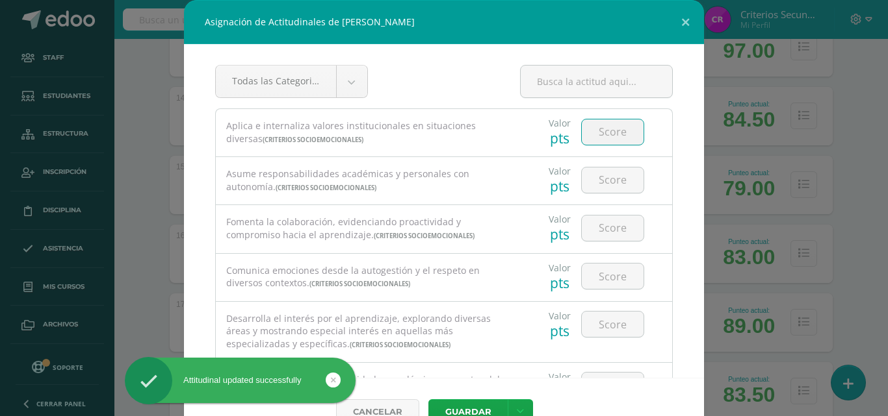
click at [626, 129] on input "number" at bounding box center [613, 132] width 62 height 25
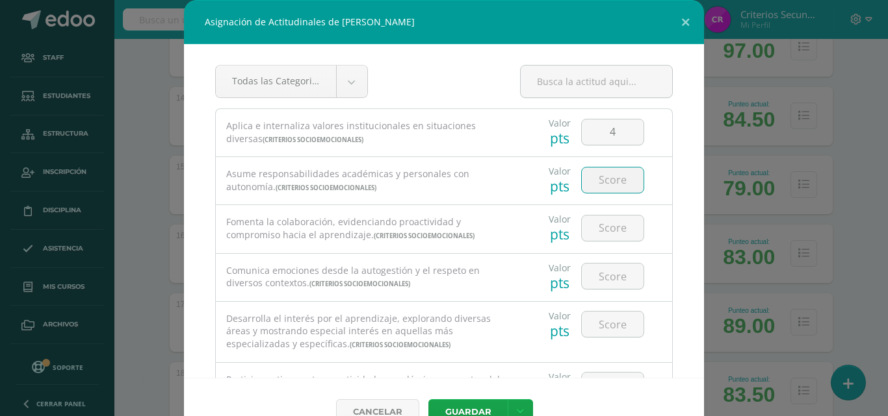
click at [606, 180] on input "number" at bounding box center [613, 180] width 62 height 25
click at [600, 230] on input "number" at bounding box center [613, 228] width 62 height 25
click at [615, 279] on input "number" at bounding box center [613, 276] width 62 height 25
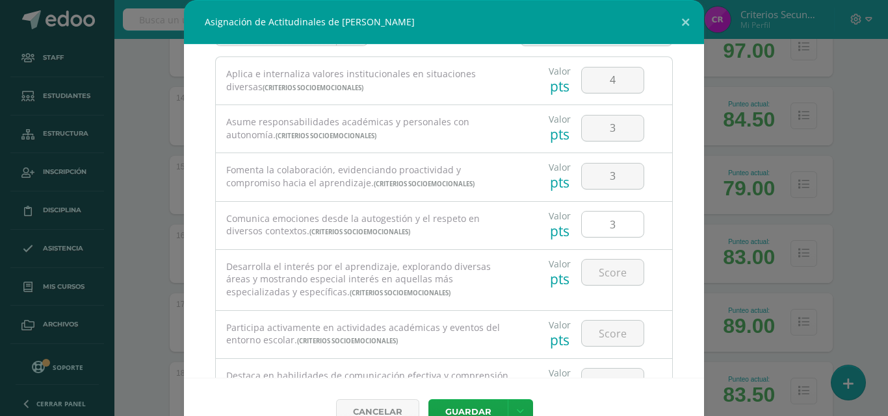
scroll to position [65, 0]
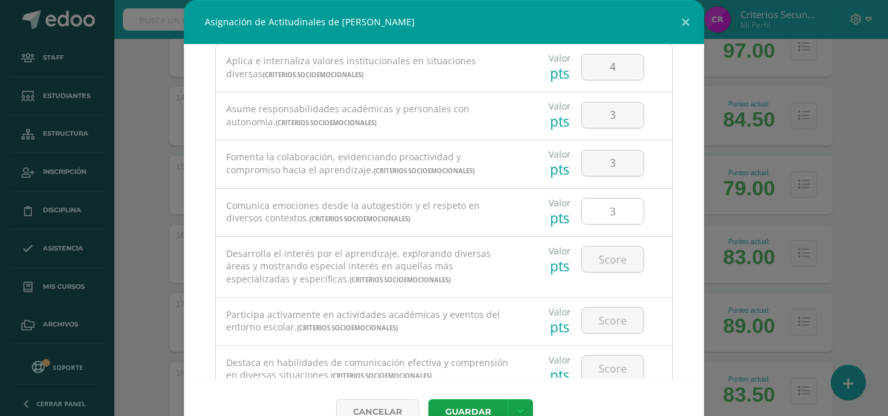
click at [615, 279] on div at bounding box center [612, 259] width 73 height 45
click at [613, 264] on input "number" at bounding box center [613, 259] width 62 height 25
click at [604, 321] on input "number" at bounding box center [613, 320] width 62 height 25
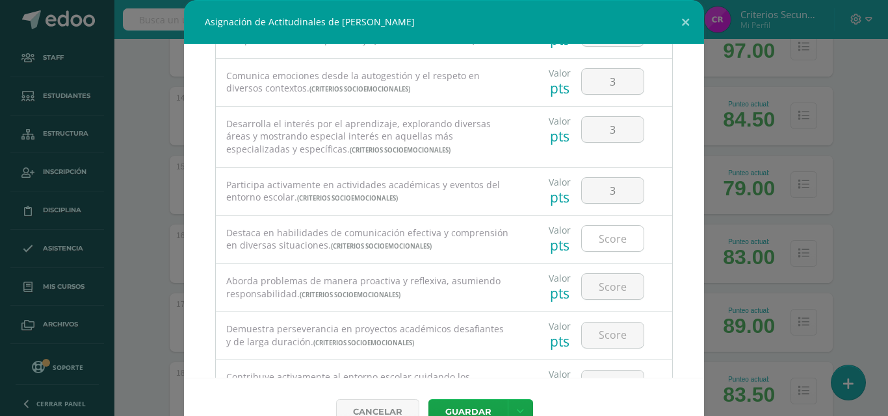
click at [593, 235] on input "number" at bounding box center [613, 238] width 62 height 25
click at [599, 295] on input "number" at bounding box center [613, 286] width 62 height 25
click at [608, 338] on input "number" at bounding box center [613, 335] width 62 height 25
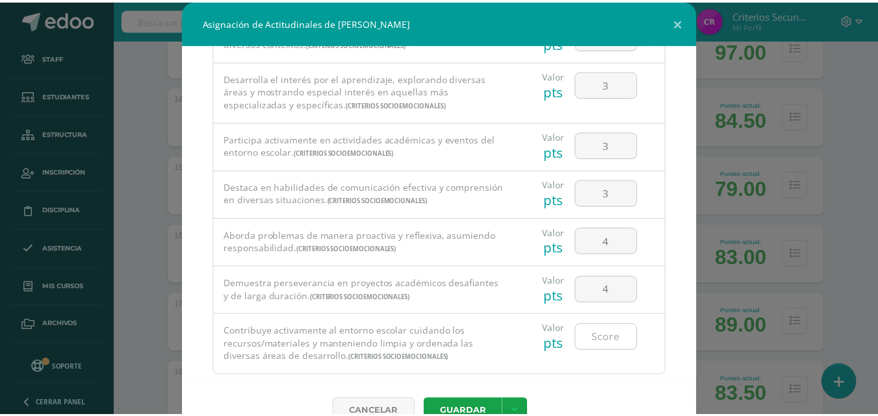
scroll to position [272, 0]
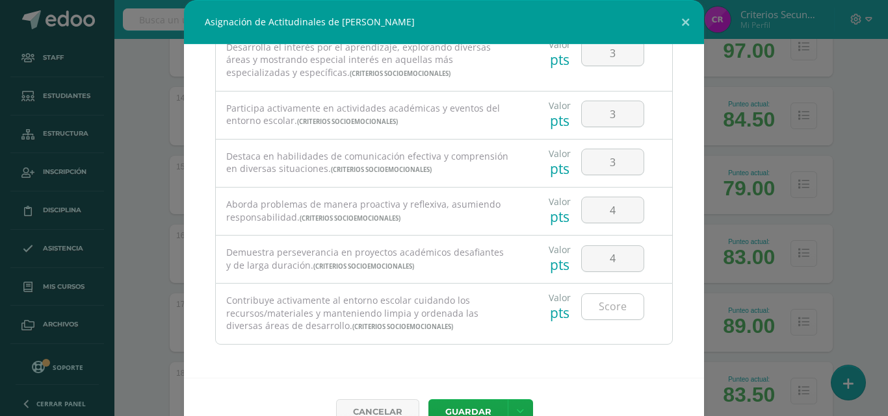
click at [610, 315] on input "number" at bounding box center [613, 306] width 62 height 25
click at [611, 251] on input "4" at bounding box center [613, 258] width 62 height 25
drag, startPoint x: 448, startPoint y: 415, endPoint x: 447, endPoint y: 408, distance: 7.2
click at [447, 408] on button "Guardar" at bounding box center [467, 412] width 79 height 25
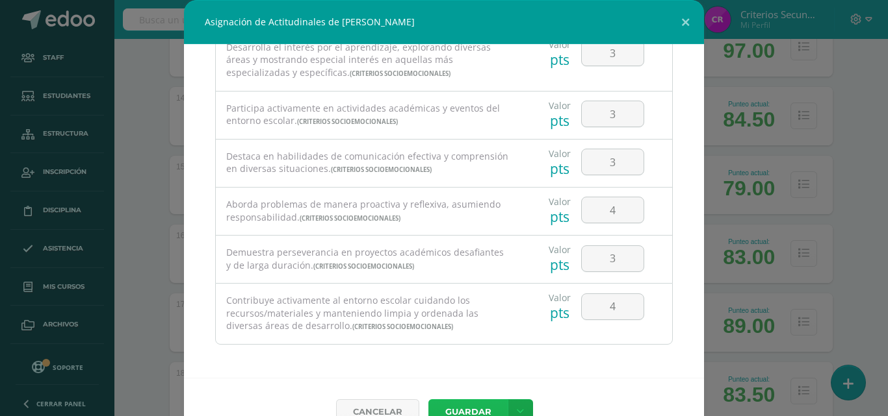
click at [447, 408] on button "Guardar" at bounding box center [467, 412] width 79 height 25
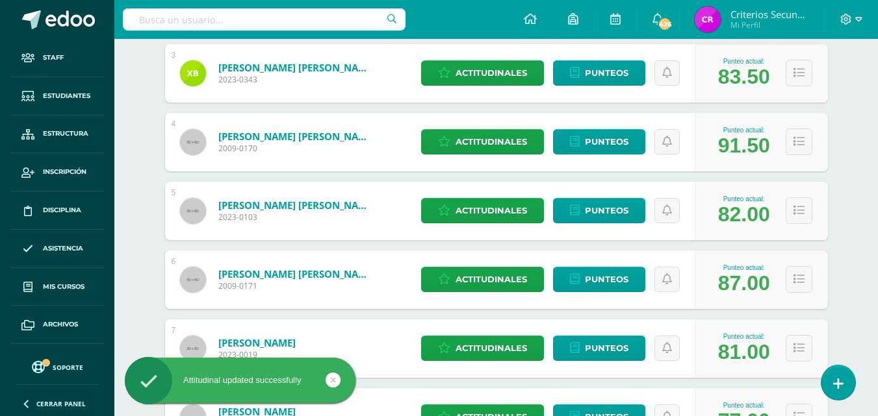
scroll to position [0, 0]
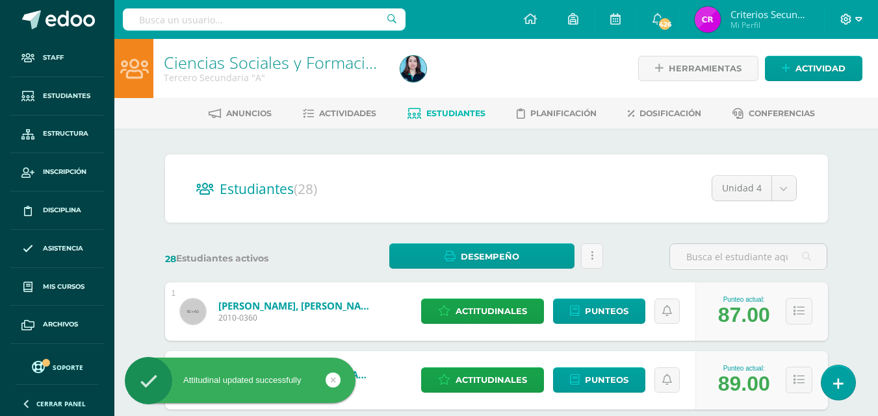
click at [852, 17] on span at bounding box center [851, 19] width 22 height 14
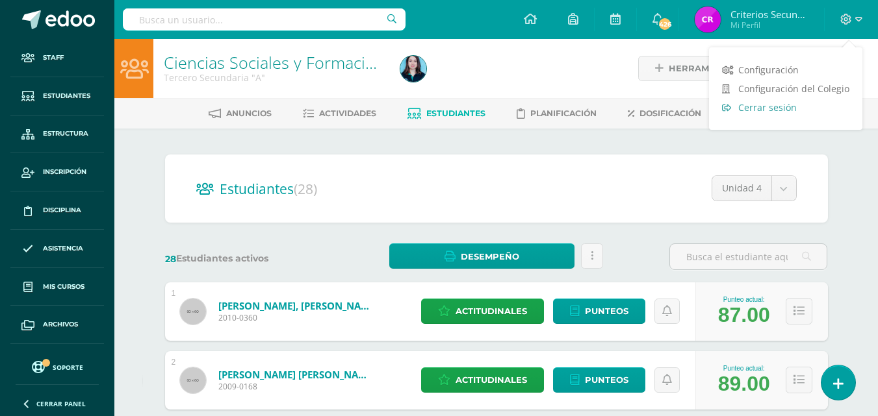
click at [735, 104] on link "Cerrar sesión" at bounding box center [785, 107] width 153 height 19
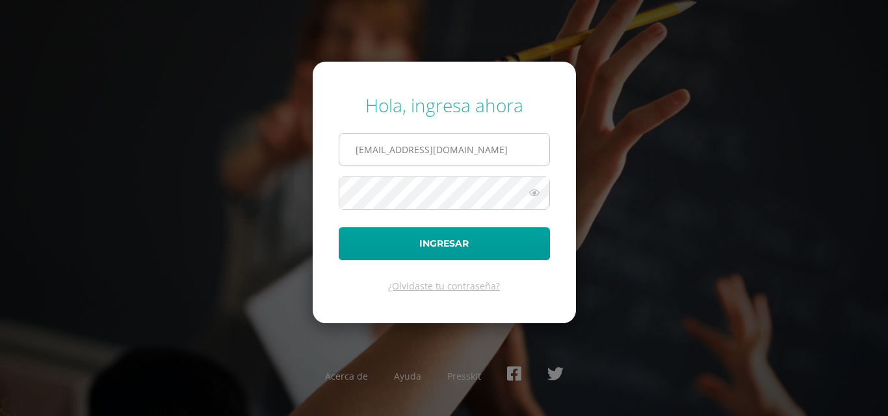
click at [417, 144] on input "[EMAIL_ADDRESS][DOMAIN_NAME]" at bounding box center [444, 150] width 210 height 32
type input "[EMAIL_ADDRESS][DOMAIN_NAME]"
click at [541, 190] on icon at bounding box center [534, 193] width 17 height 16
